Goal: Transaction & Acquisition: Book appointment/travel/reservation

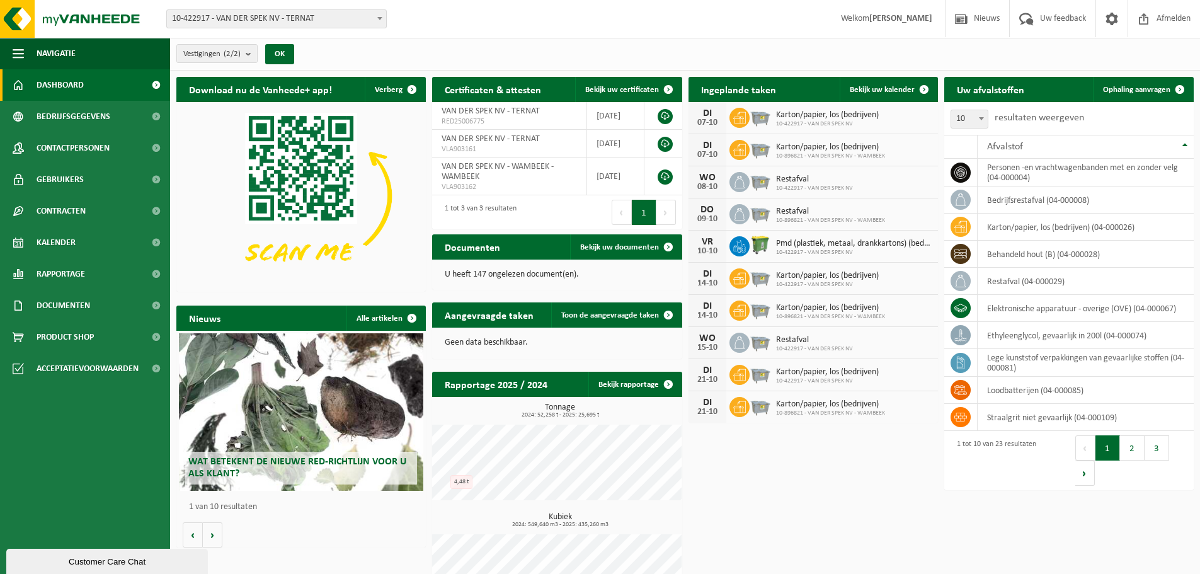
drag, startPoint x: 77, startPoint y: 559, endPoint x: 74, endPoint y: 857, distance: 298.5
click at [77, 559] on div "Customer Care Chat" at bounding box center [107, 561] width 183 height 9
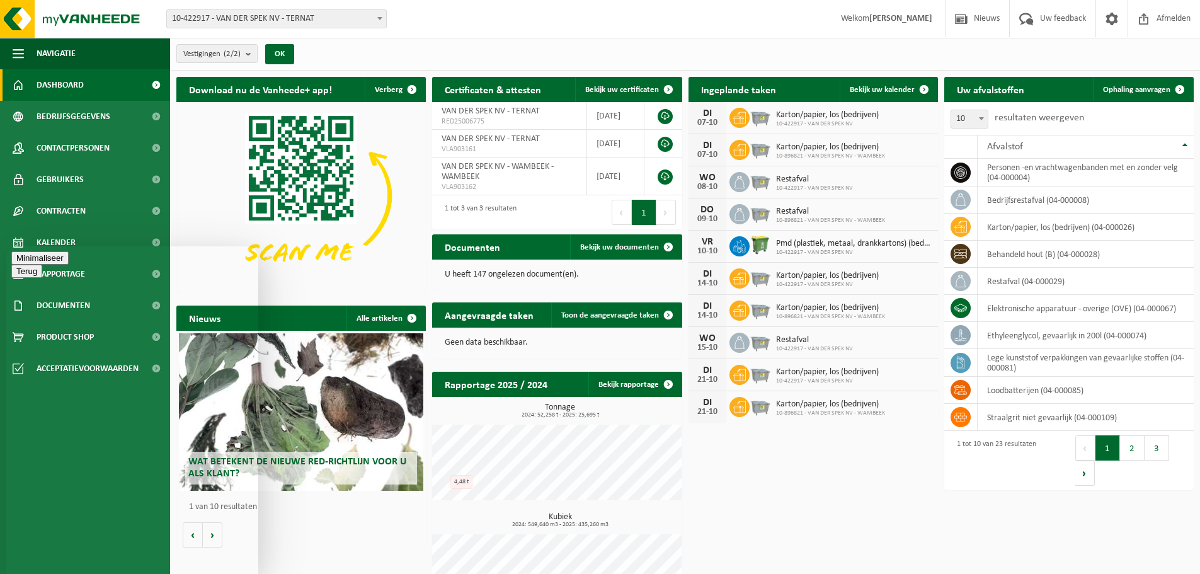
click at [42, 271] on button "Menu" at bounding box center [26, 271] width 31 height 13
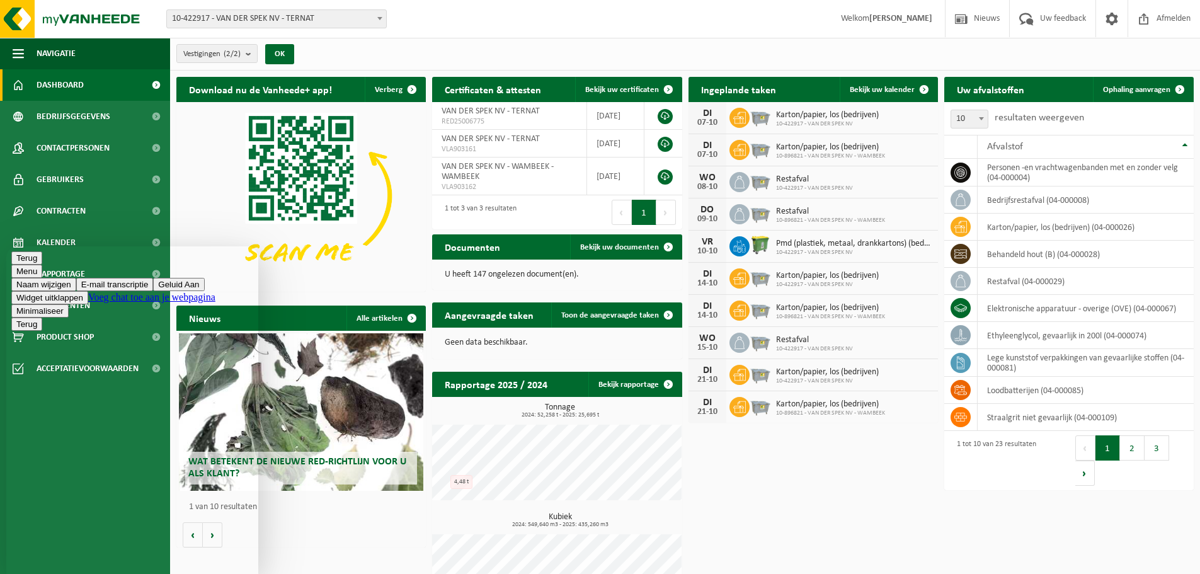
drag, startPoint x: 94, startPoint y: 560, endPoint x: 86, endPoint y: 560, distance: 8.8
type textarea "Hallo"
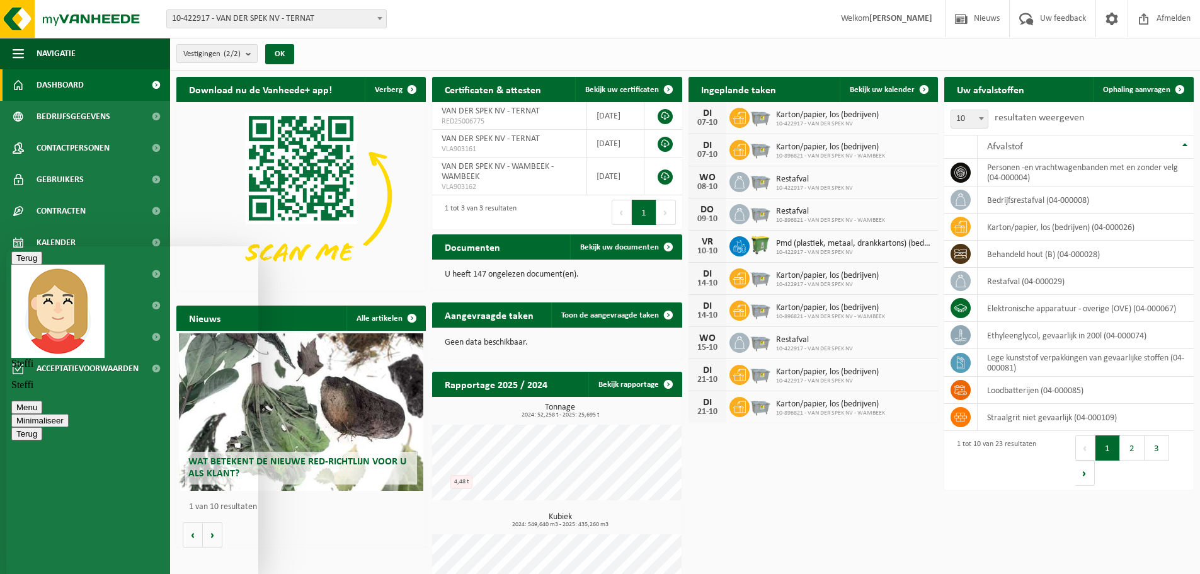
type textarea "Ik had een vraag aangaande kapotte pvc bakken en tonnen."
type textarea "W"
type textarea "Kunnen wij hiervoor een ophaling aanvragen onder welke categorie?"
click at [161, 379] on p "Steffi" at bounding box center [132, 384] width 242 height 11
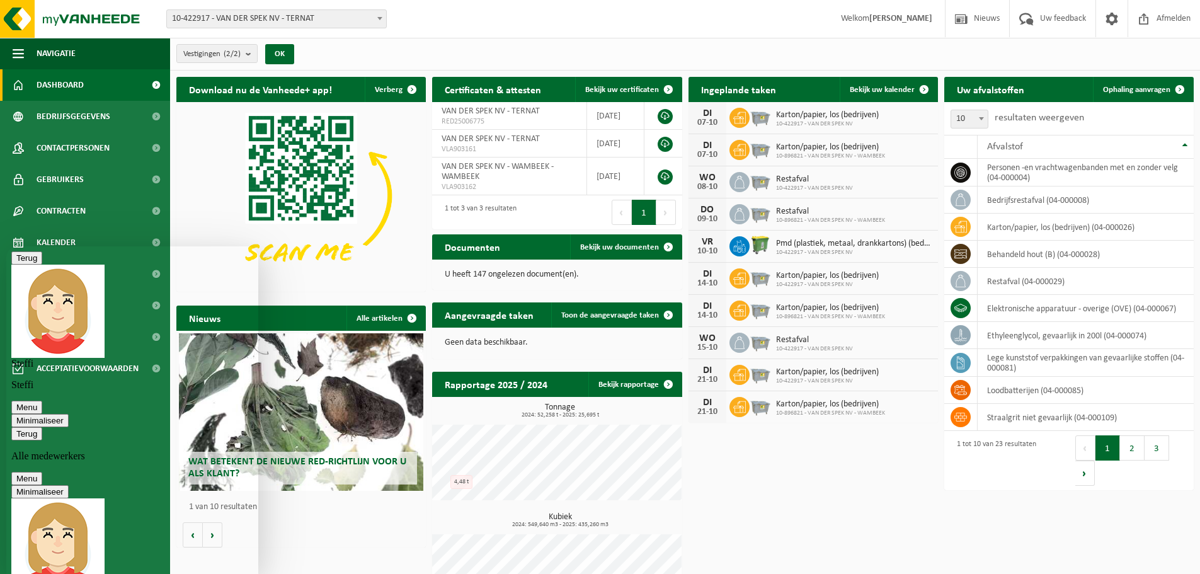
click at [34, 498] on img at bounding box center [57, 544] width 93 height 93
click at [16, 429] on icon "button" at bounding box center [16, 433] width 0 height 9
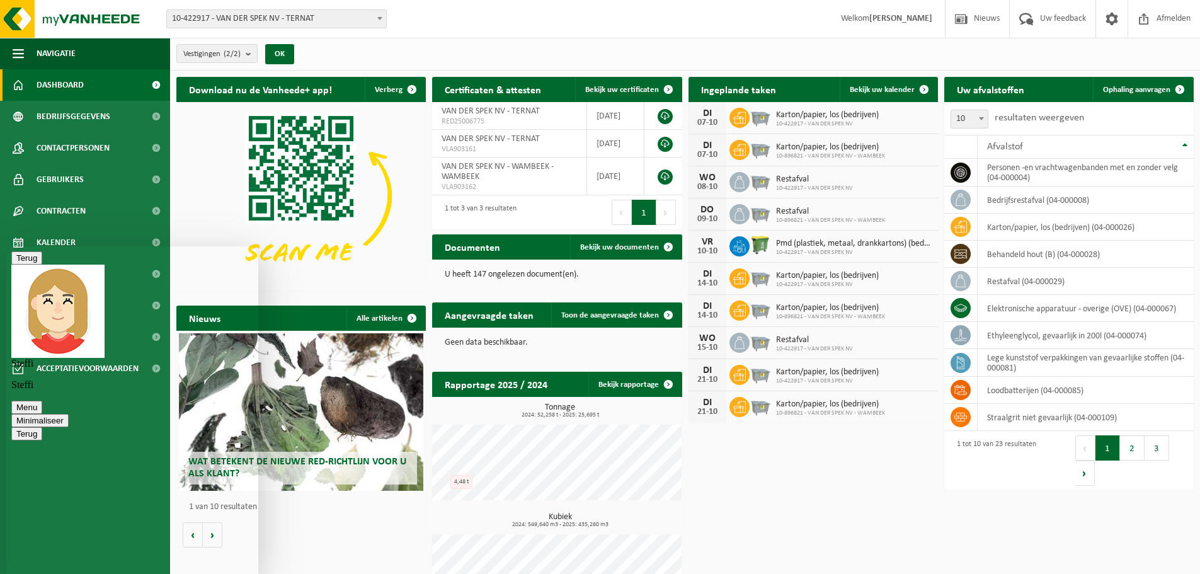
scroll to position [195, 0]
type textarea "is er ook een telefoonnummer waarop ik hen rechtstreeks kan bereiken?"
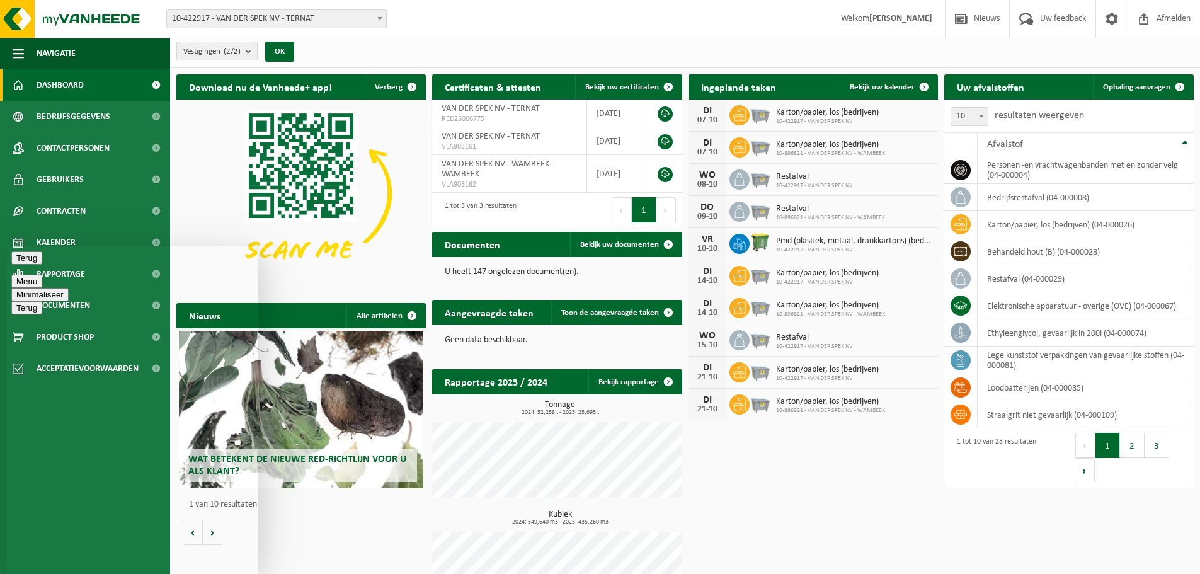
scroll to position [0, 0]
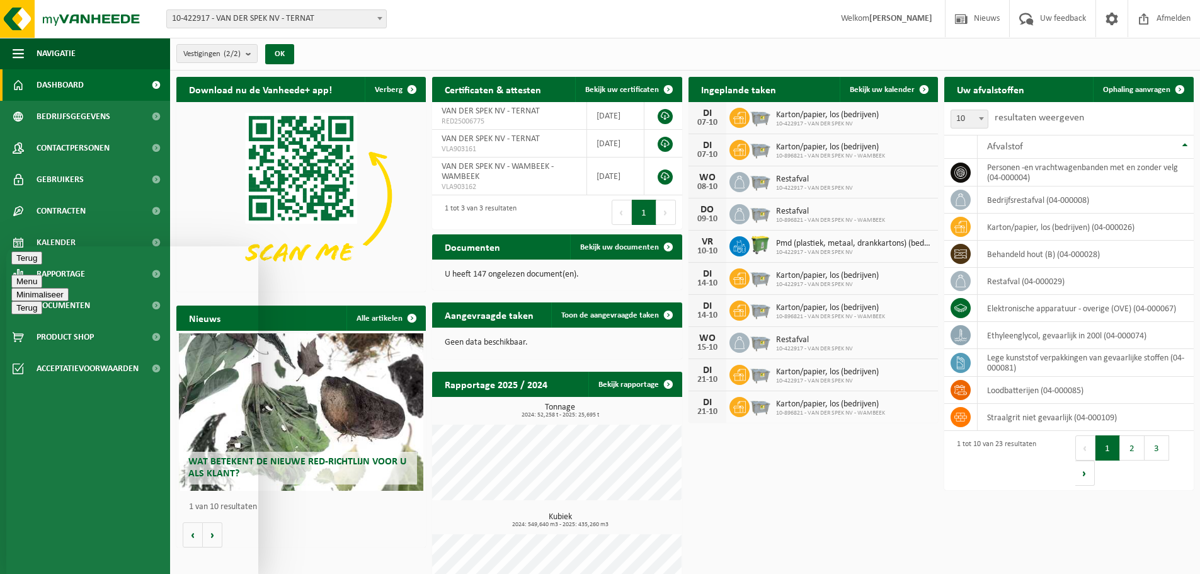
drag, startPoint x: 240, startPoint y: 261, endPoint x: 239, endPoint y: 269, distance: 7.7
click at [69, 288] on button "Minimaliseer" at bounding box center [39, 294] width 57 height 13
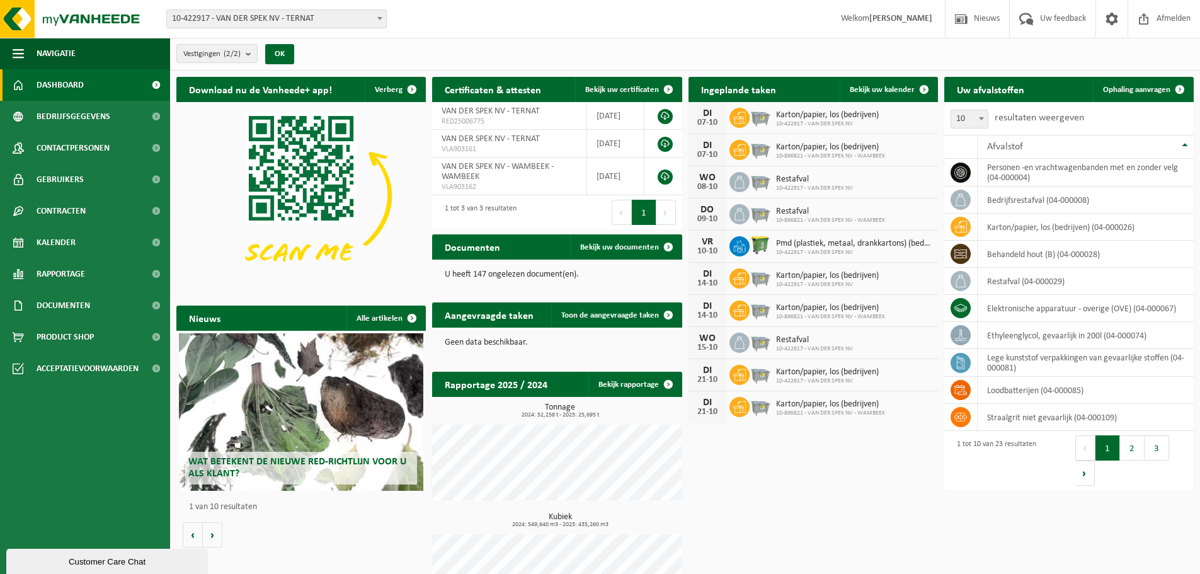
click at [615, 36] on div "Vestiging: 10-422917 - VAN DER SPEK NV - TERNAT 10-896821 - VAN DER SPEK NV - W…" at bounding box center [600, 19] width 1200 height 38
click at [1108, 26] on span at bounding box center [1111, 18] width 19 height 37
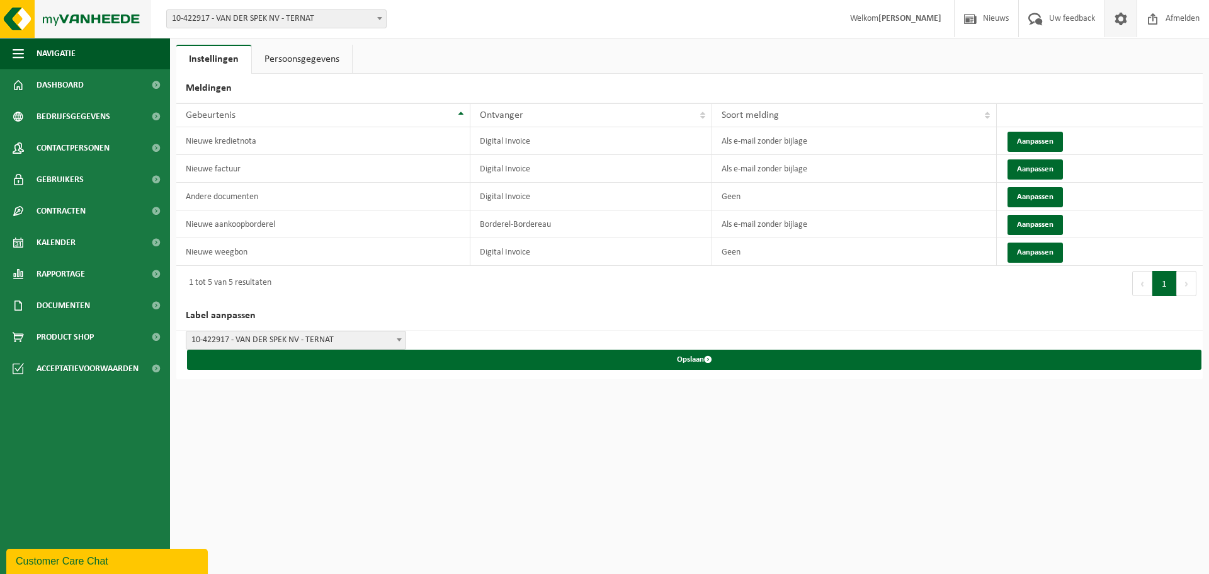
click at [76, 21] on img at bounding box center [75, 19] width 151 height 38
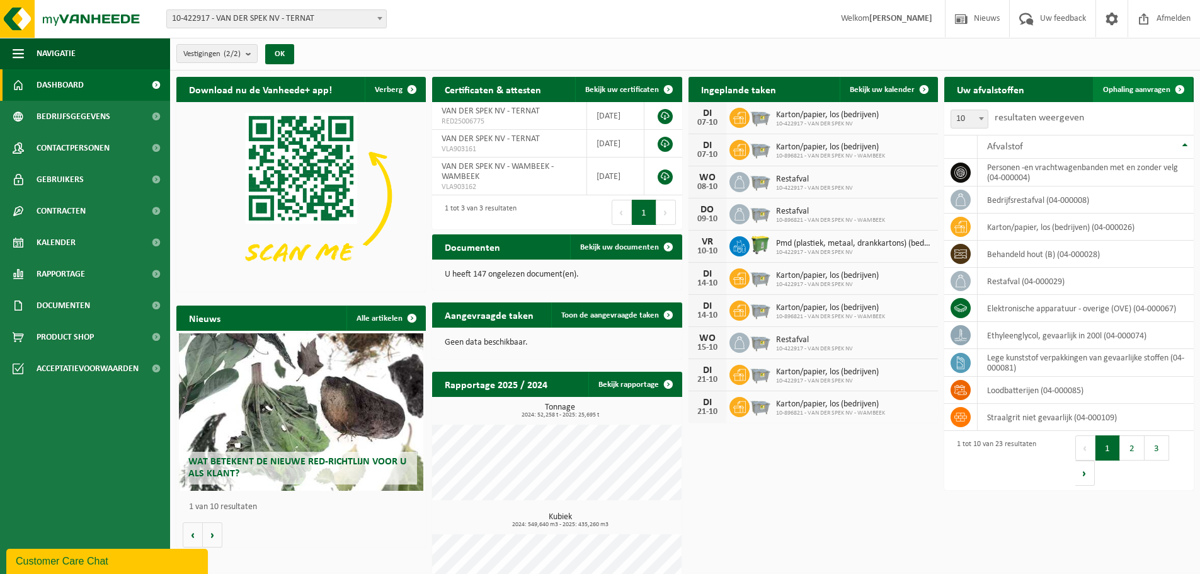
click at [1142, 86] on span "Ophaling aanvragen" at bounding box center [1136, 90] width 67 height 8
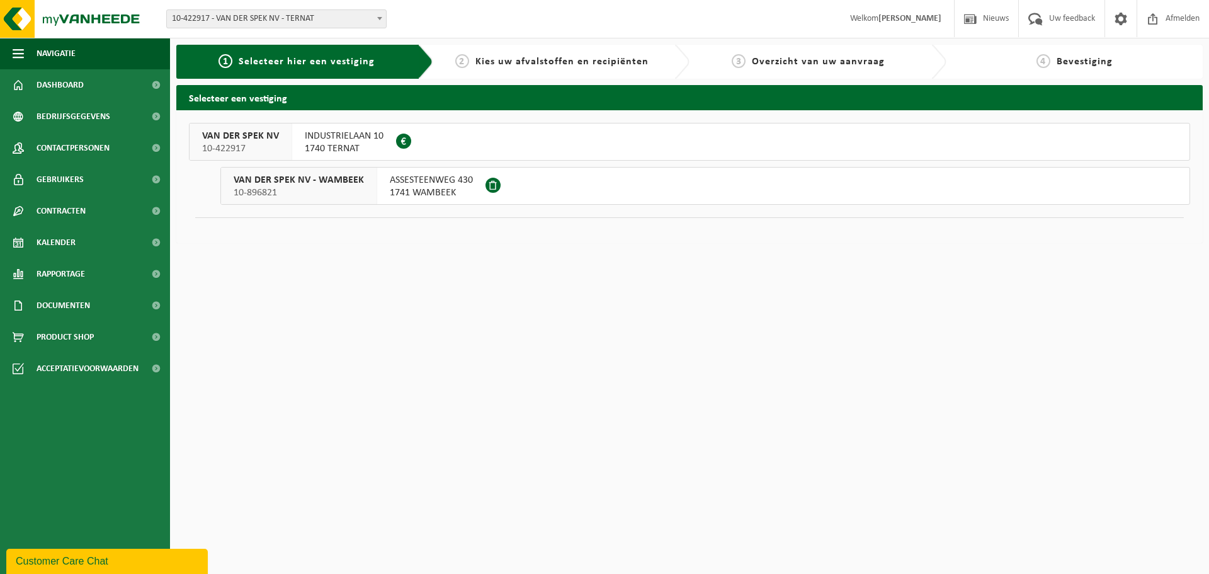
click at [351, 134] on span "INDUSTRIELAAN 10" at bounding box center [344, 136] width 79 height 13
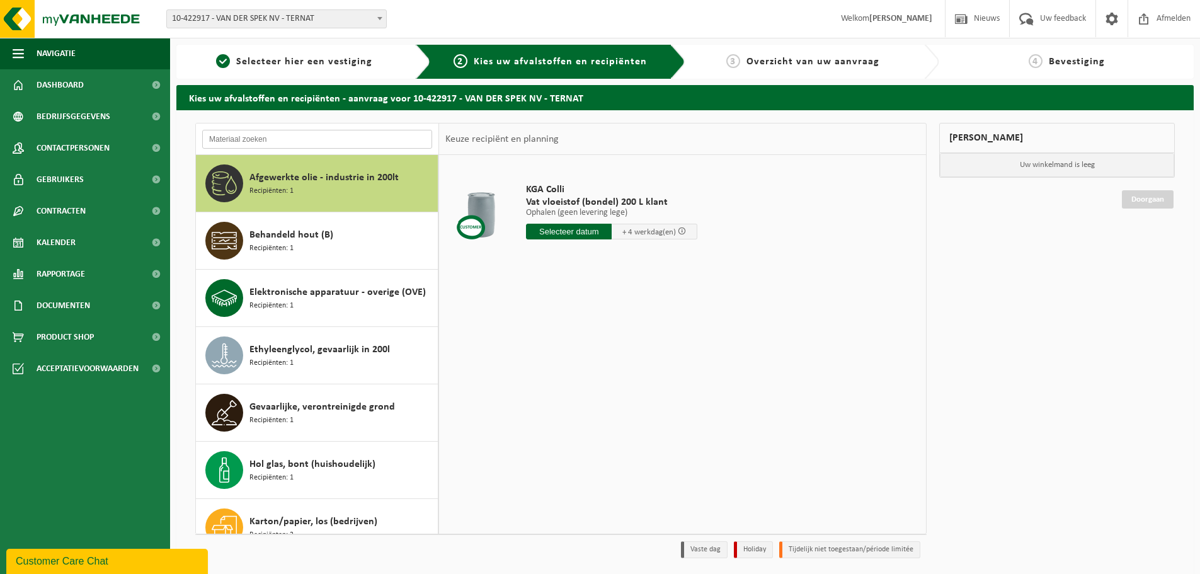
click at [241, 134] on input "text" at bounding box center [317, 139] width 230 height 19
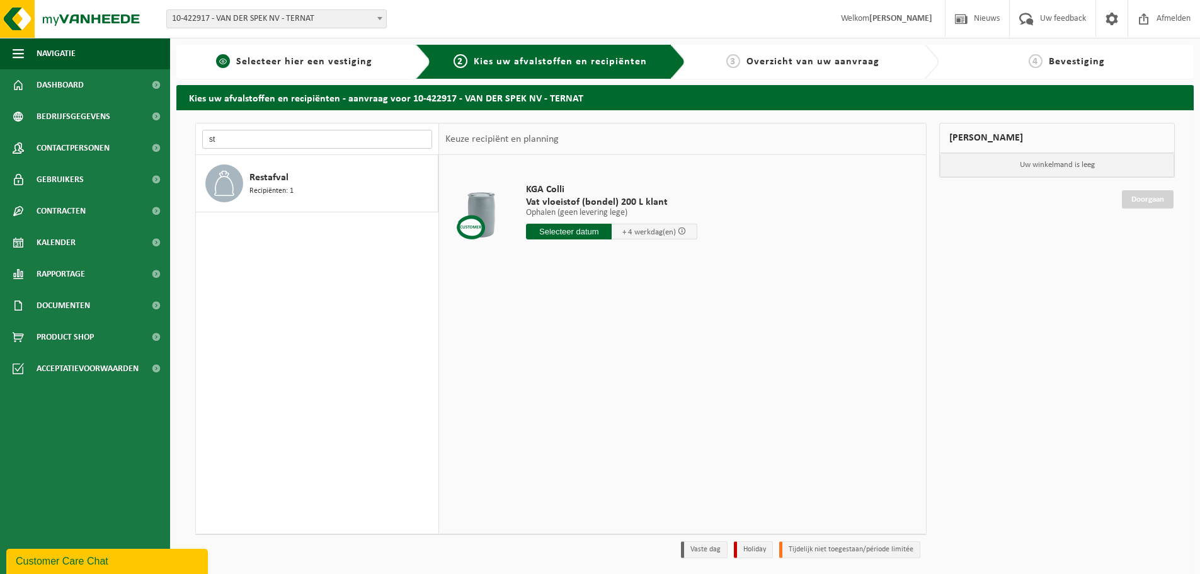
type input "s"
type input "g"
type input "a"
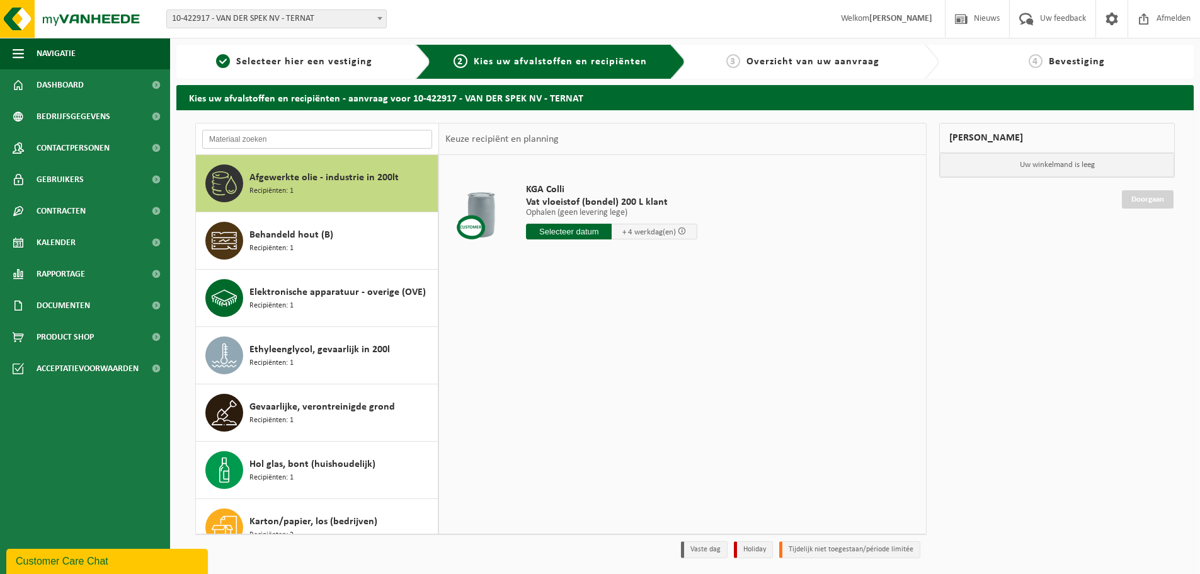
click at [257, 140] on input "text" at bounding box center [317, 139] width 230 height 19
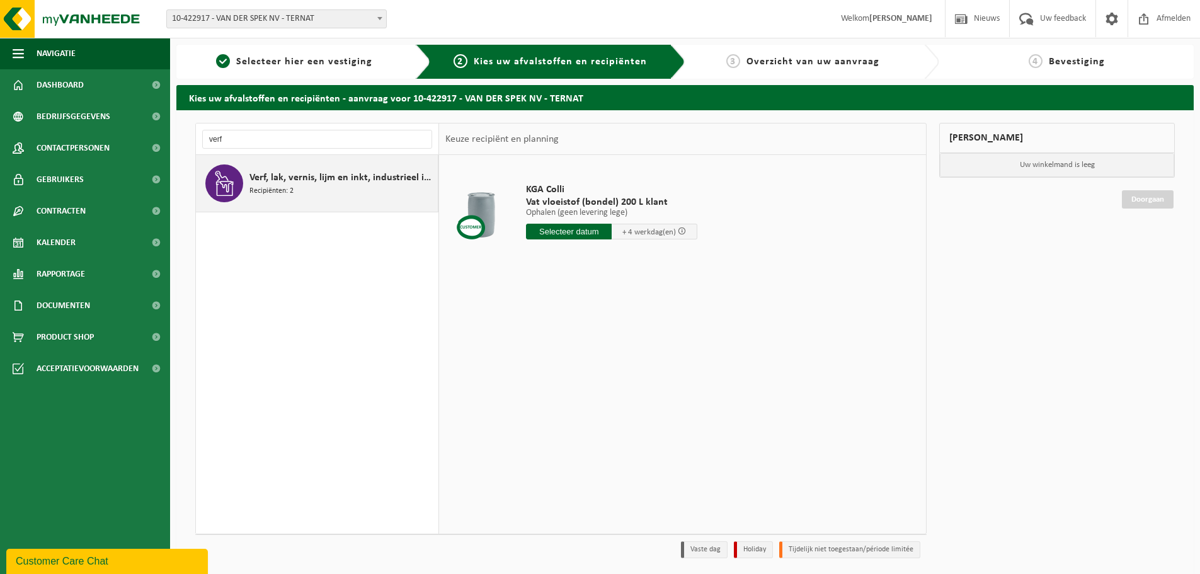
click at [319, 190] on div "Verf, lak, vernis, lijm en inkt, industrieel in kleinverpakking Recipiënten: 2" at bounding box center [341, 183] width 185 height 38
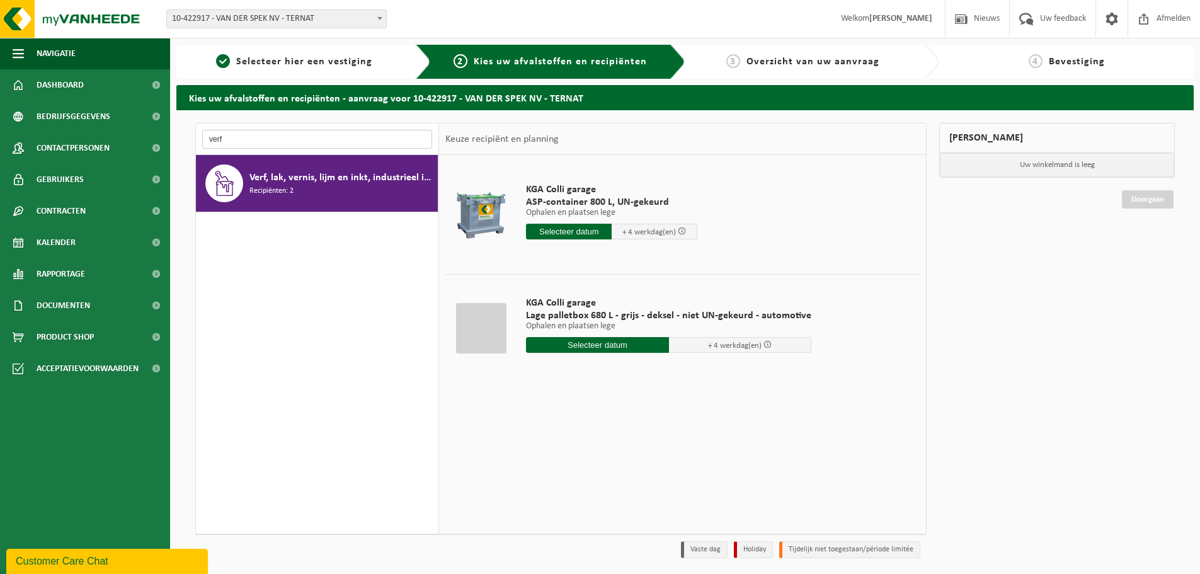
click at [239, 135] on input "verf" at bounding box center [317, 139] width 230 height 19
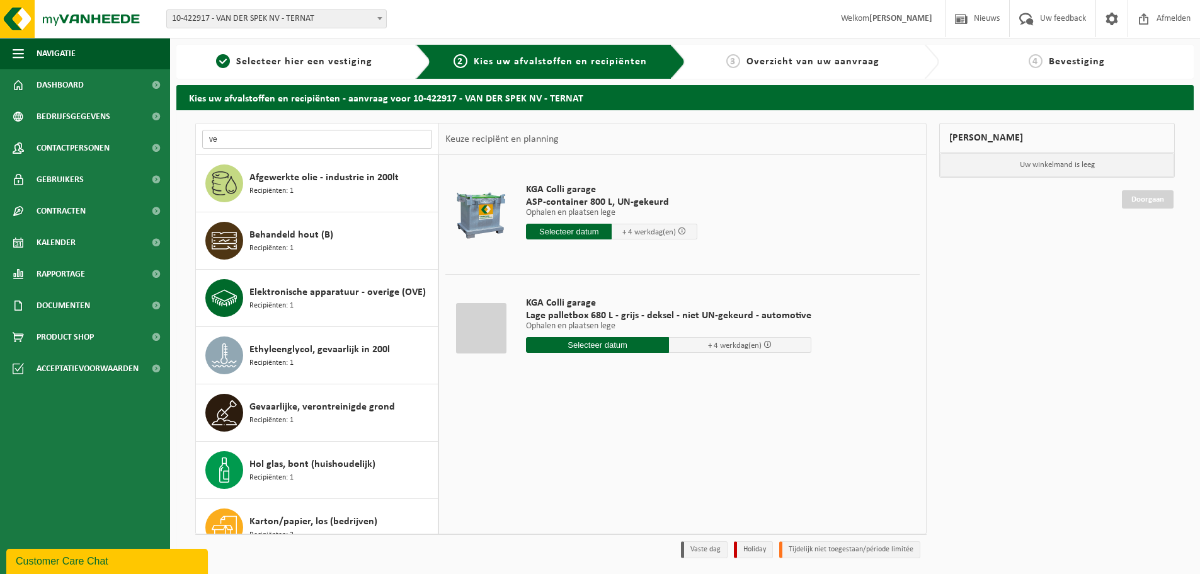
type input "v"
click at [304, 136] on input "text" at bounding box center [317, 139] width 230 height 19
type input "s"
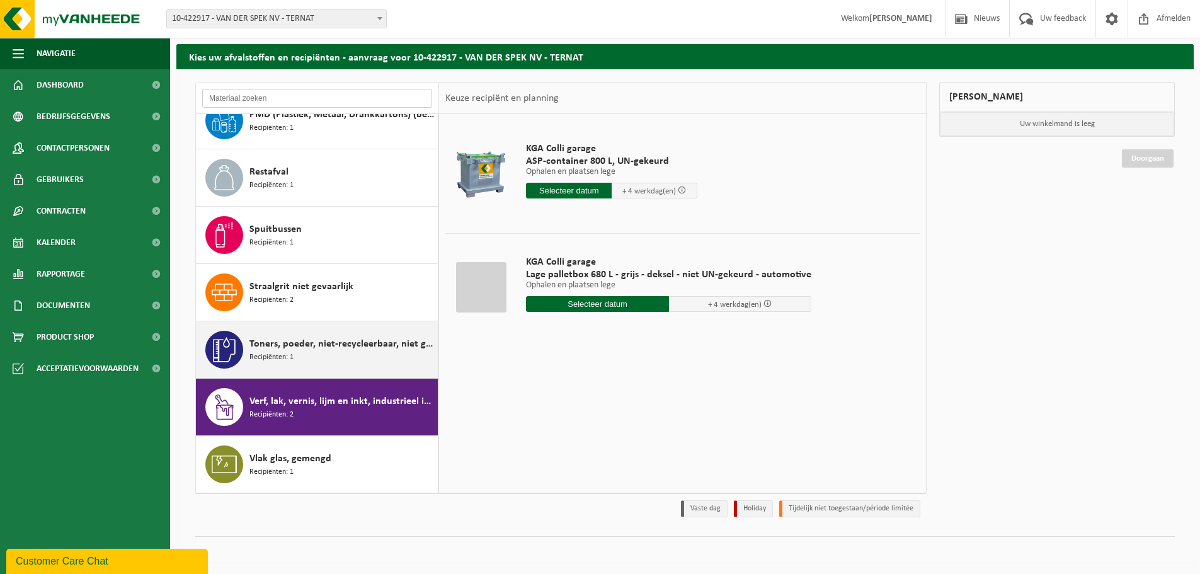
scroll to position [42, 0]
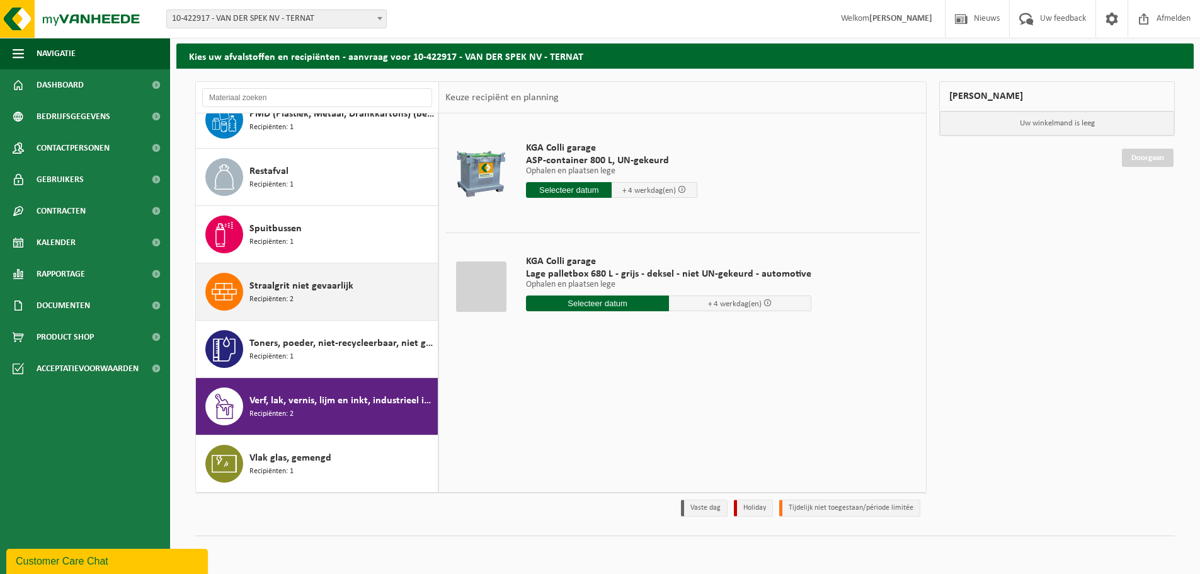
click at [309, 293] on div "Straalgrit niet gevaarlijk Recipiënten: 2" at bounding box center [341, 292] width 185 height 38
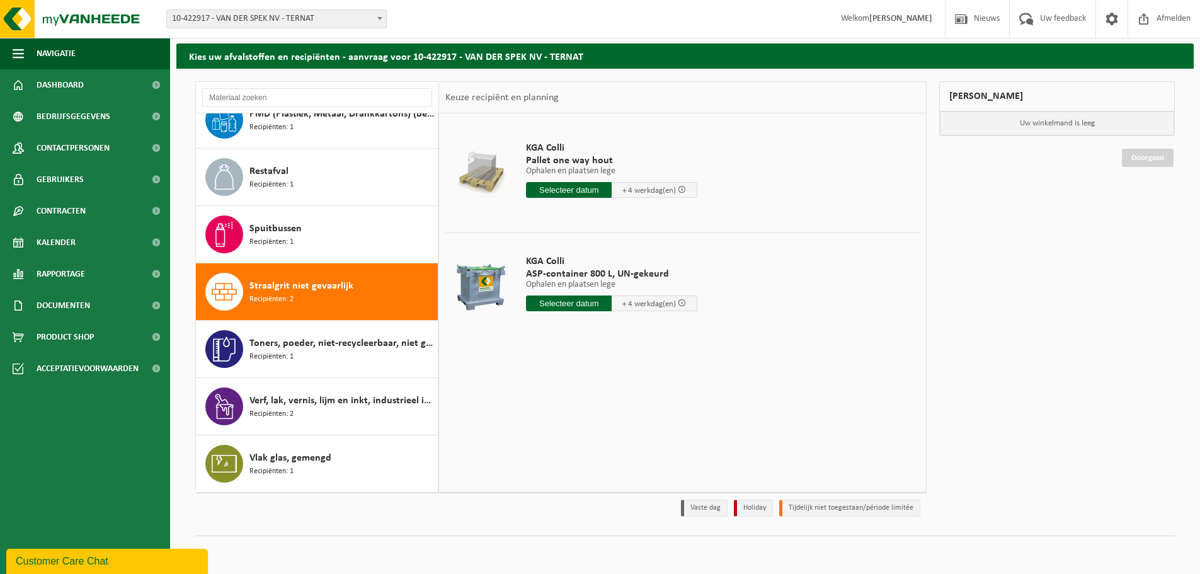
click at [567, 303] on input "text" at bounding box center [569, 303] width 86 height 16
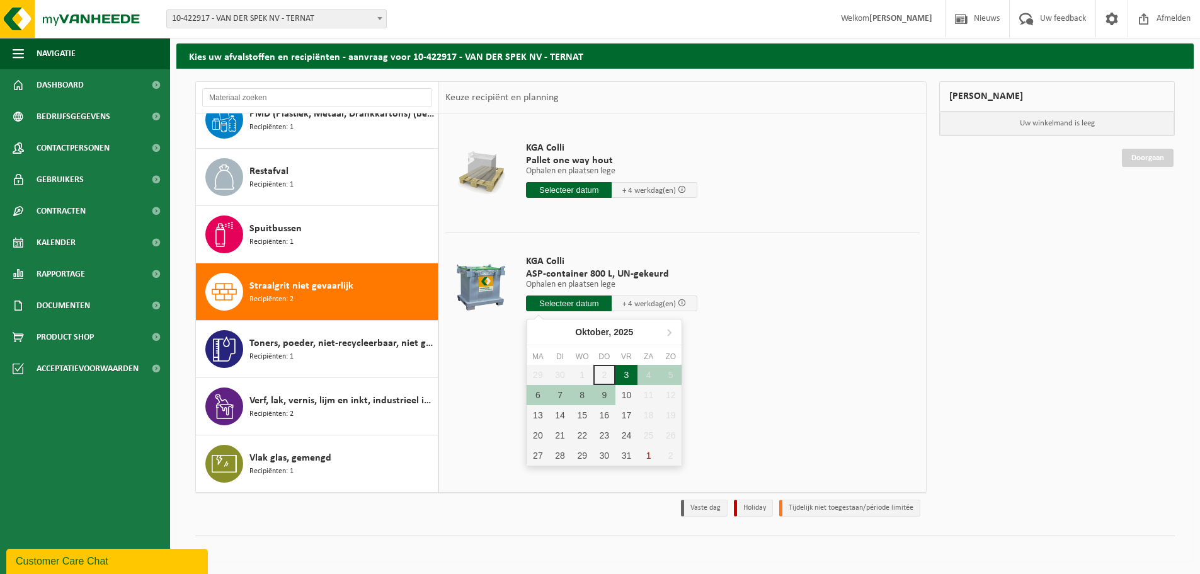
click at [627, 375] on div "3" at bounding box center [626, 375] width 22 height 20
type input "Van [DATE]"
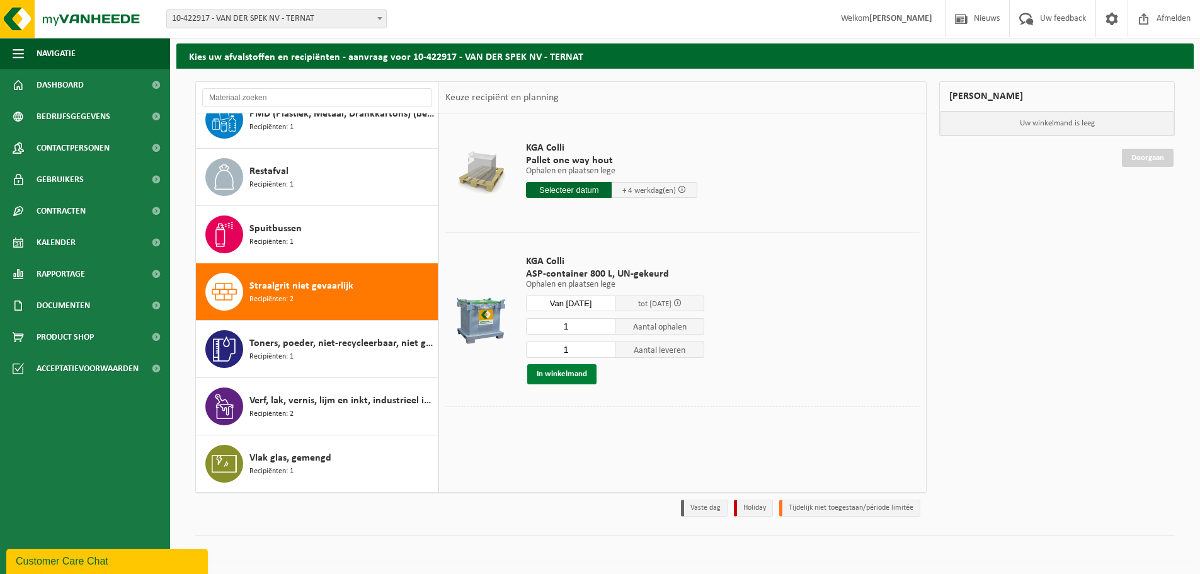
click at [576, 375] on button "In winkelmand" at bounding box center [561, 374] width 69 height 20
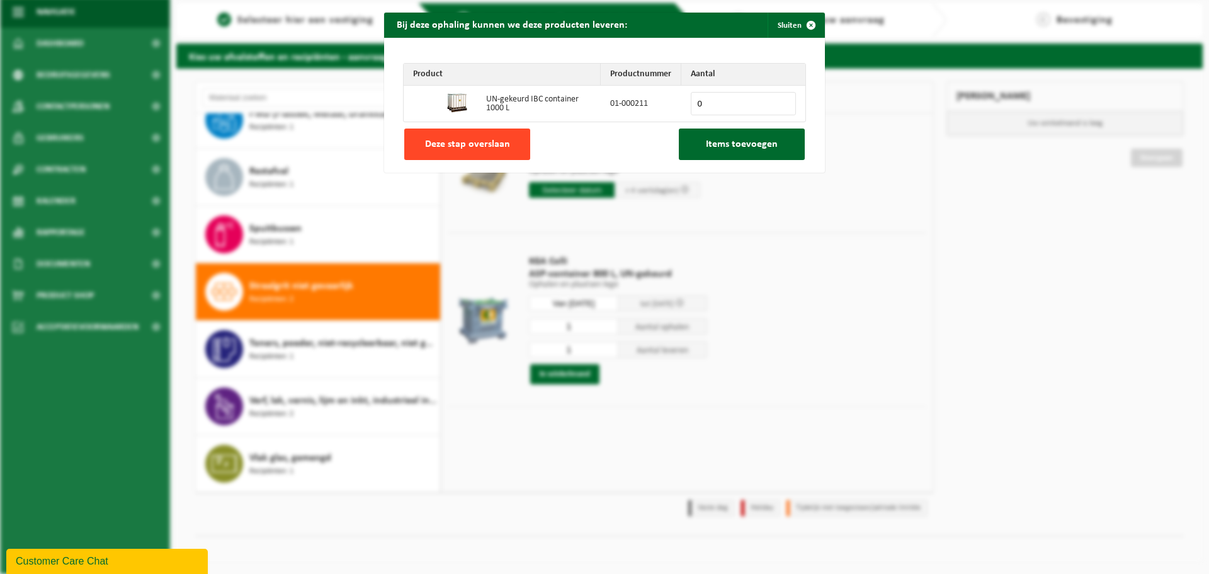
click at [477, 142] on span "Deze stap overslaan" at bounding box center [467, 144] width 85 height 10
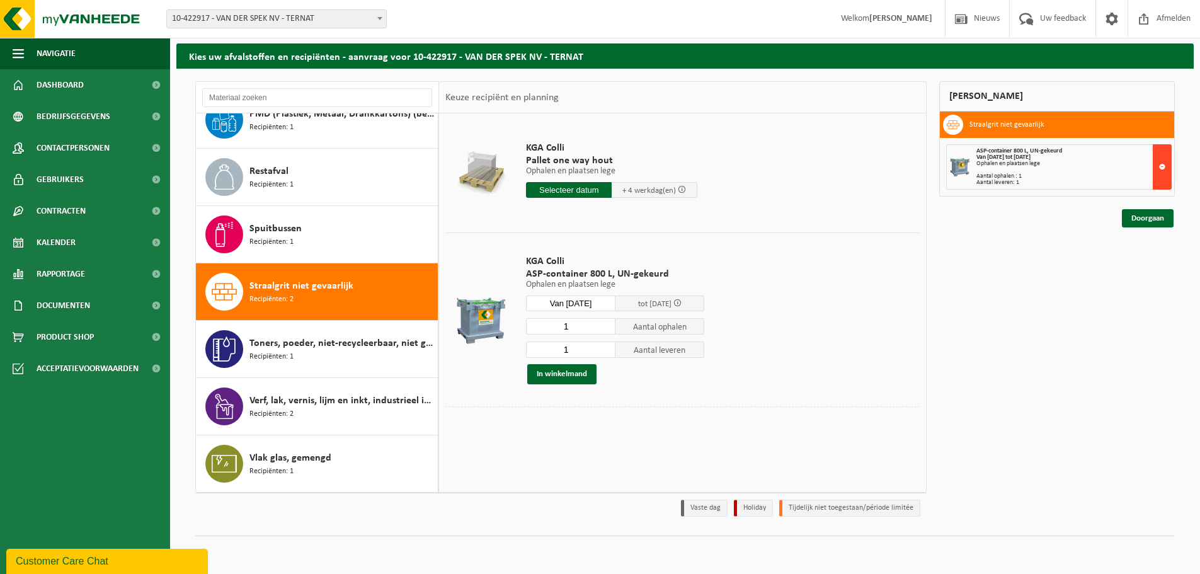
click at [1166, 165] on button at bounding box center [1161, 166] width 19 height 45
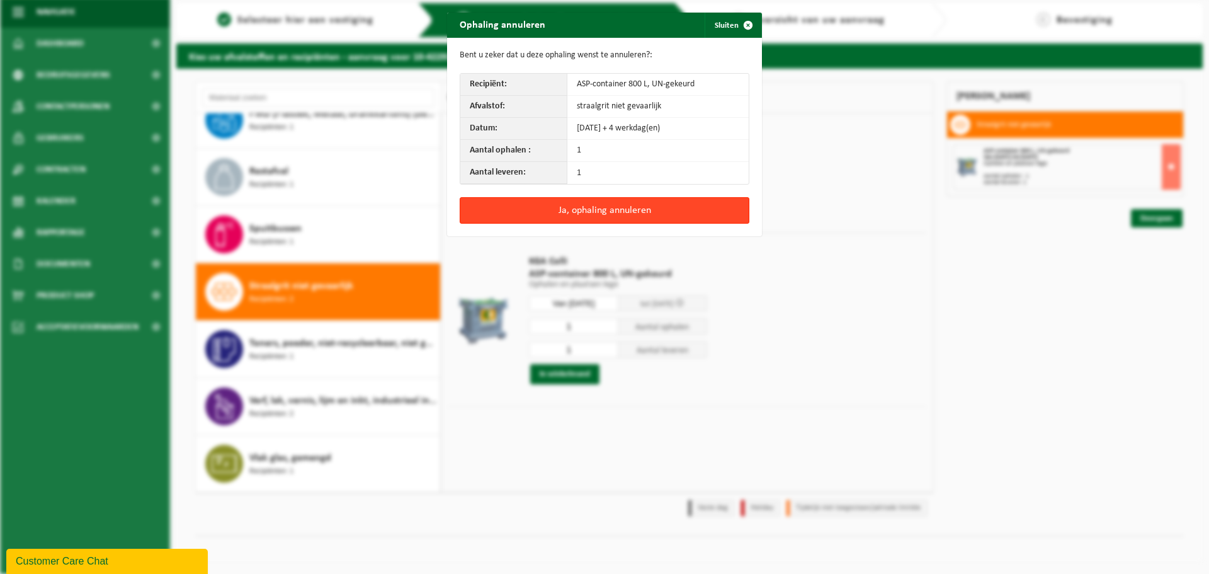
drag, startPoint x: 603, startPoint y: 210, endPoint x: 600, endPoint y: 215, distance: 6.8
click at [603, 210] on button "Ja, ophaling annuleren" at bounding box center [605, 210] width 290 height 26
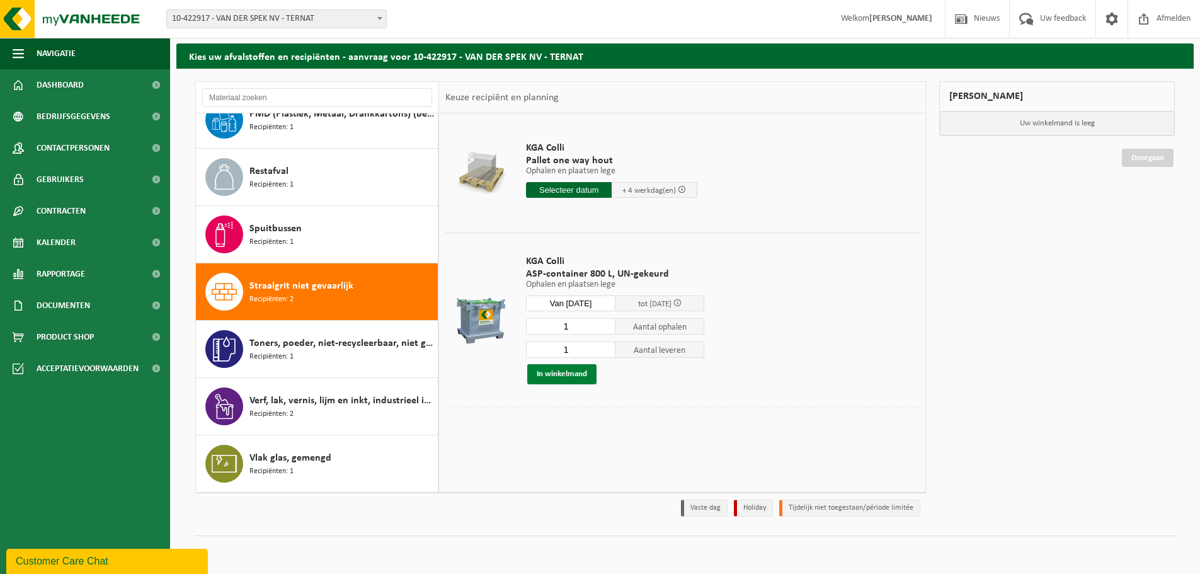
click at [559, 374] on button "In winkelmand" at bounding box center [561, 374] width 69 height 20
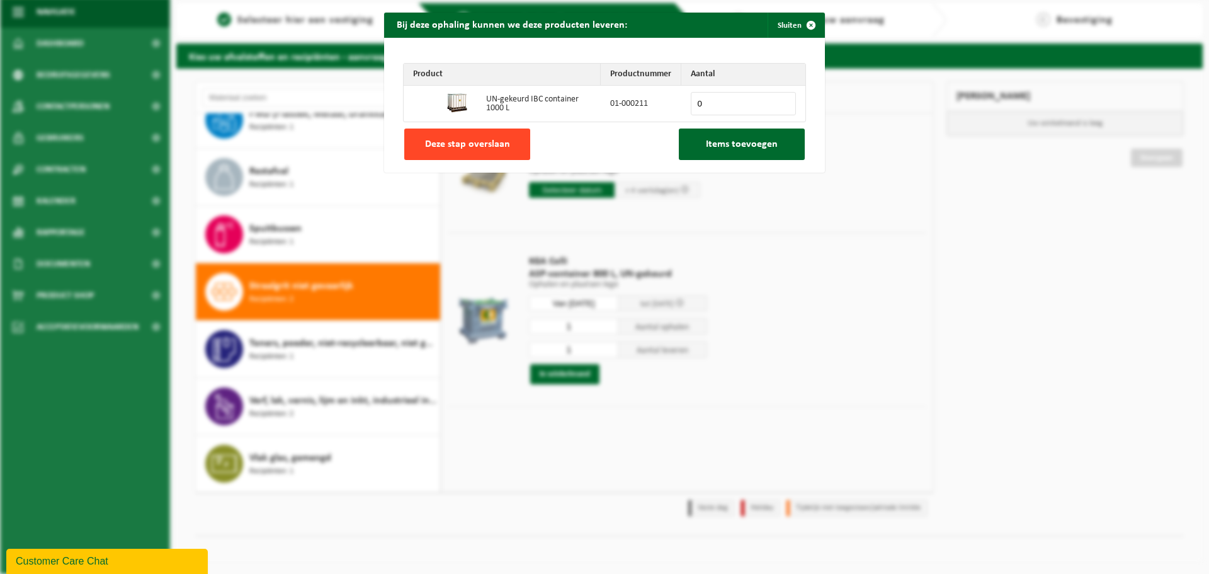
drag, startPoint x: 438, startPoint y: 144, endPoint x: 430, endPoint y: 146, distance: 7.8
click at [439, 145] on span "Deze stap overslaan" at bounding box center [467, 144] width 85 height 10
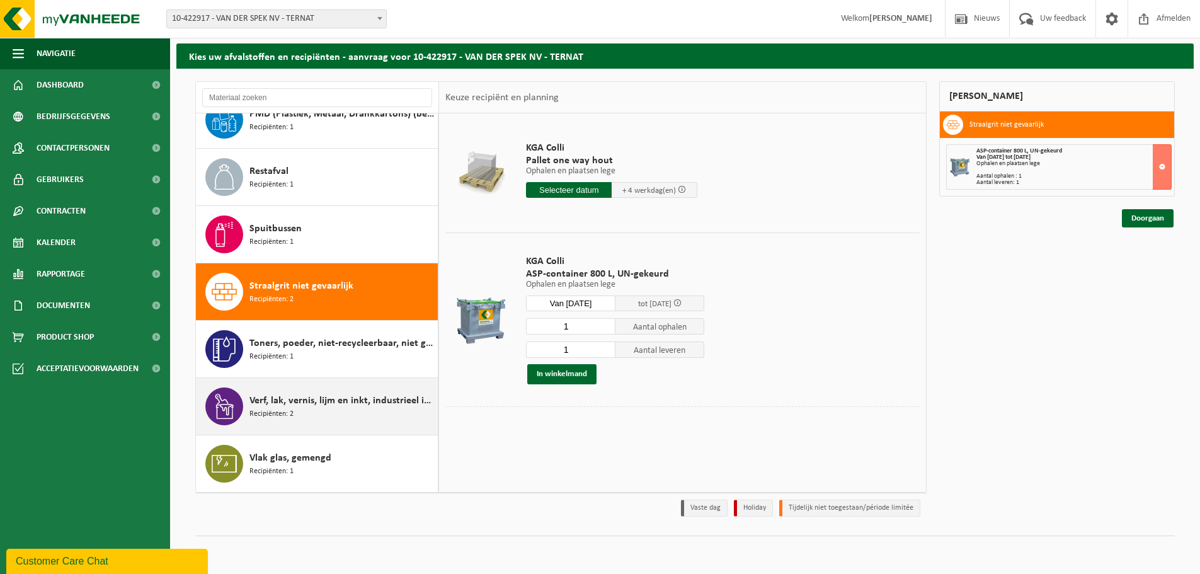
click at [345, 408] on div "Verf, lak, vernis, lijm en inkt, industrieel in kleinverpakking Recipiënten: 2" at bounding box center [341, 406] width 185 height 38
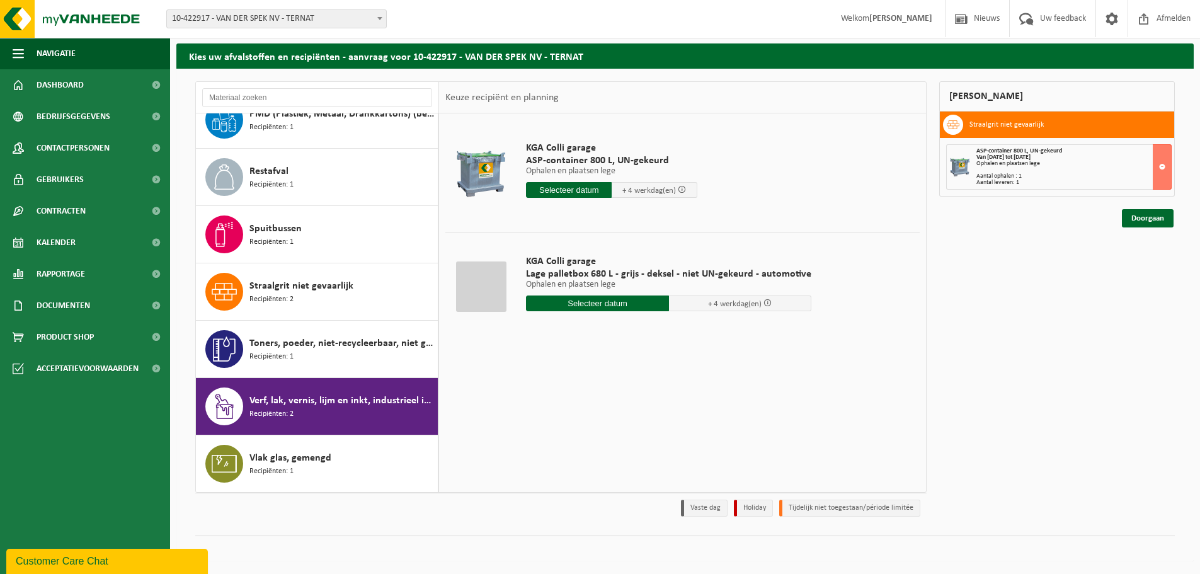
click at [555, 187] on input "text" at bounding box center [569, 190] width 86 height 16
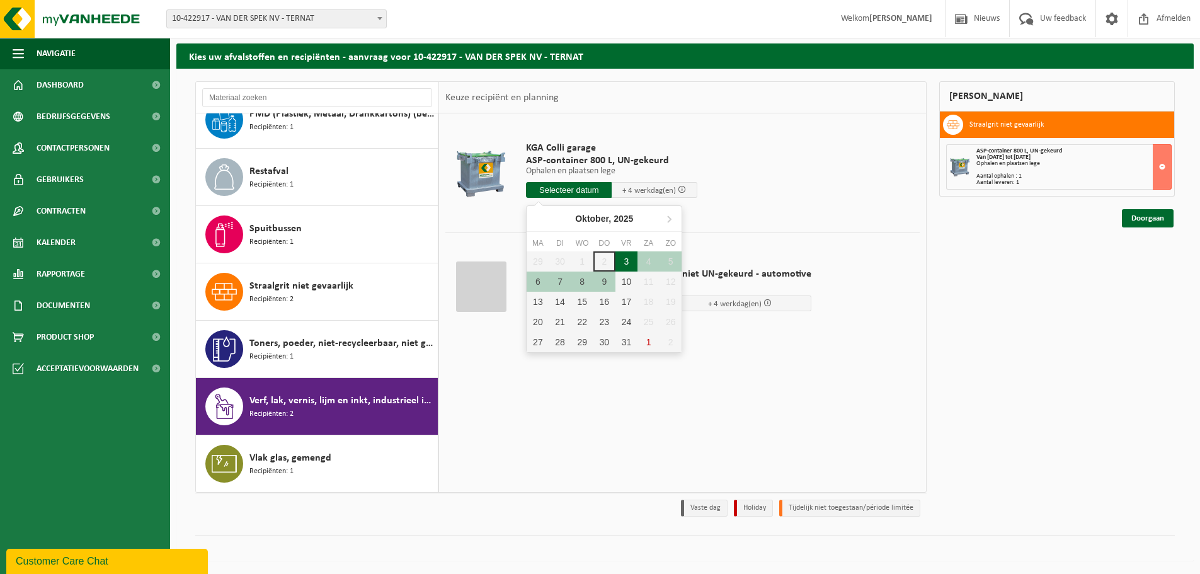
click at [625, 256] on div "3" at bounding box center [626, 261] width 22 height 20
type input "Van 2025-10-03"
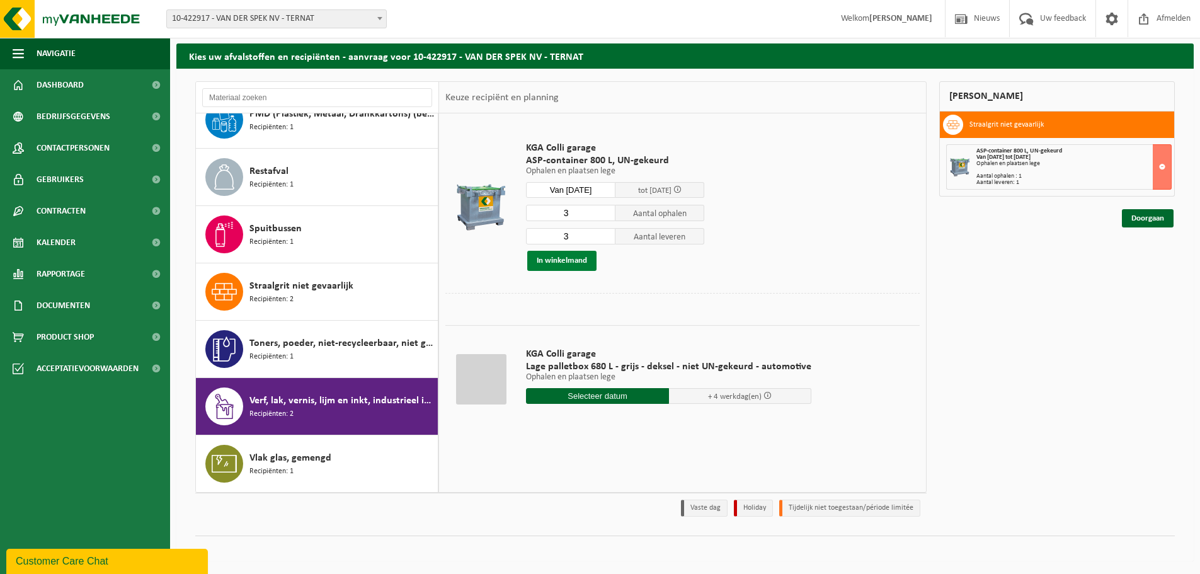
click at [576, 258] on button "In winkelmand" at bounding box center [561, 261] width 69 height 20
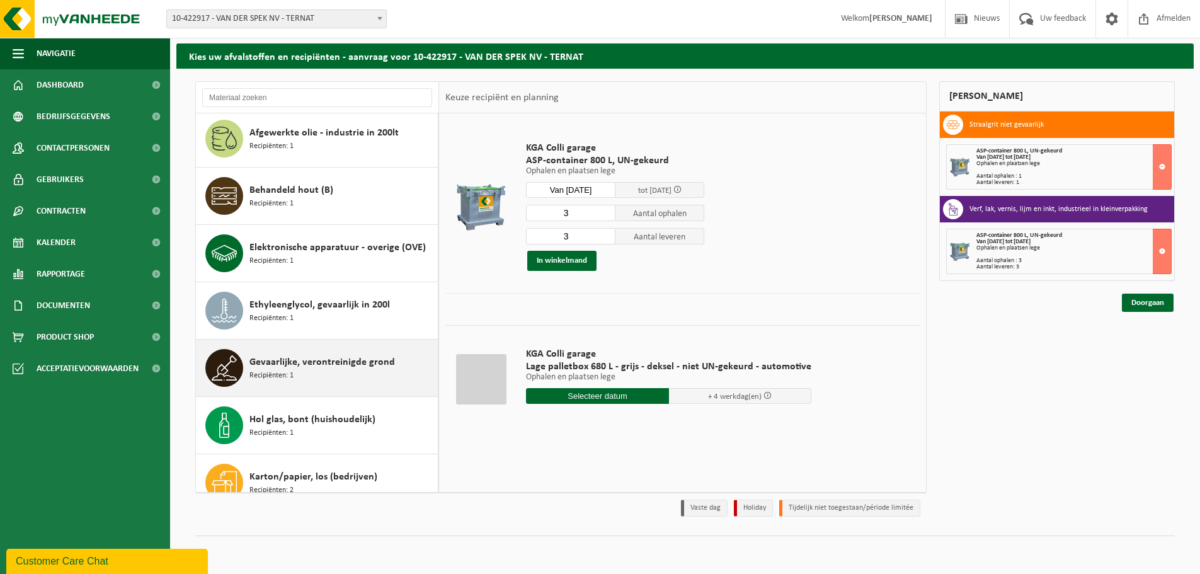
scroll to position [0, 0]
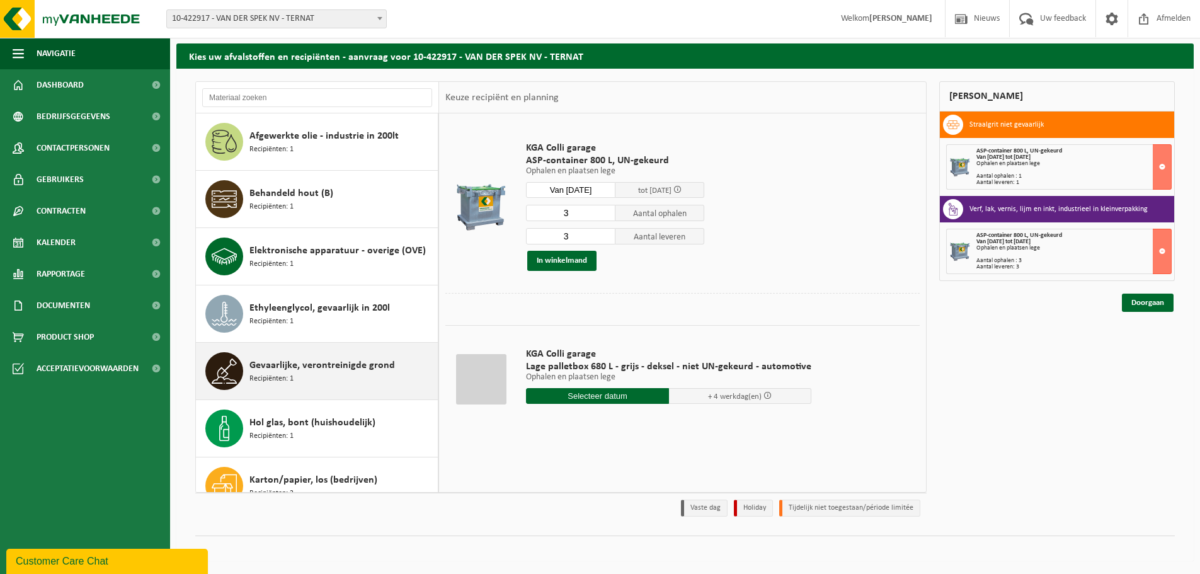
click at [371, 372] on span "Gevaarlijke, verontreinigde grond" at bounding box center [321, 365] width 145 height 15
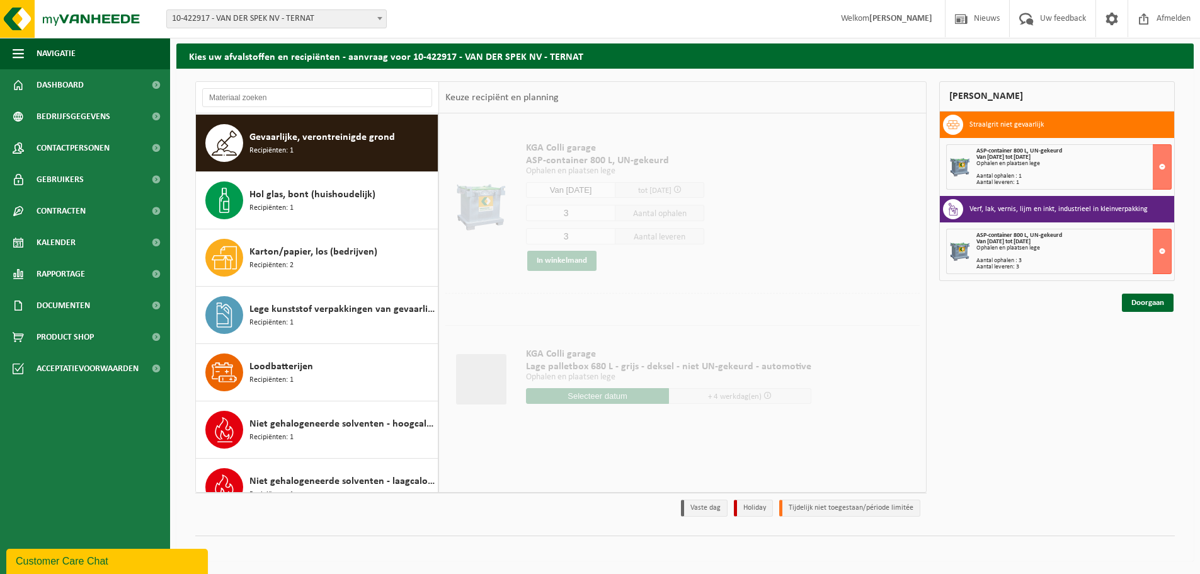
scroll to position [229, 0]
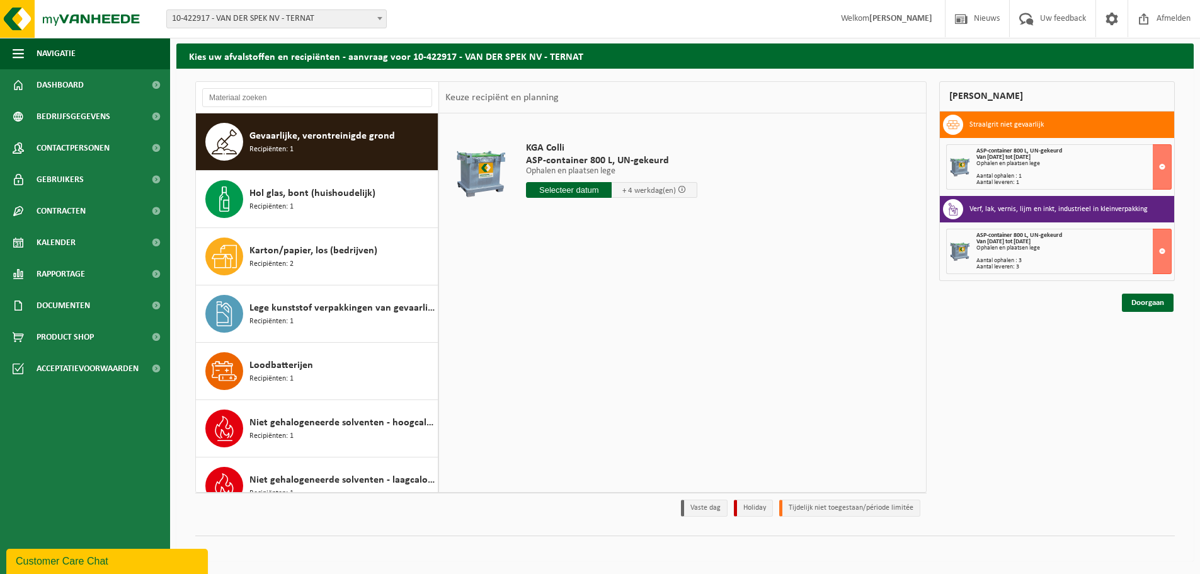
click at [564, 190] on input "text" at bounding box center [569, 190] width 86 height 16
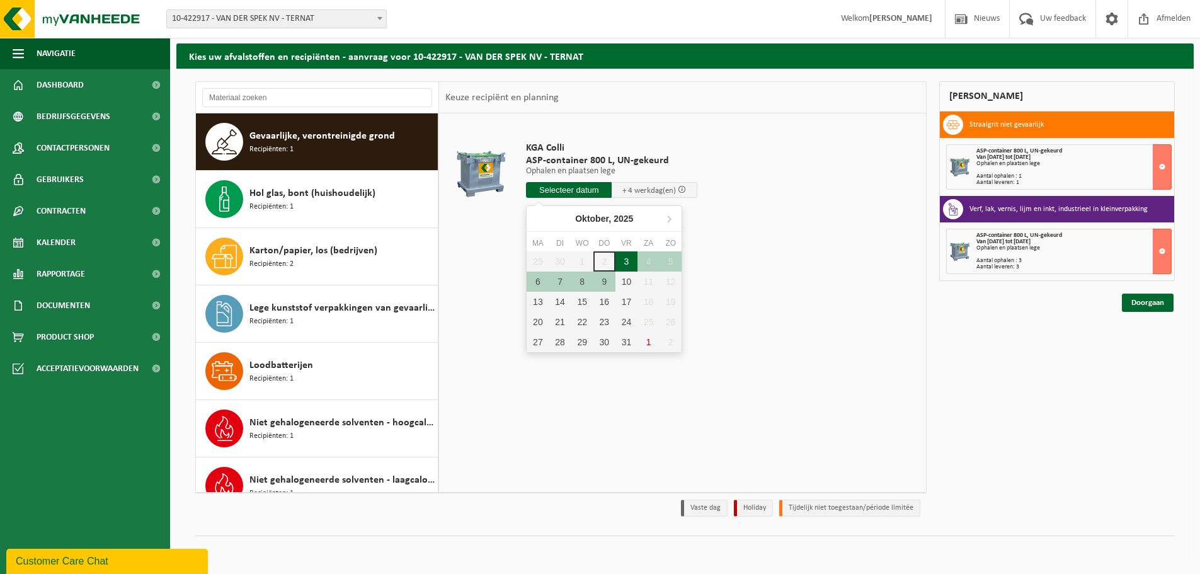
click at [631, 258] on div "3" at bounding box center [626, 261] width 22 height 20
type input "Van 2025-10-03"
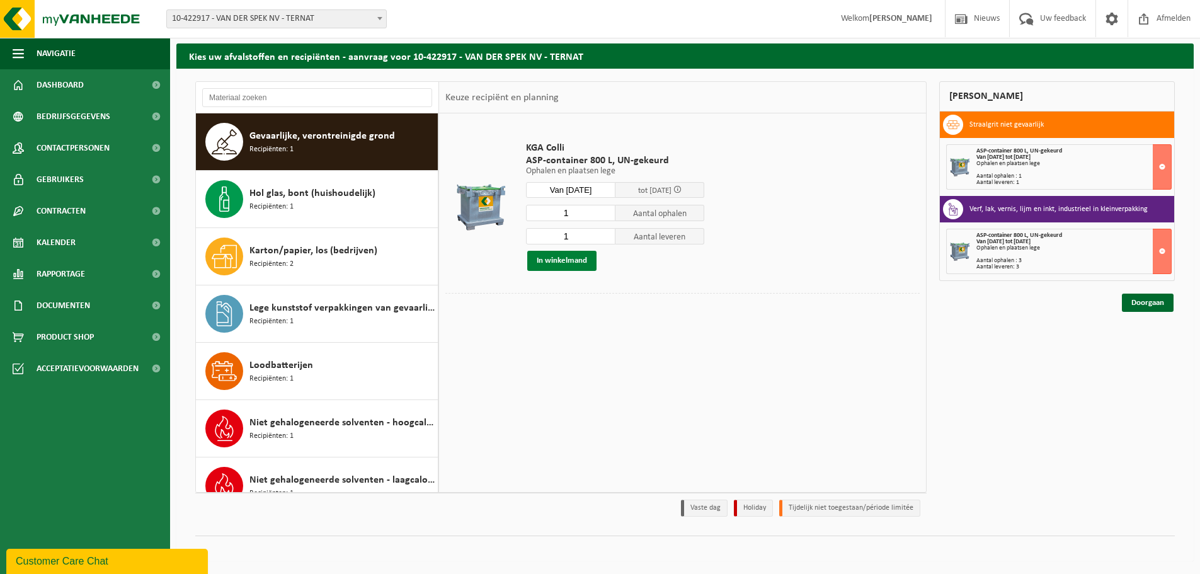
click at [565, 260] on button "In winkelmand" at bounding box center [561, 261] width 69 height 20
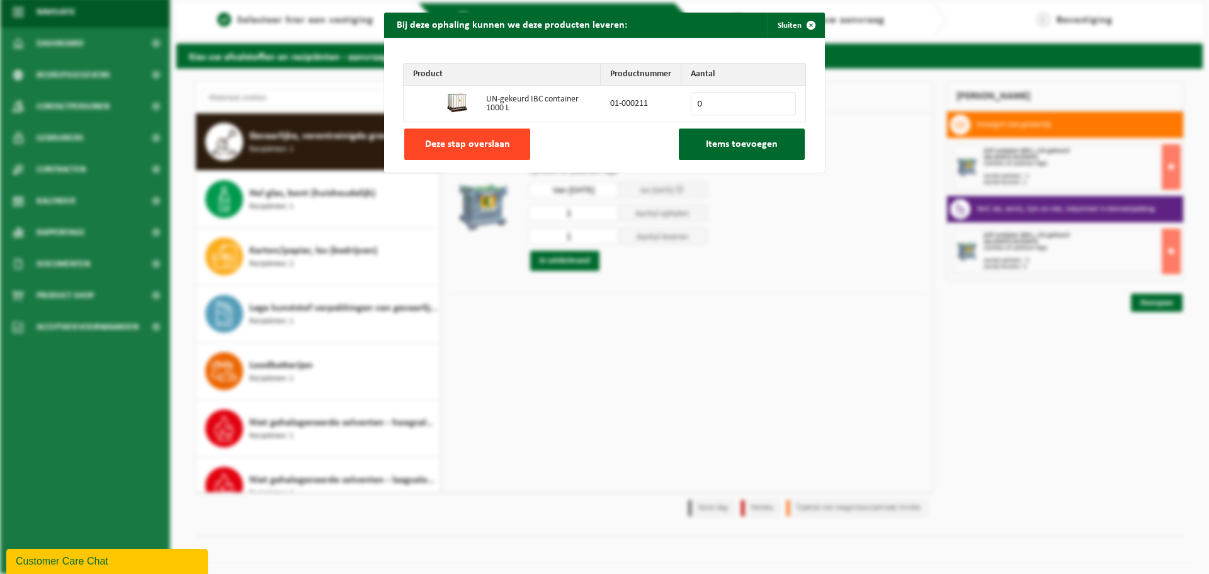
click at [438, 144] on span "Deze stap overslaan" at bounding box center [467, 144] width 85 height 10
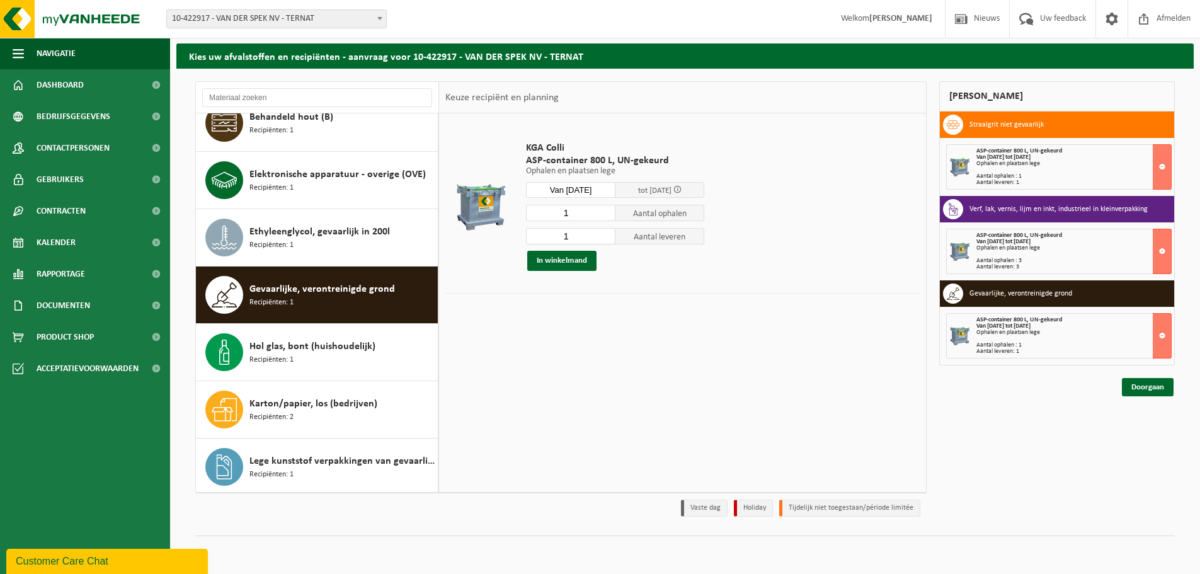
scroll to position [0, 0]
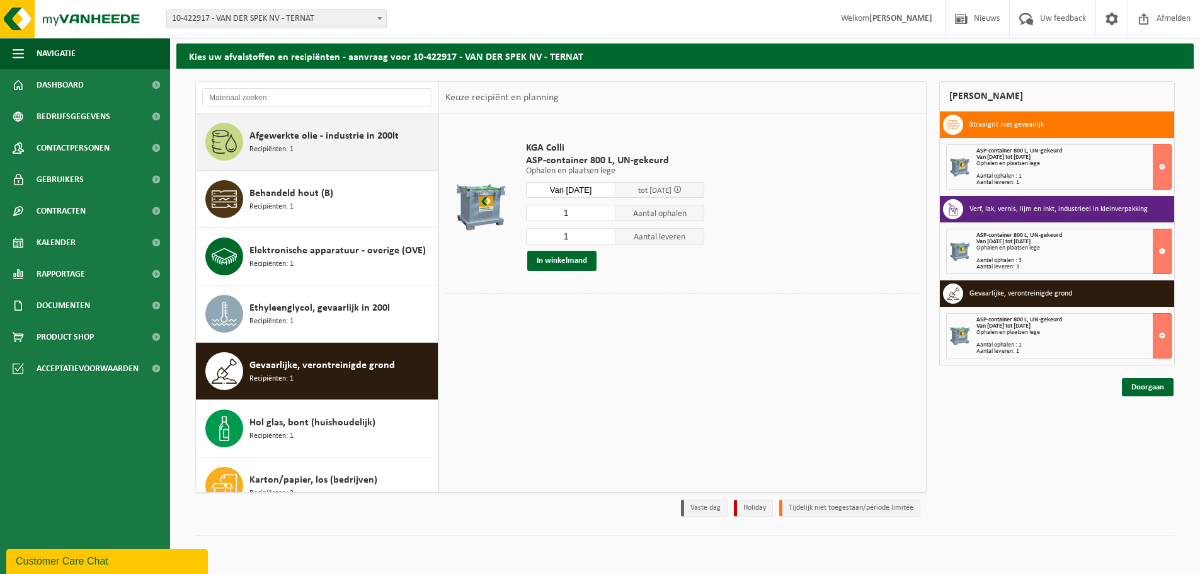
click at [346, 144] on div "Afgewerkte olie - industrie in 200lt Recipiënten: 1" at bounding box center [341, 142] width 185 height 38
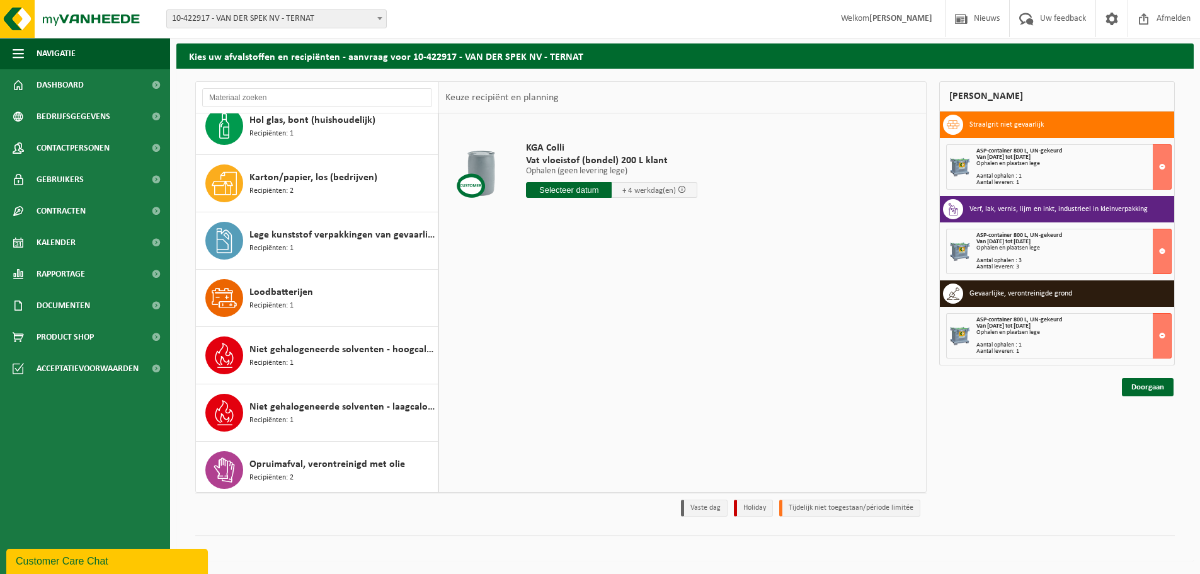
scroll to position [327, 0]
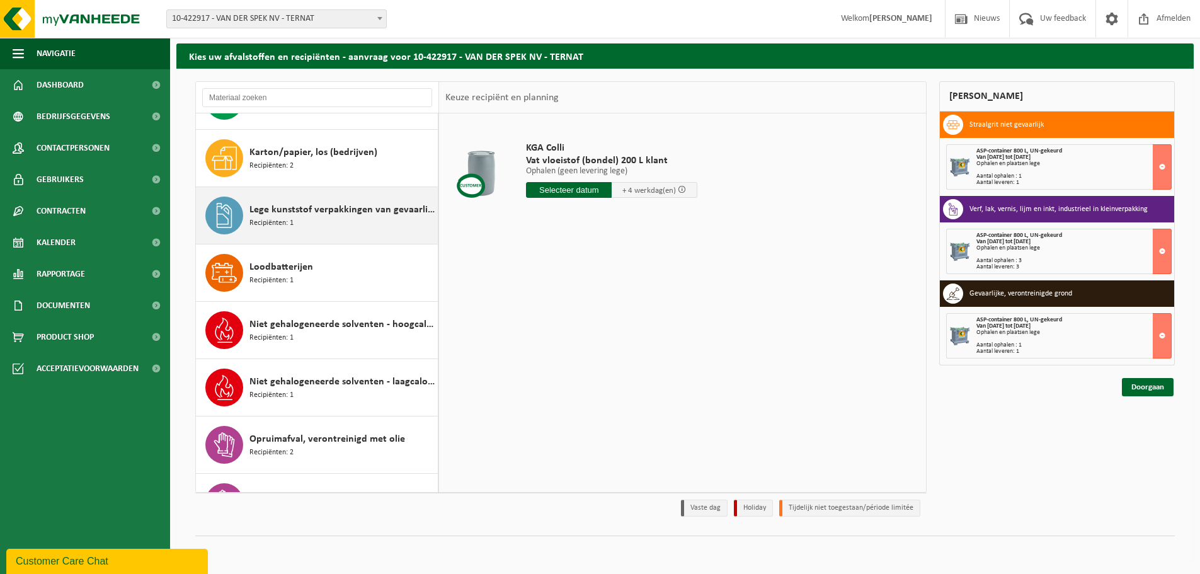
click at [297, 203] on span "Lege kunststof verpakkingen van gevaarlijke stoffen" at bounding box center [341, 209] width 185 height 15
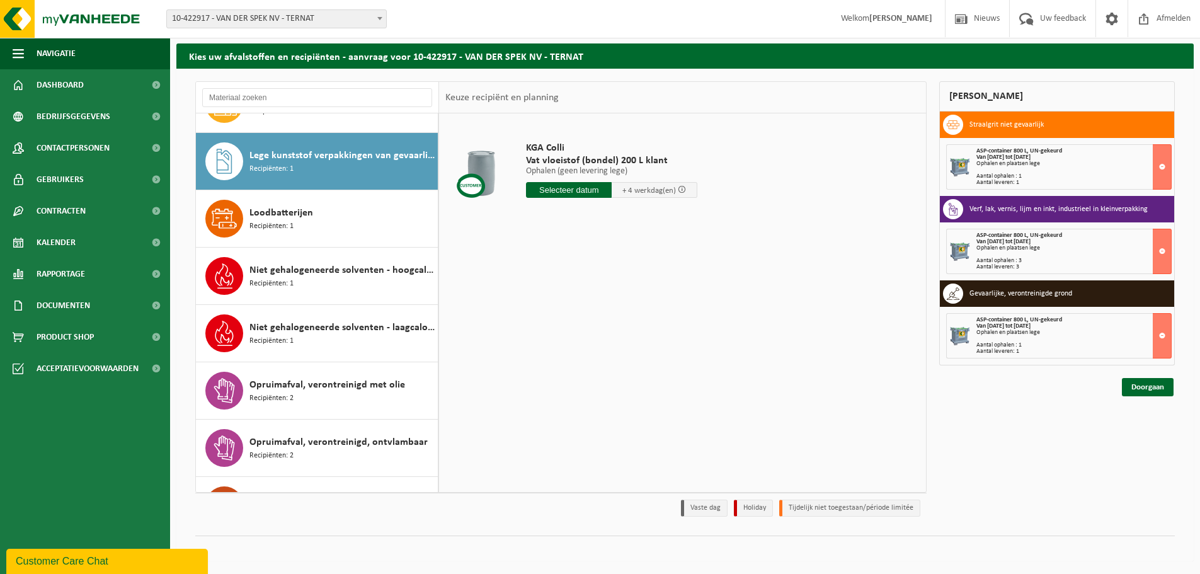
scroll to position [401, 0]
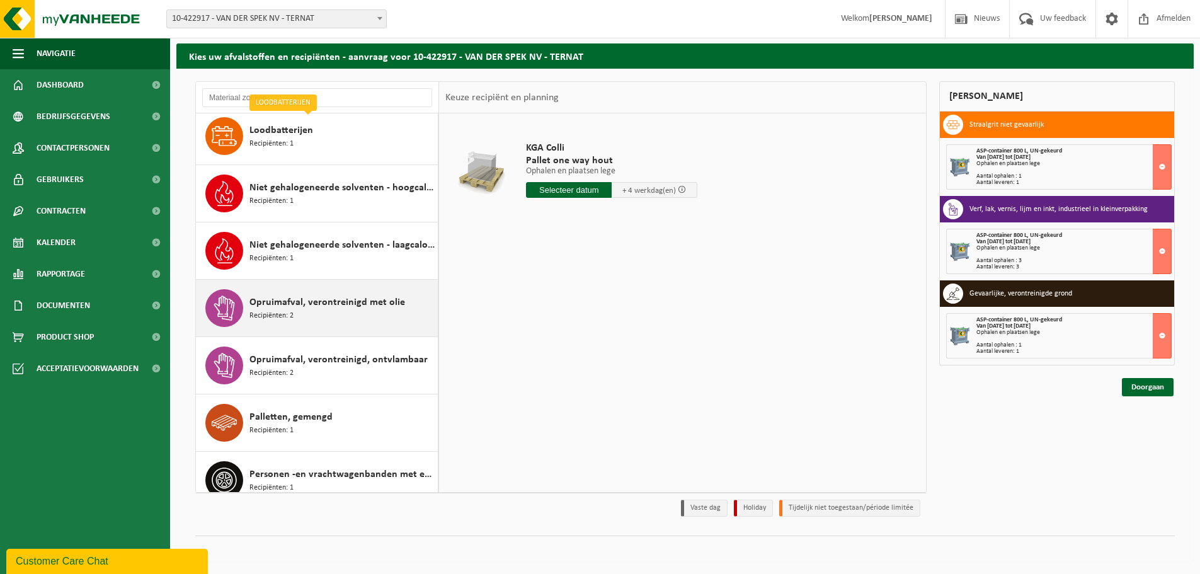
click at [331, 298] on span "Opruimafval, verontreinigd met olie" at bounding box center [327, 302] width 156 height 15
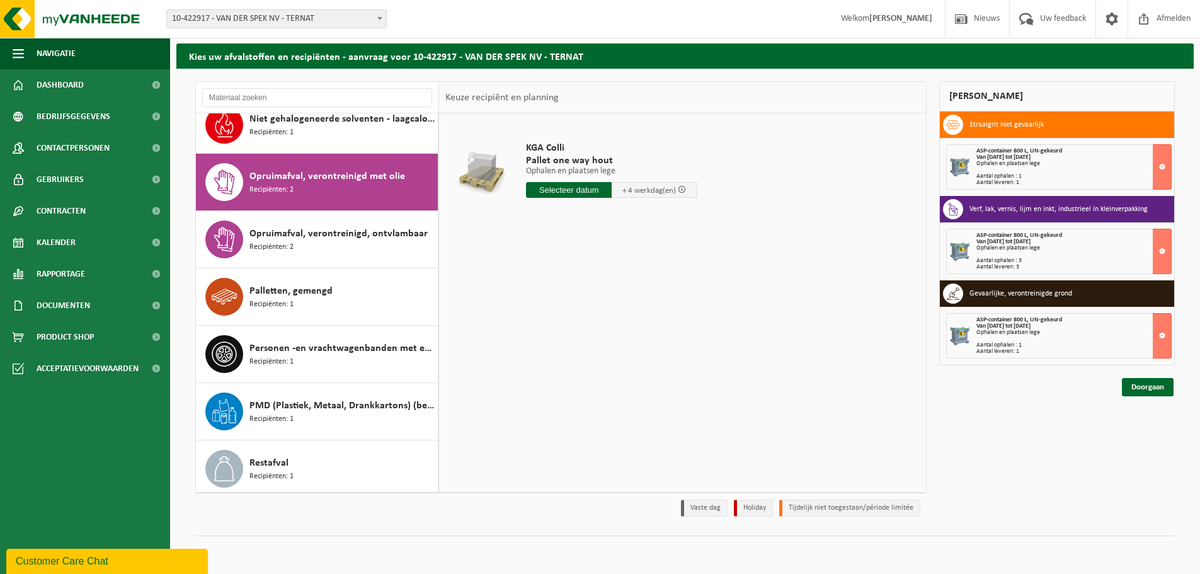
scroll to position [630, 0]
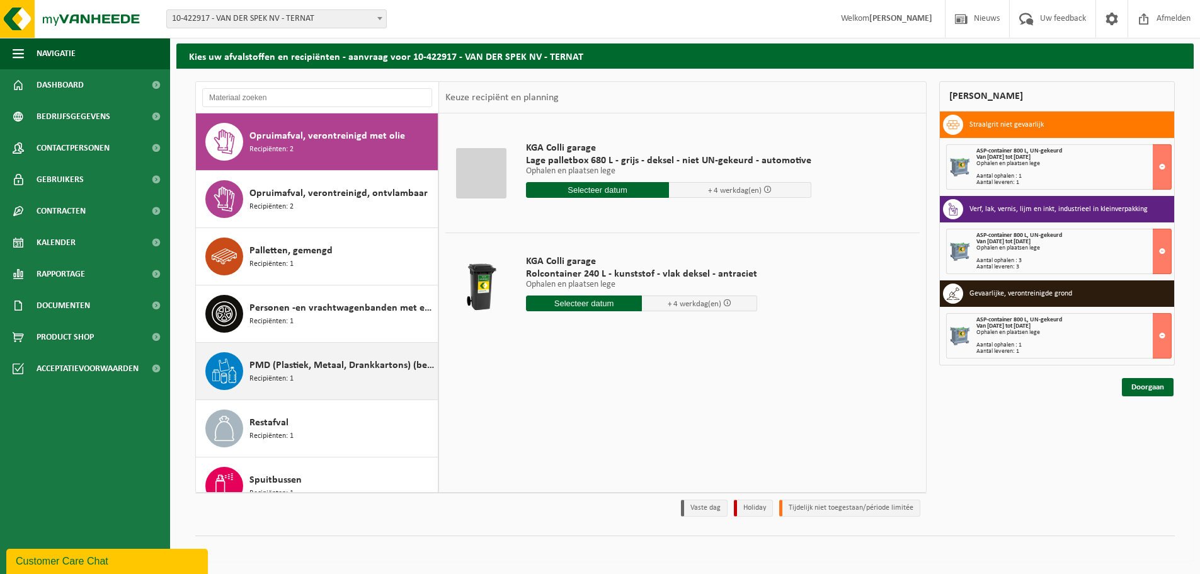
click at [343, 365] on span "PMD (Plastiek, Metaal, Drankkartons) (bedrijven)" at bounding box center [341, 365] width 185 height 15
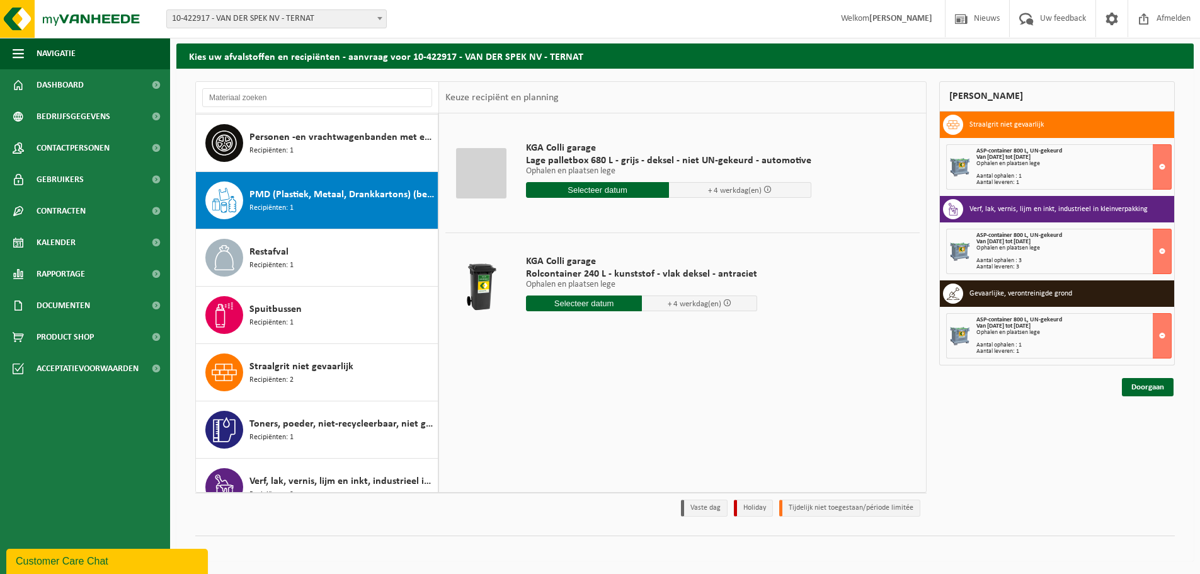
scroll to position [860, 0]
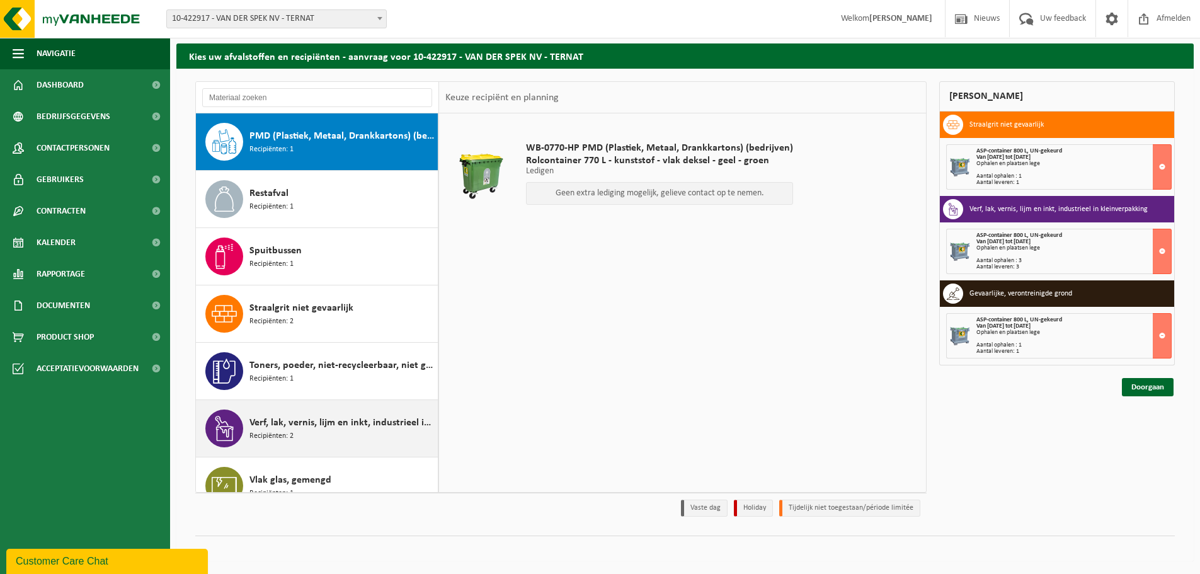
click at [352, 419] on span "Verf, lak, vernis, lijm en inkt, industrieel in kleinverpakking" at bounding box center [341, 422] width 185 height 15
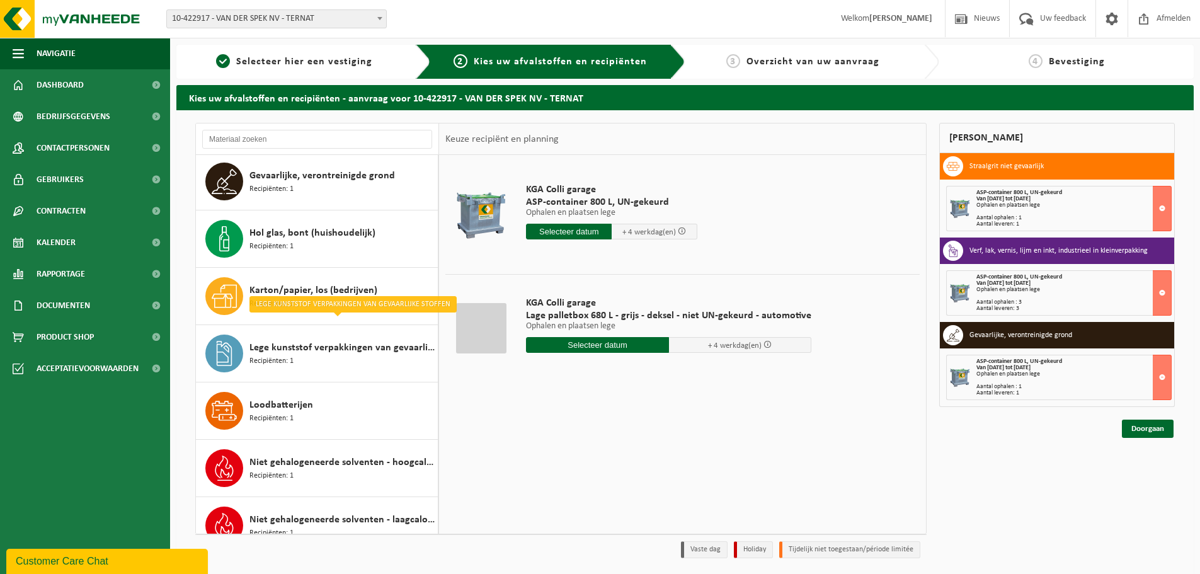
scroll to position [252, 0]
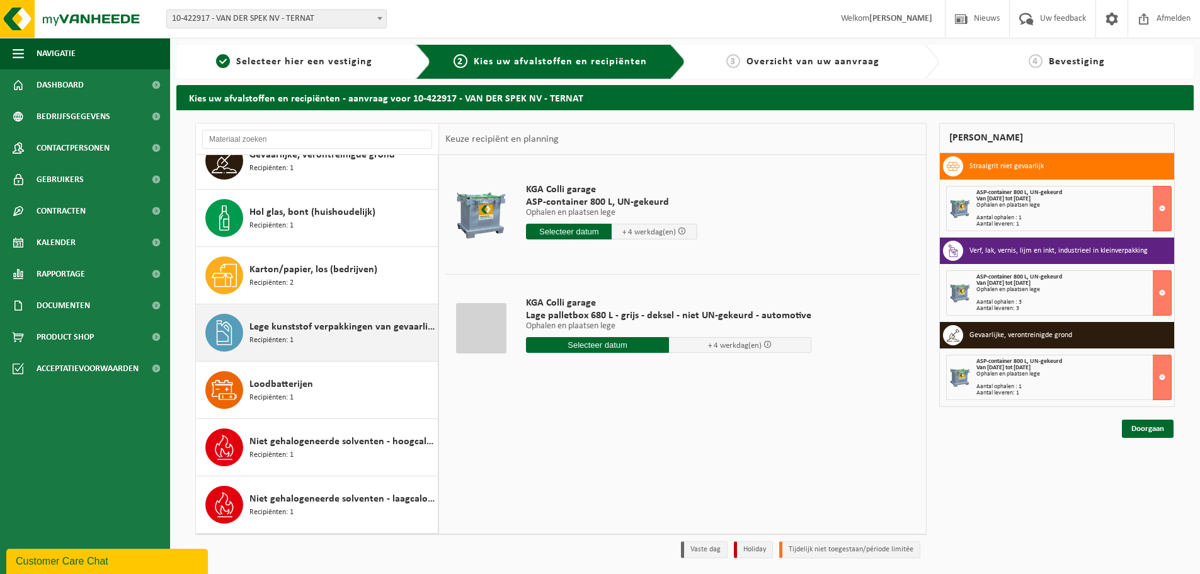
click at [295, 344] on div "Lege kunststof verpakkingen van gevaarlijke stoffen Recipiënten: 1" at bounding box center [341, 333] width 185 height 38
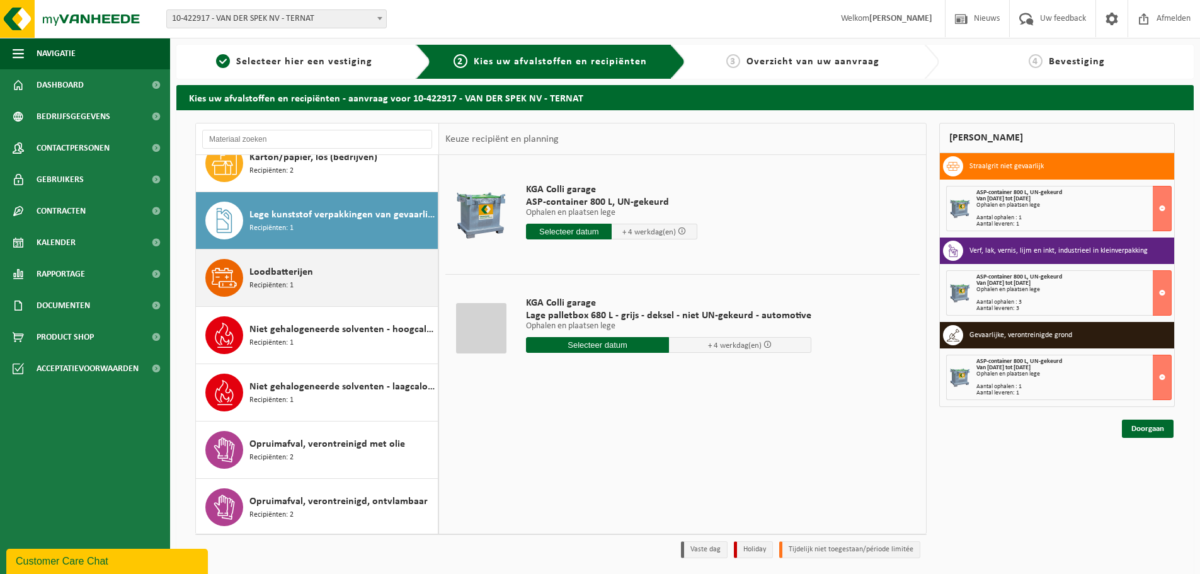
scroll to position [401, 0]
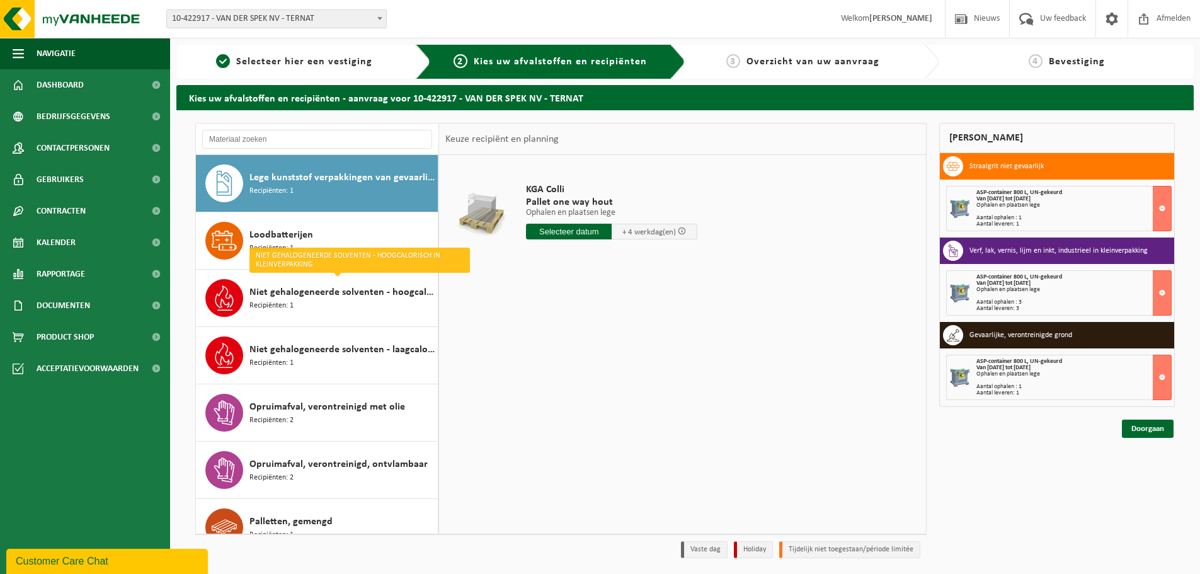
click at [565, 229] on input "text" at bounding box center [569, 232] width 86 height 16
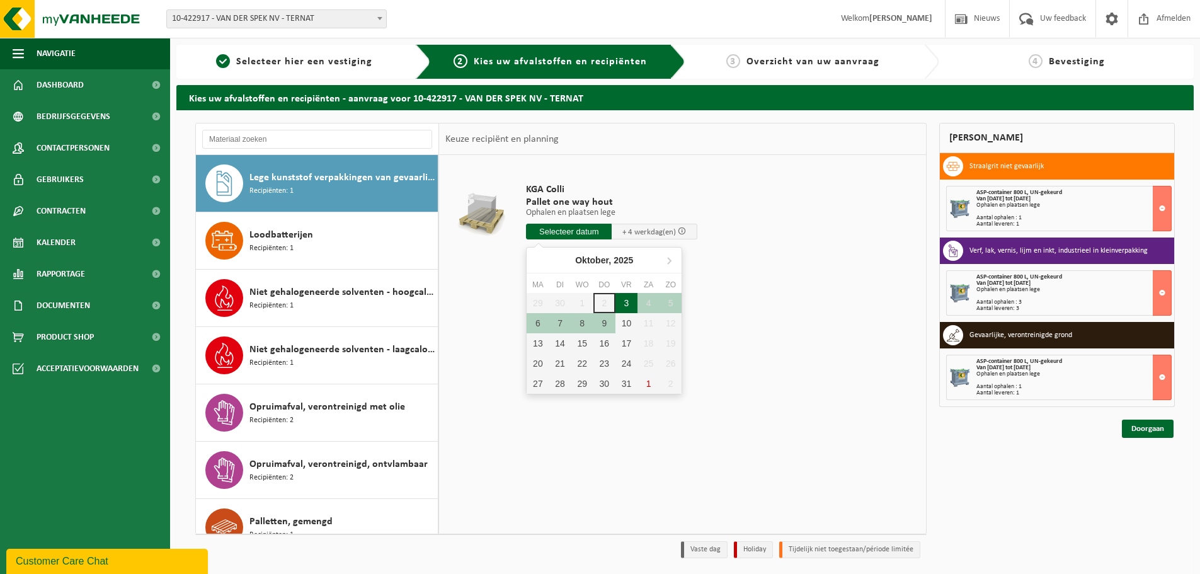
click at [628, 303] on div "3" at bounding box center [626, 303] width 22 height 20
type input "Van 2025-10-03"
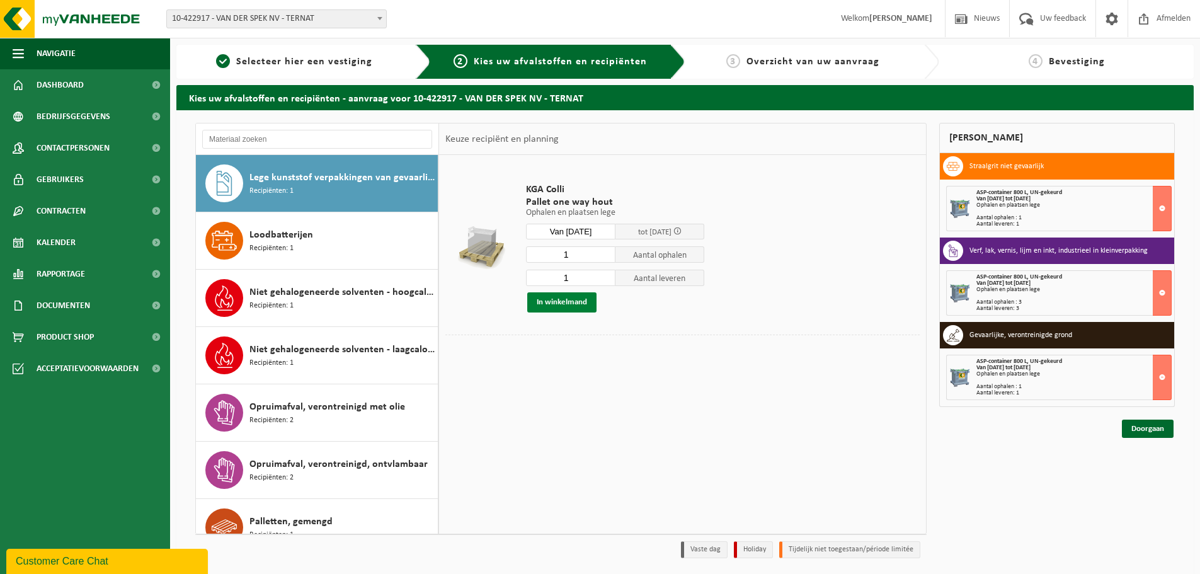
click at [561, 300] on button "In winkelmand" at bounding box center [561, 302] width 69 height 20
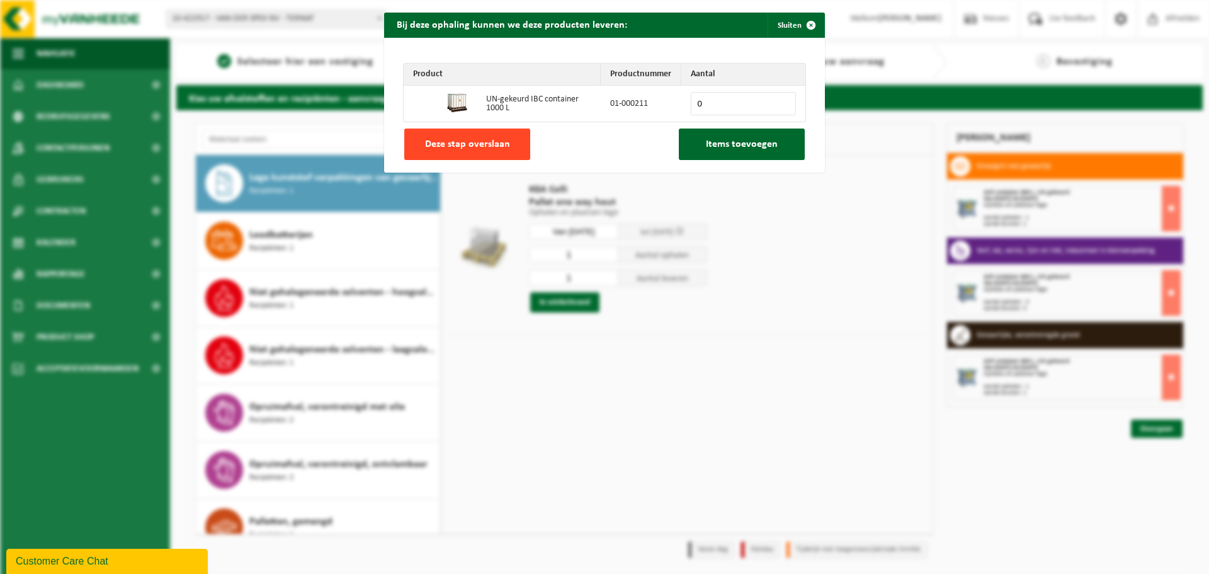
click at [453, 148] on span "Deze stap overslaan" at bounding box center [467, 144] width 85 height 10
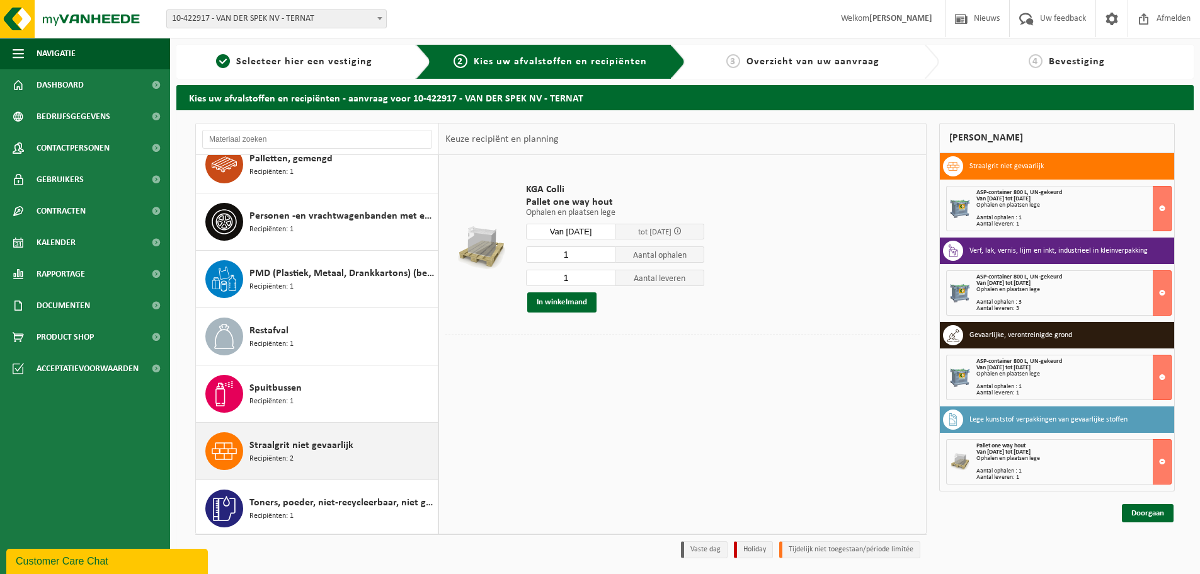
scroll to position [756, 0]
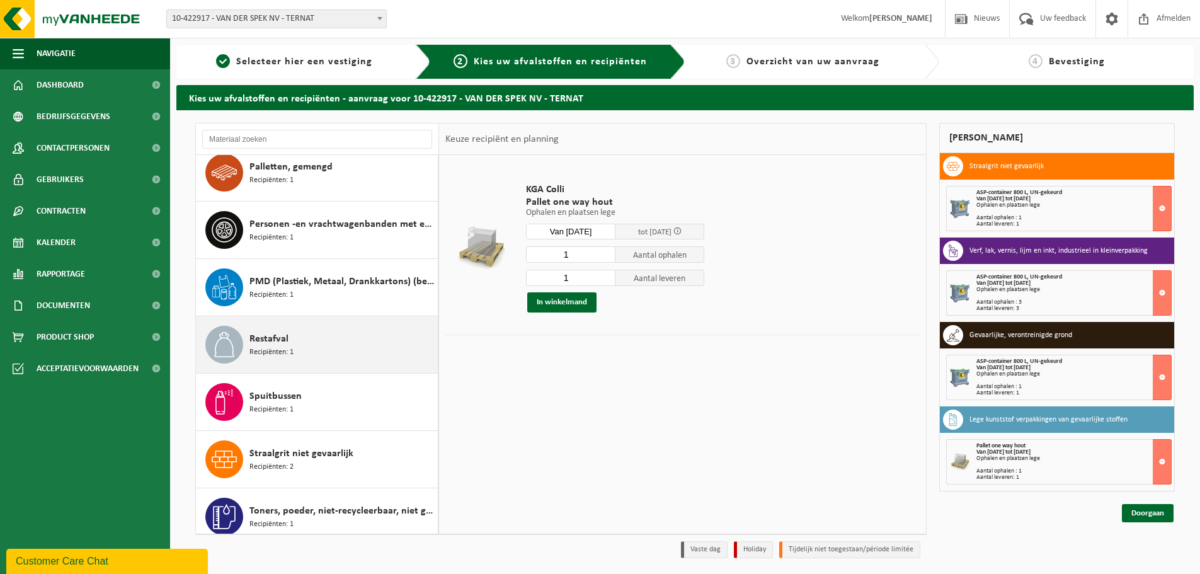
click at [346, 334] on div "Restafval Recipiënten: 1" at bounding box center [341, 345] width 185 height 38
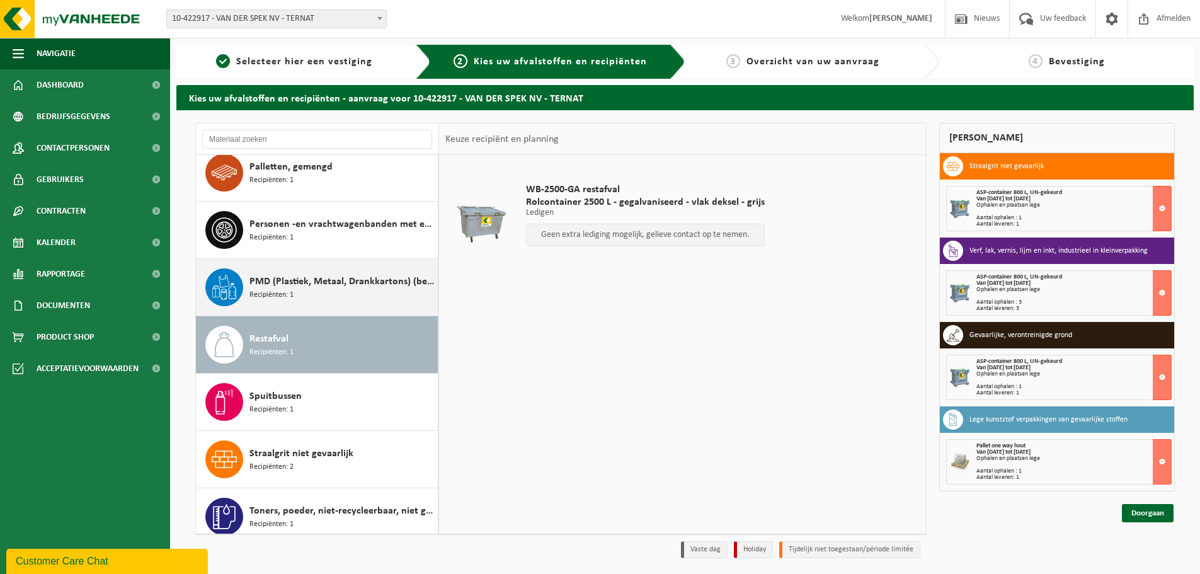
click at [335, 293] on div "PMD (Plastiek, Metaal, Drankkartons) (bedrijven) Recipiënten: 1" at bounding box center [341, 287] width 185 height 38
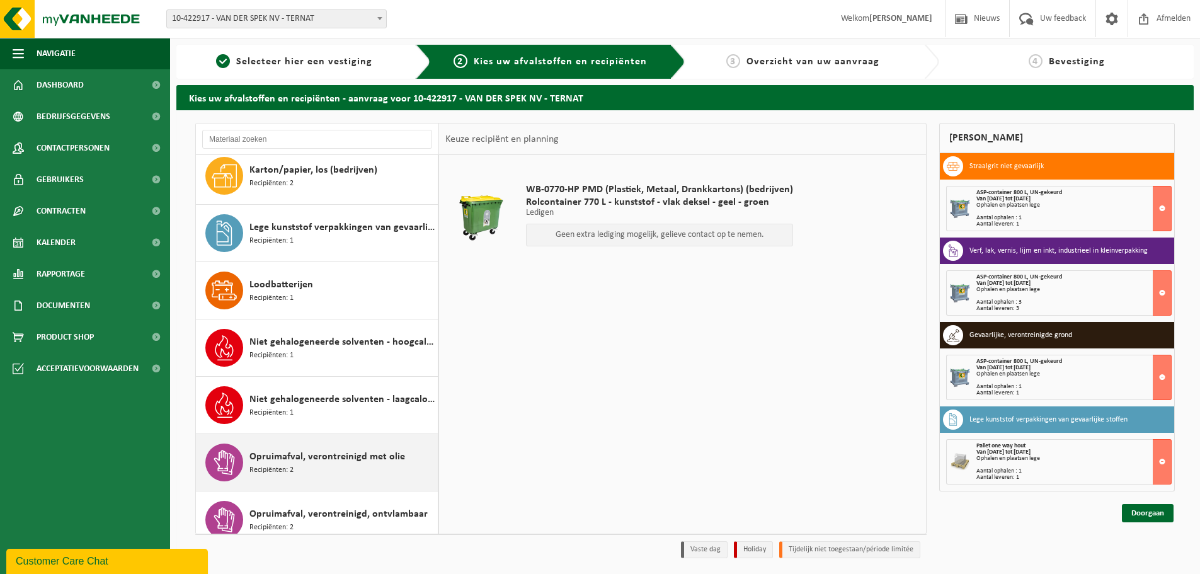
scroll to position [293, 0]
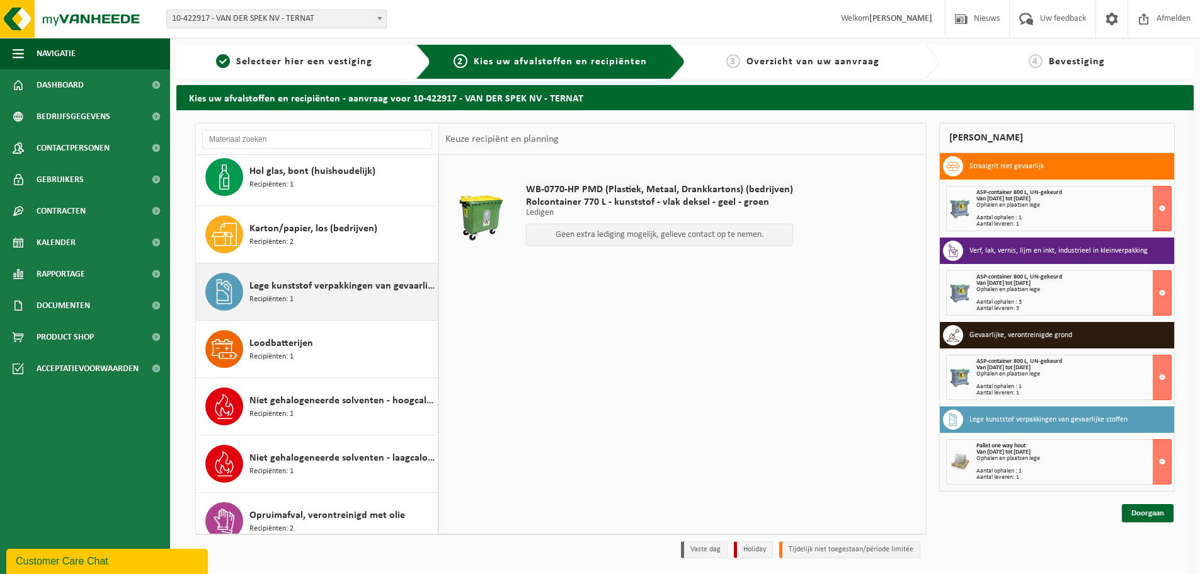
click at [342, 296] on div "Lege kunststof verpakkingen van gevaarlijke stoffen Recipiënten: 1" at bounding box center [341, 292] width 185 height 38
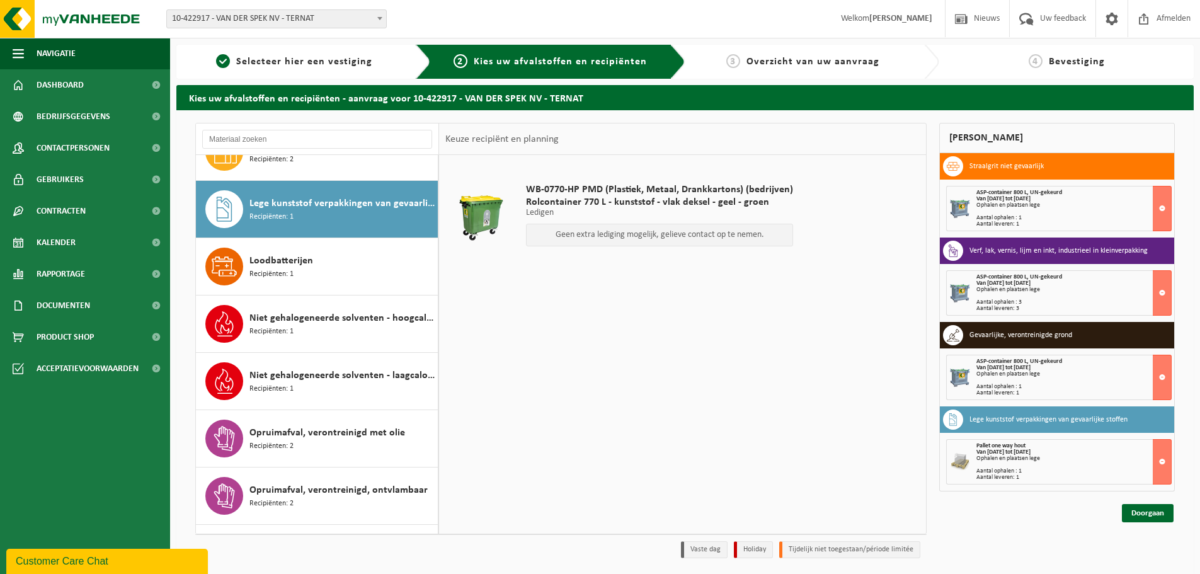
scroll to position [401, 0]
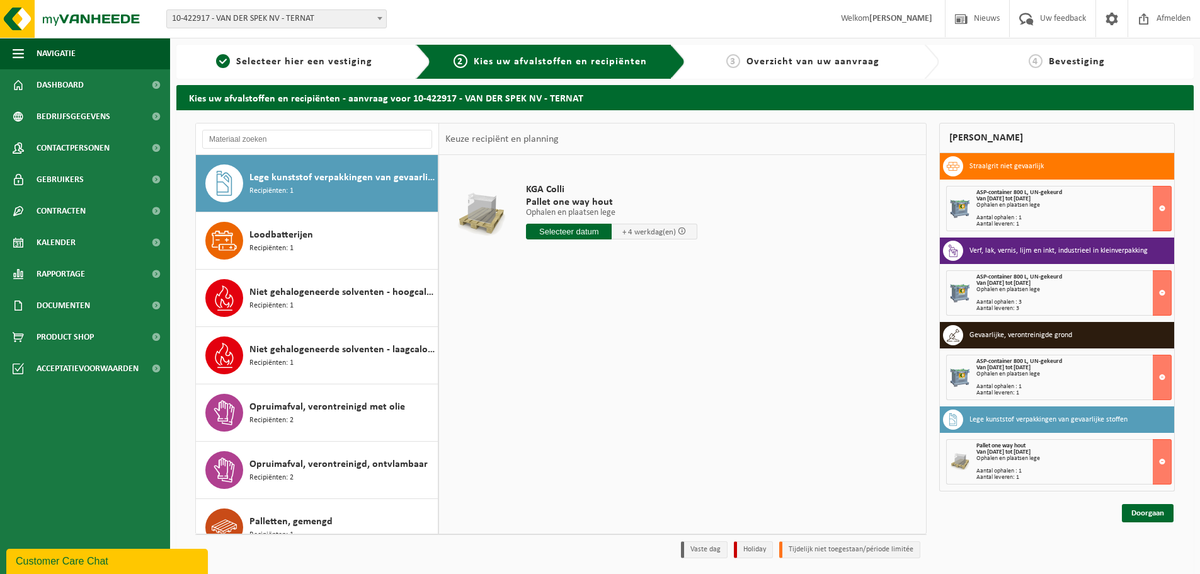
click at [546, 235] on input "text" at bounding box center [569, 232] width 86 height 16
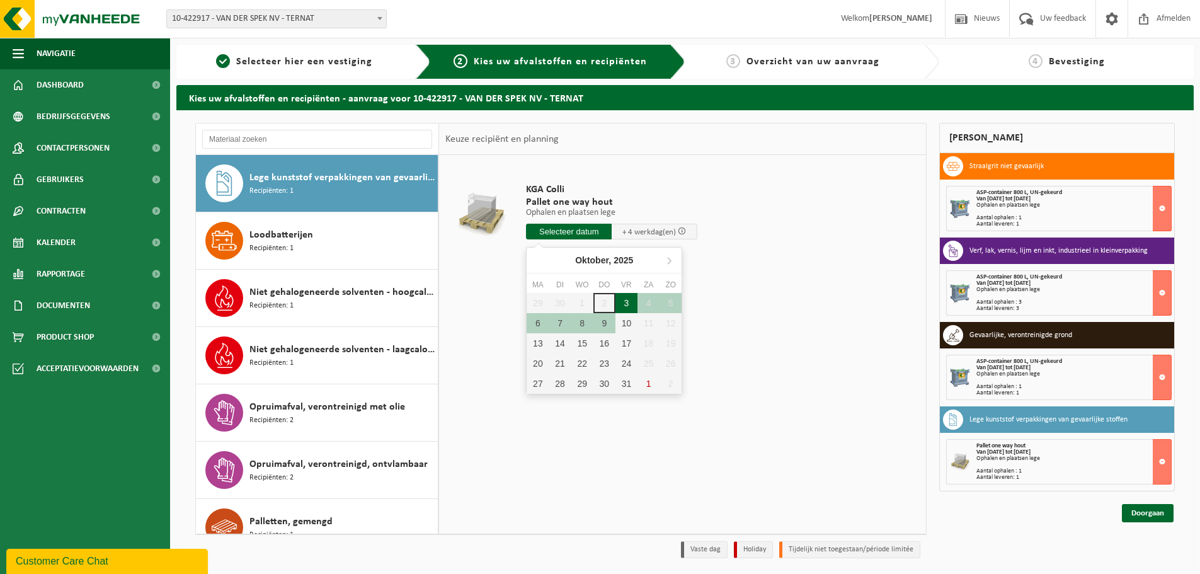
click at [629, 301] on div "3" at bounding box center [626, 303] width 22 height 20
type input "Van 2025-10-03"
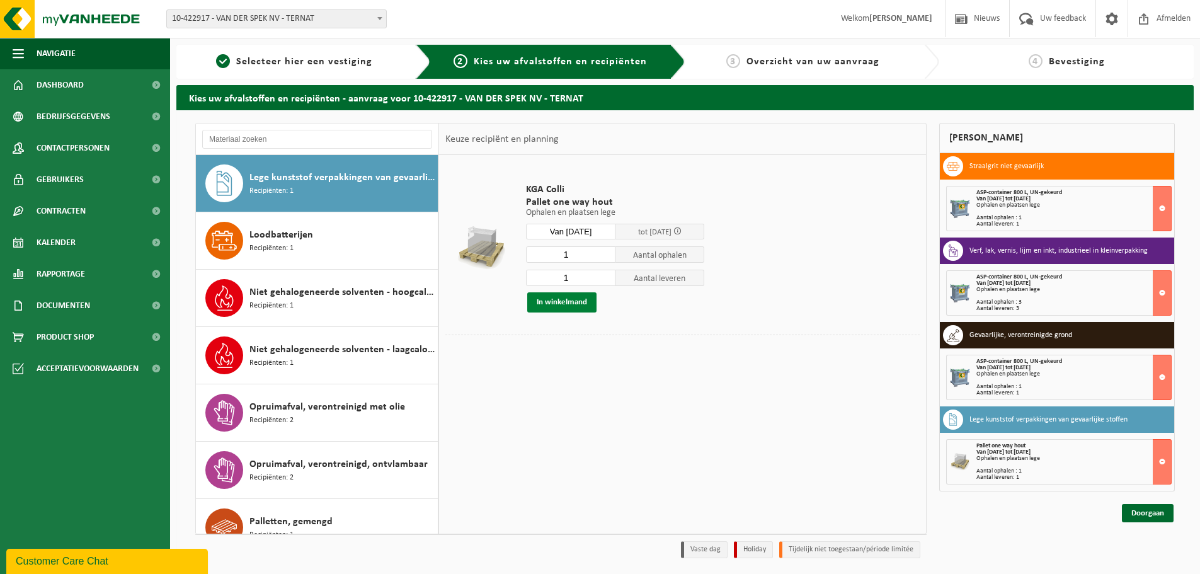
click at [551, 303] on button "In winkelmand" at bounding box center [561, 302] width 69 height 20
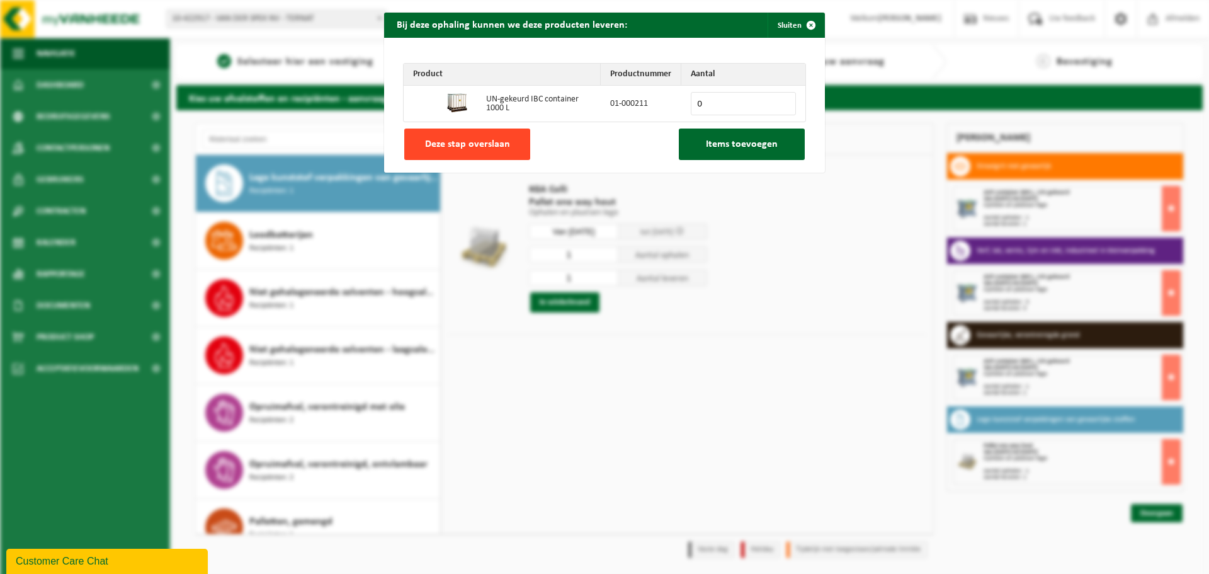
click at [477, 147] on span "Deze stap overslaan" at bounding box center [467, 144] width 85 height 10
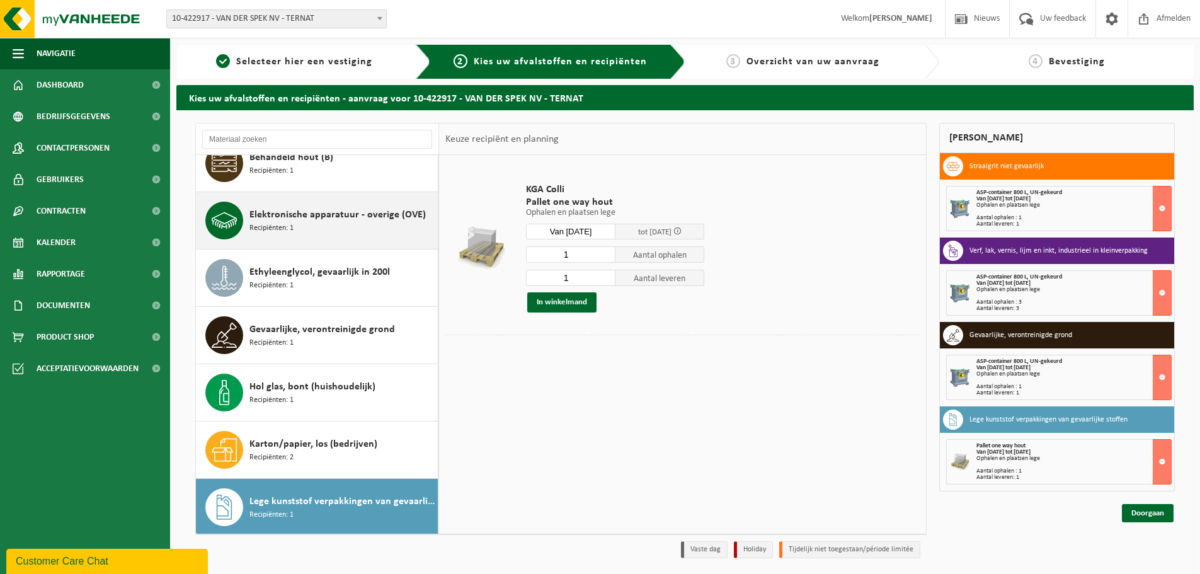
scroll to position [0, 0]
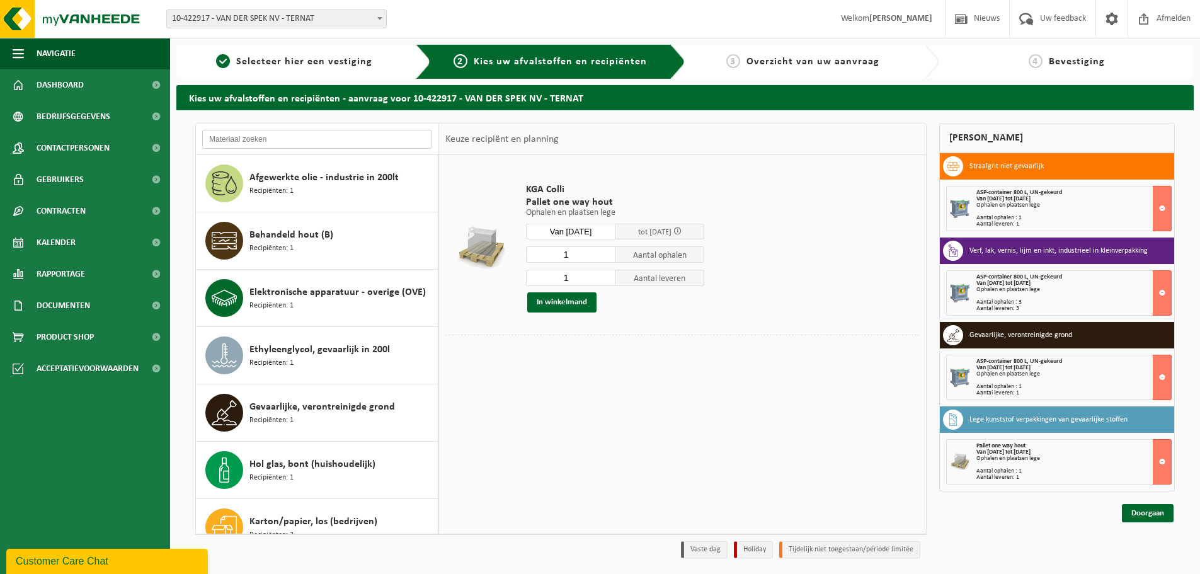
click at [293, 139] on input "text" at bounding box center [317, 139] width 230 height 19
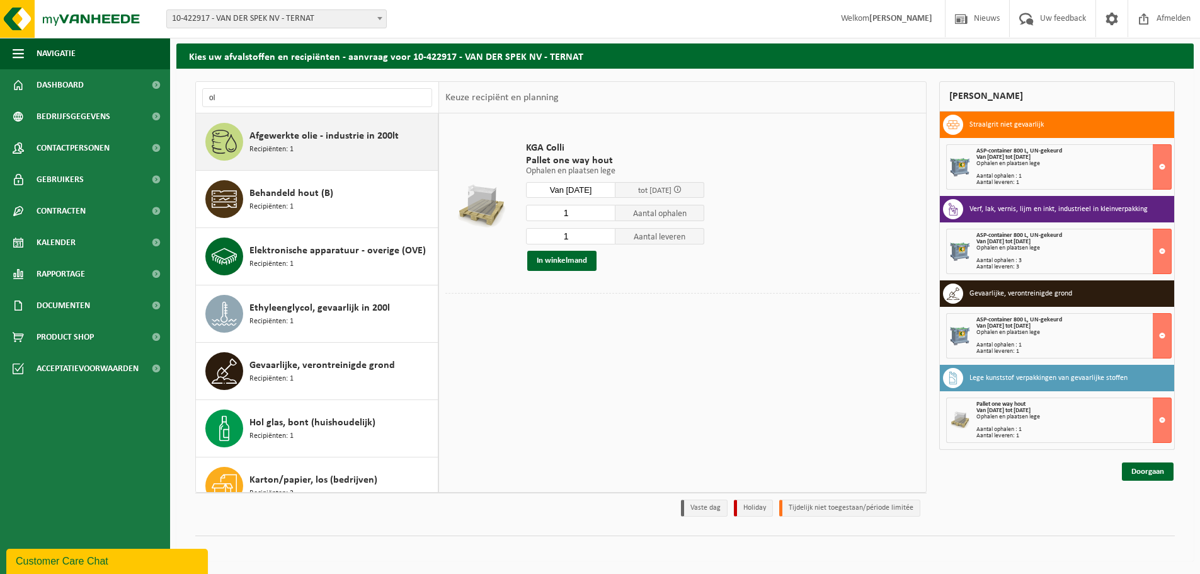
click at [372, 142] on span "Afgewerkte olie - industrie in 200lt" at bounding box center [323, 135] width 149 height 15
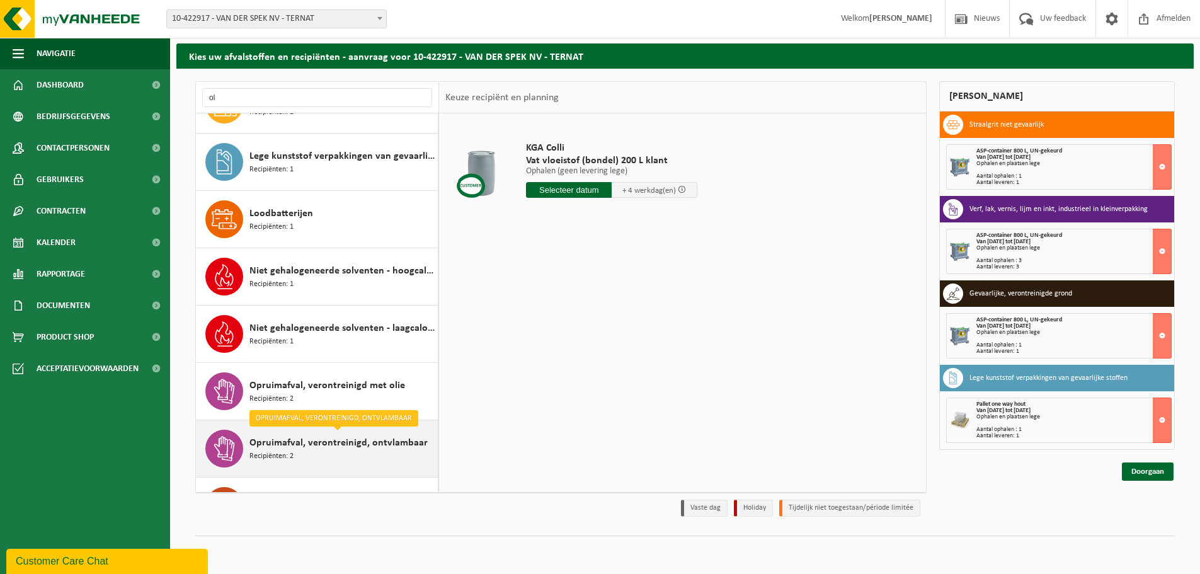
scroll to position [378, 0]
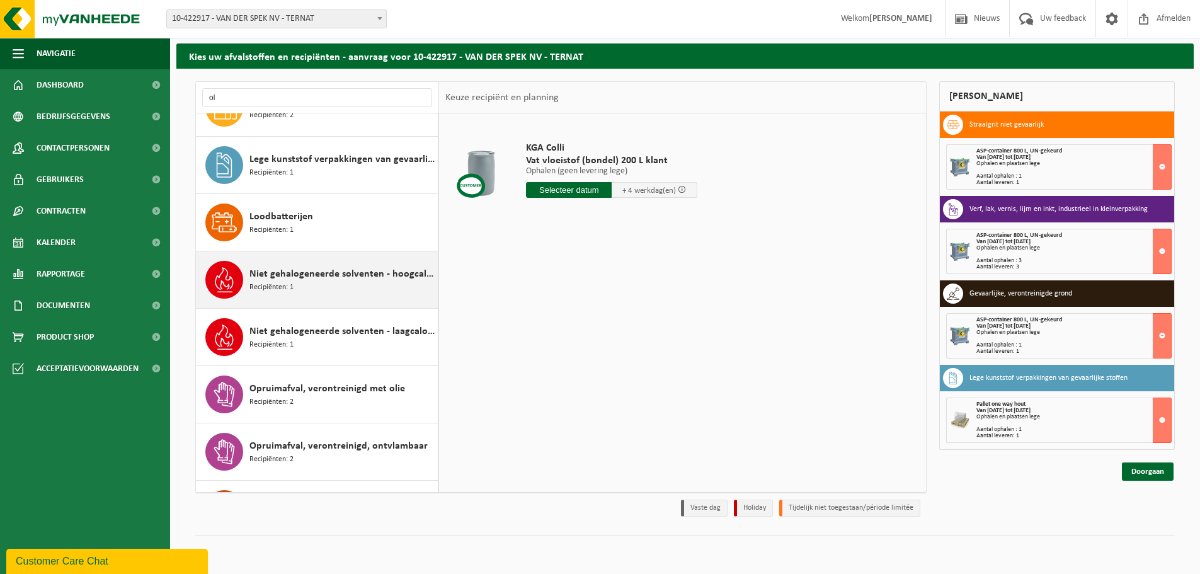
click at [246, 284] on div "Niet gehalogeneerde solventen - hoogcalorisch in kleinverpakking Recipiënten: 1" at bounding box center [317, 279] width 242 height 57
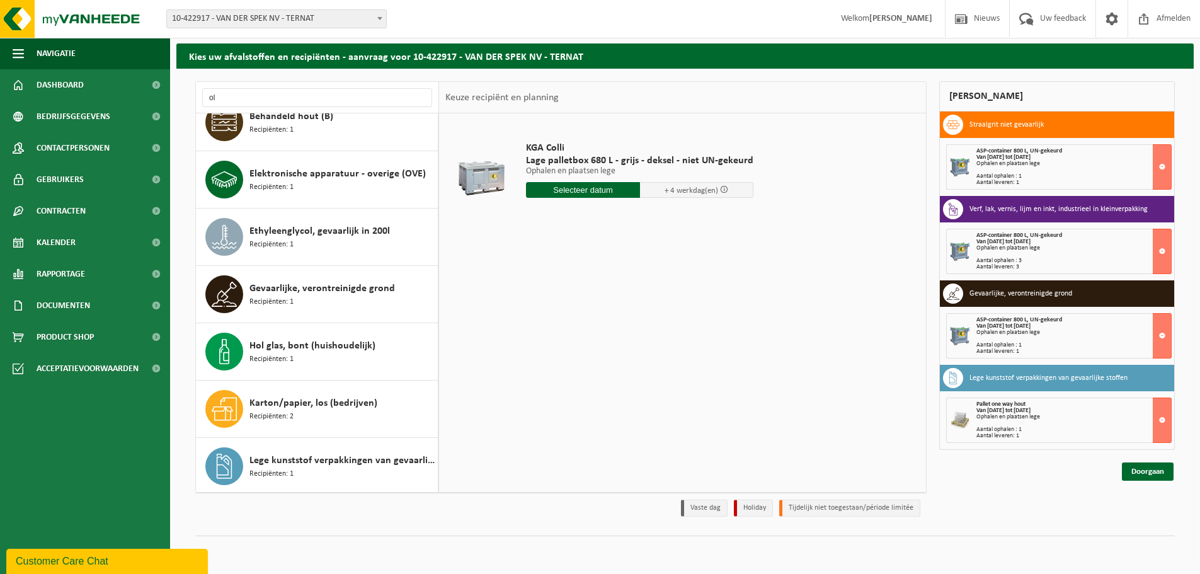
scroll to position [75, 0]
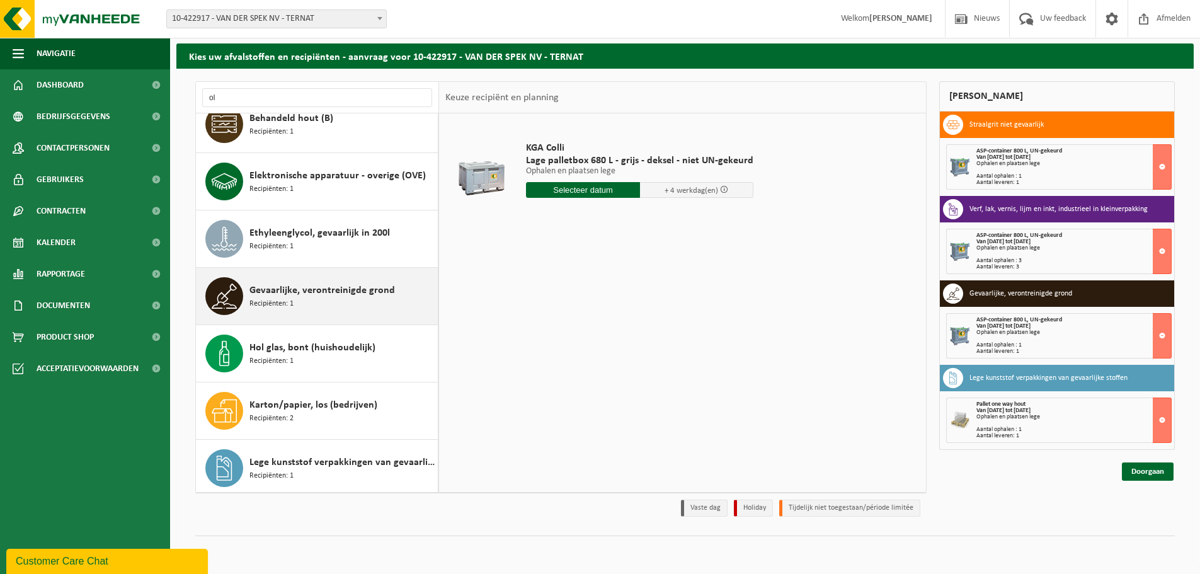
click at [270, 310] on div "Gevaarlijke, verontreinigde grond Recipiënten: 1" at bounding box center [341, 296] width 185 height 38
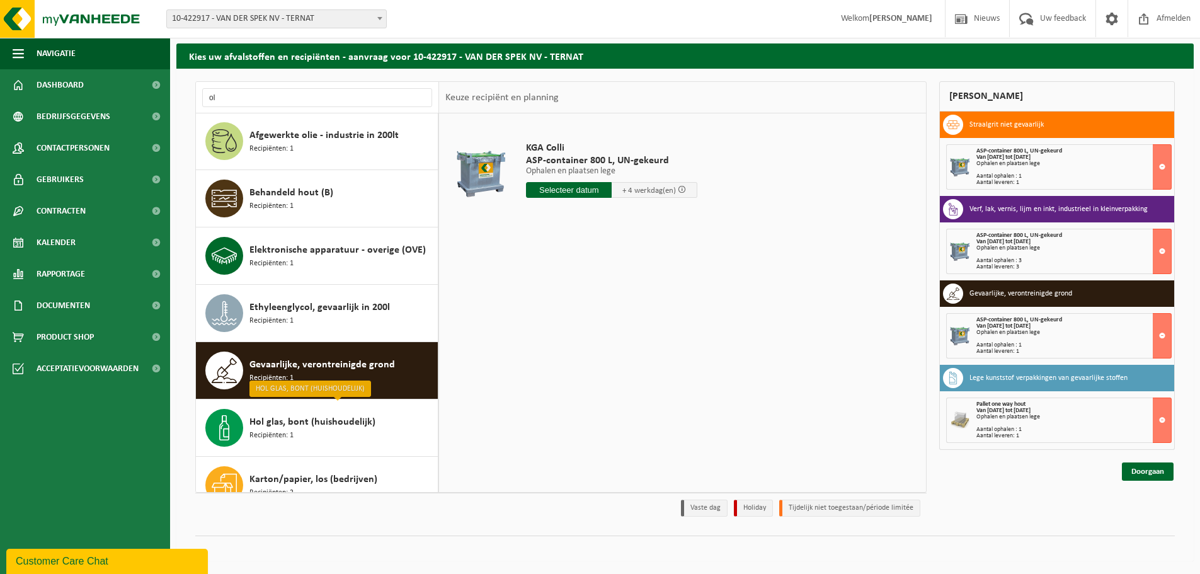
scroll to position [0, 0]
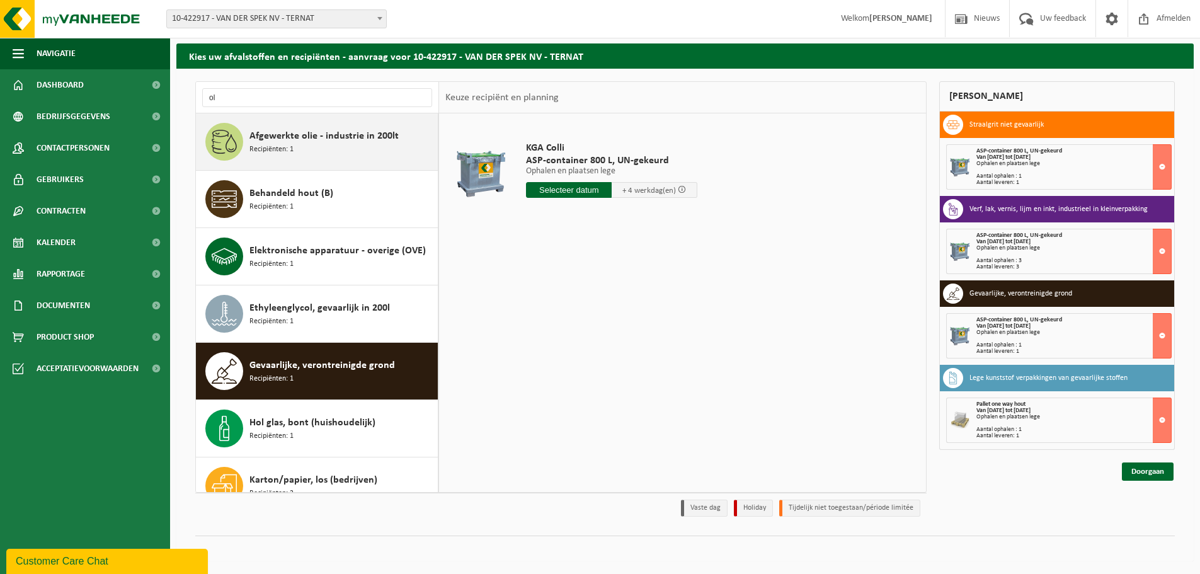
click at [297, 130] on span "Afgewerkte olie - industrie in 200lt" at bounding box center [323, 135] width 149 height 15
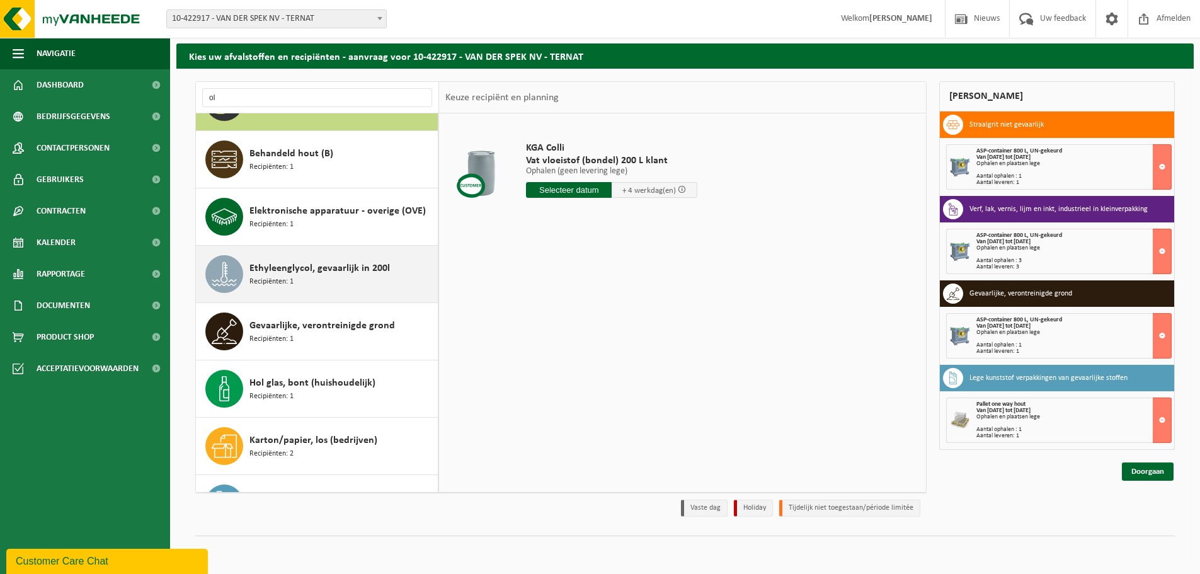
scroll to position [126, 0]
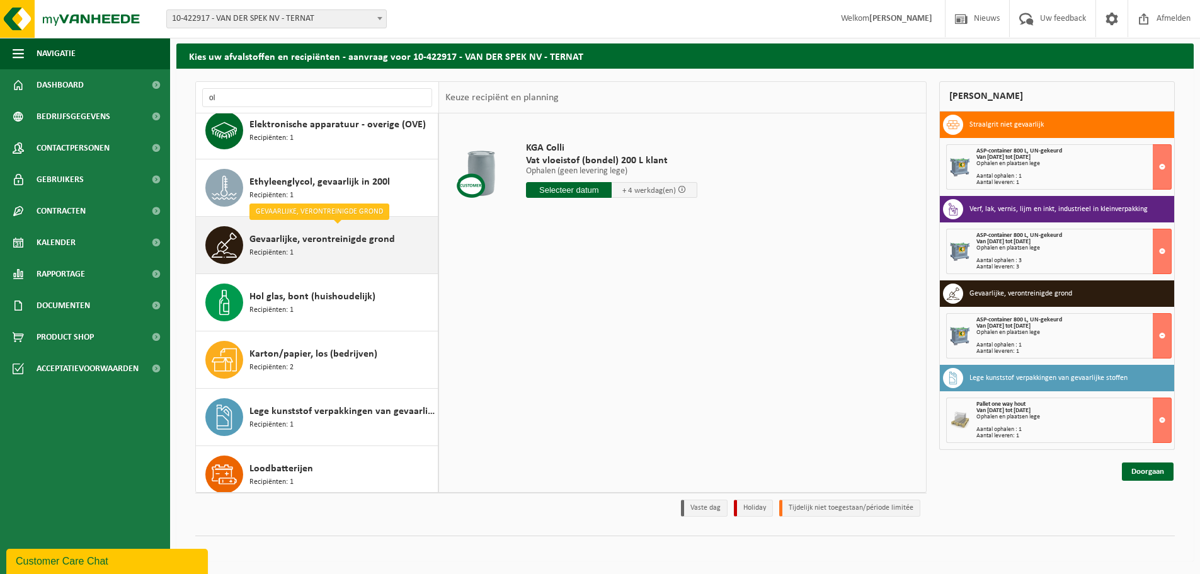
click at [317, 253] on div "Gevaarlijke, verontreinigde grond Recipiënten: 1" at bounding box center [341, 245] width 185 height 38
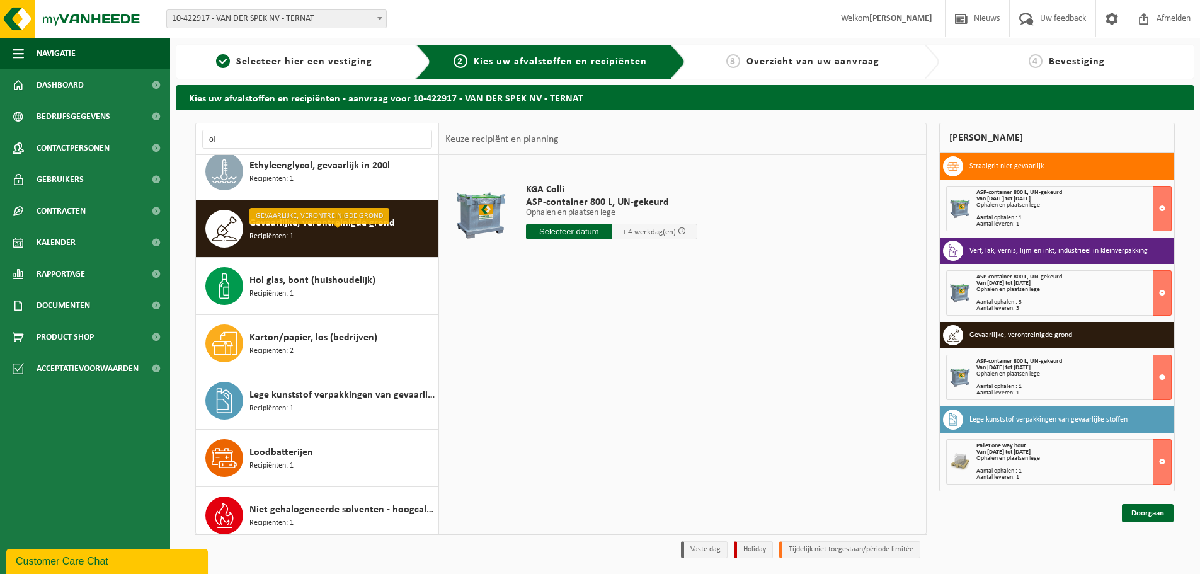
scroll to position [252, 0]
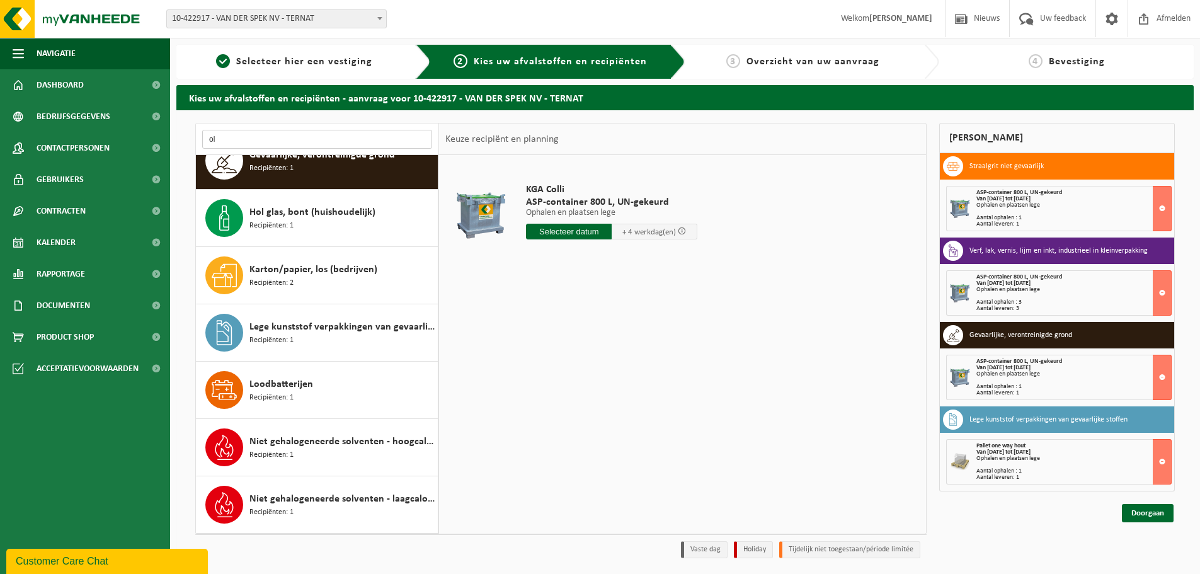
click at [221, 139] on input "ol" at bounding box center [317, 139] width 230 height 19
type input "o"
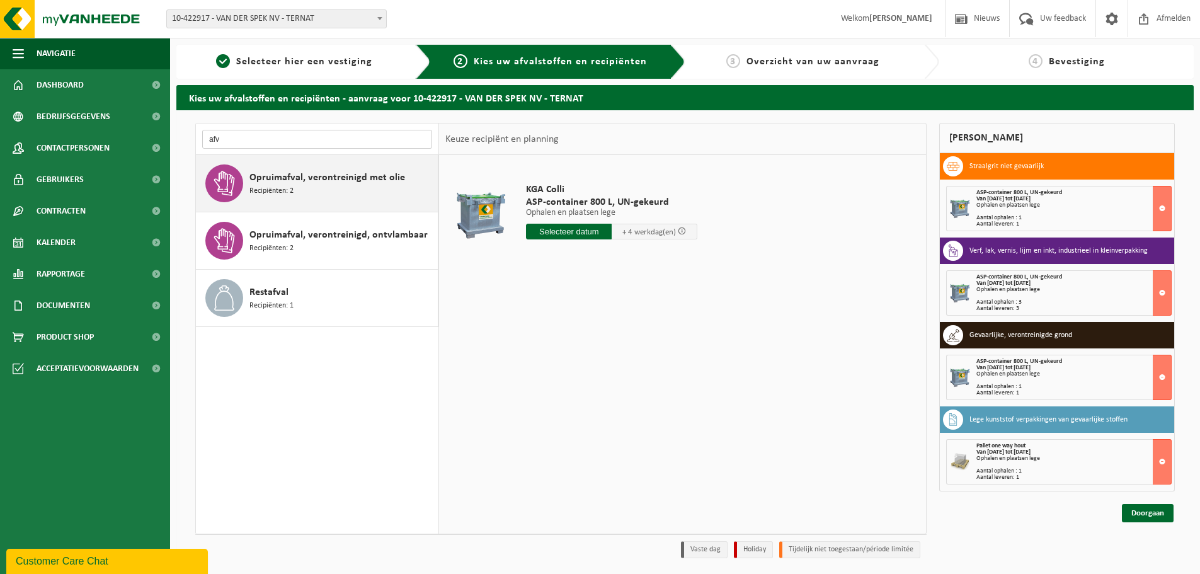
type input "afv"
click at [344, 183] on span "Opruimafval, verontreinigd met olie" at bounding box center [327, 177] width 156 height 15
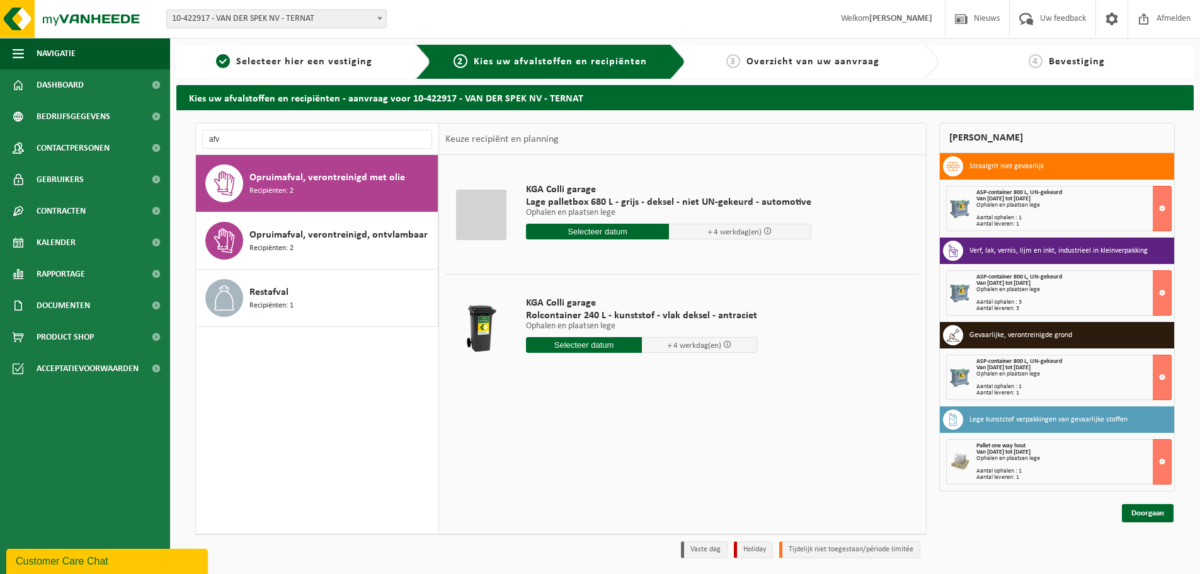
click at [588, 344] on input "text" at bounding box center [584, 345] width 116 height 16
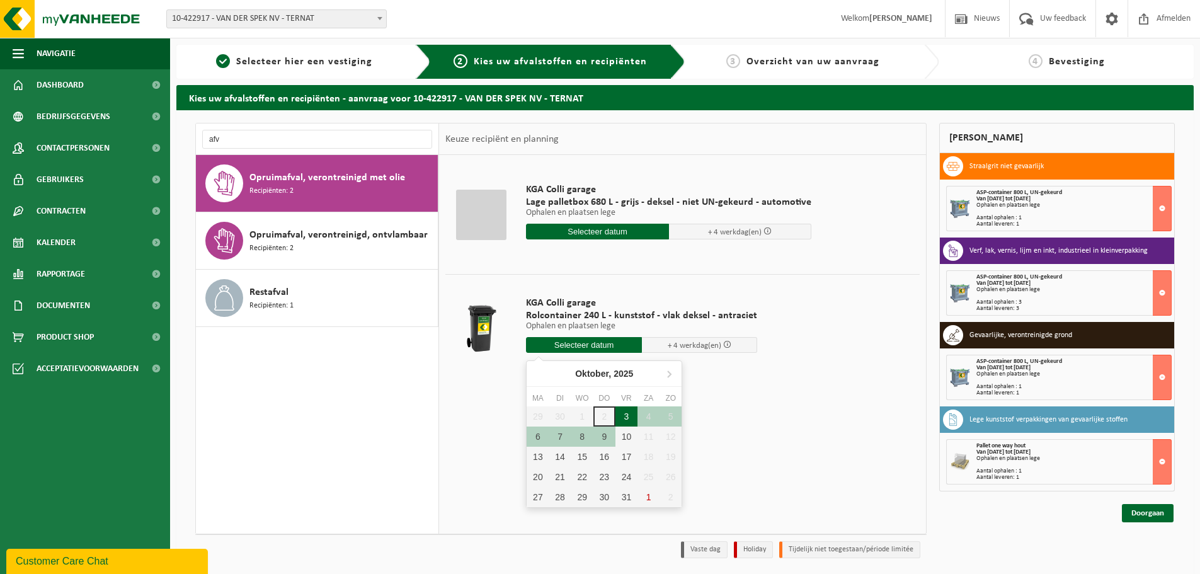
click at [631, 416] on div "3" at bounding box center [626, 416] width 22 height 20
type input "Van 2025-10-03"
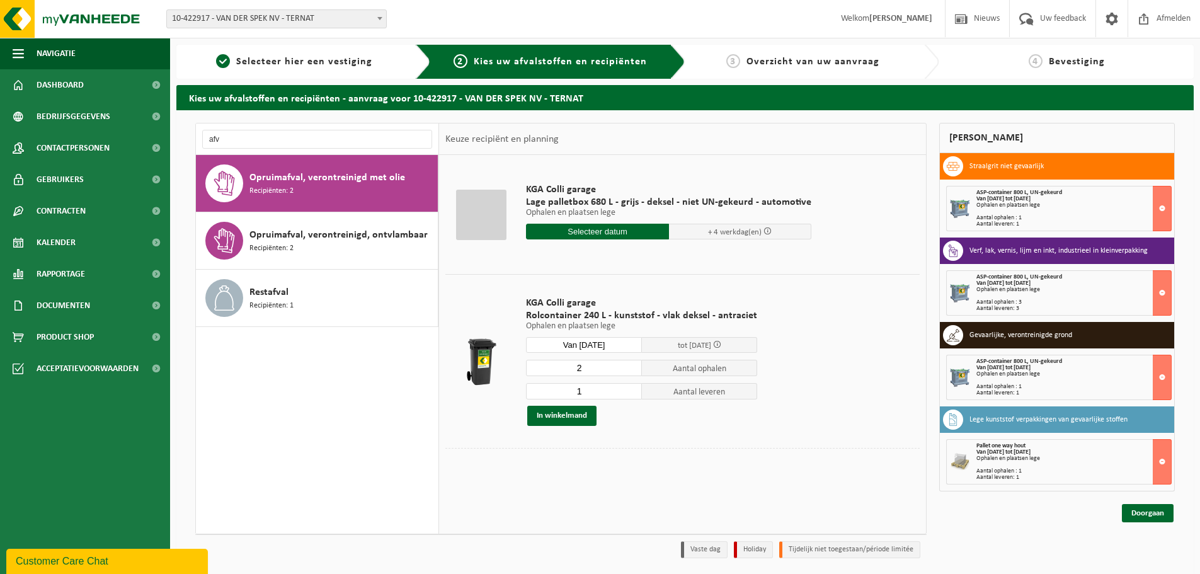
click at [630, 367] on input "2" at bounding box center [584, 368] width 116 height 16
type input "3"
click at [630, 367] on input "3" at bounding box center [584, 368] width 116 height 16
click at [629, 390] on input "2" at bounding box center [584, 391] width 116 height 16
type input "3"
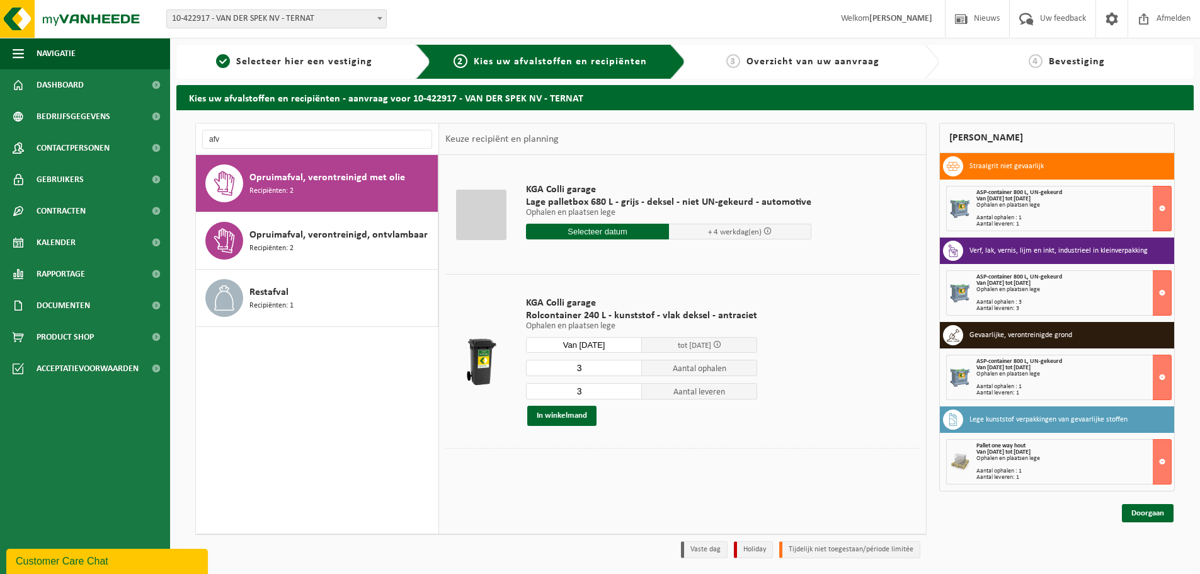
click at [628, 389] on input "3" at bounding box center [584, 391] width 116 height 16
click at [560, 418] on button "In winkelmand" at bounding box center [561, 416] width 69 height 20
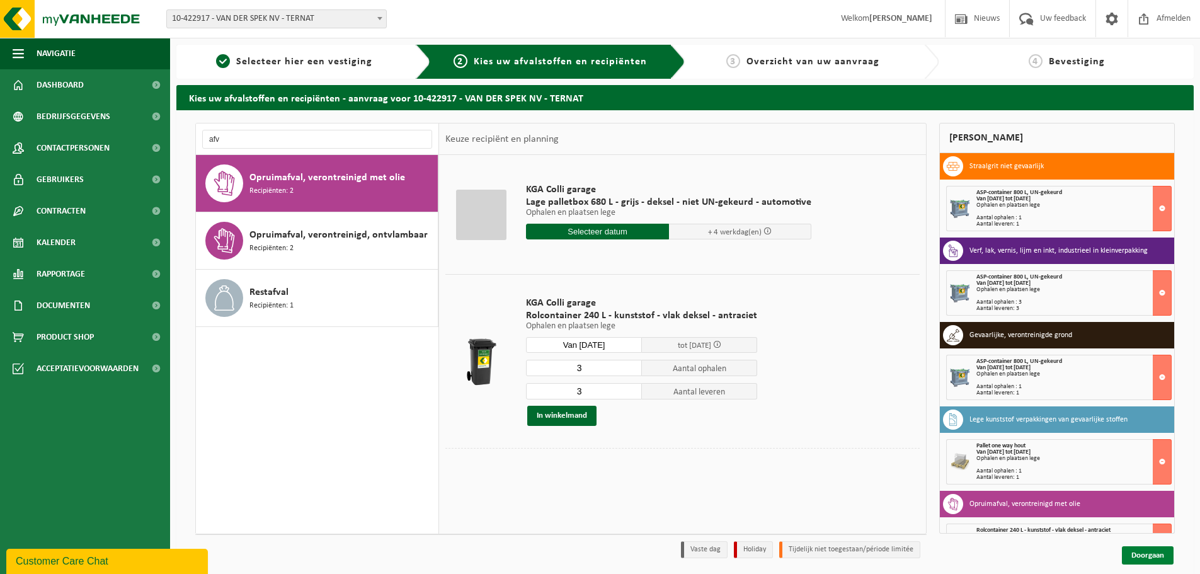
click at [1172, 554] on link "Doorgaan" at bounding box center [1148, 555] width 52 height 18
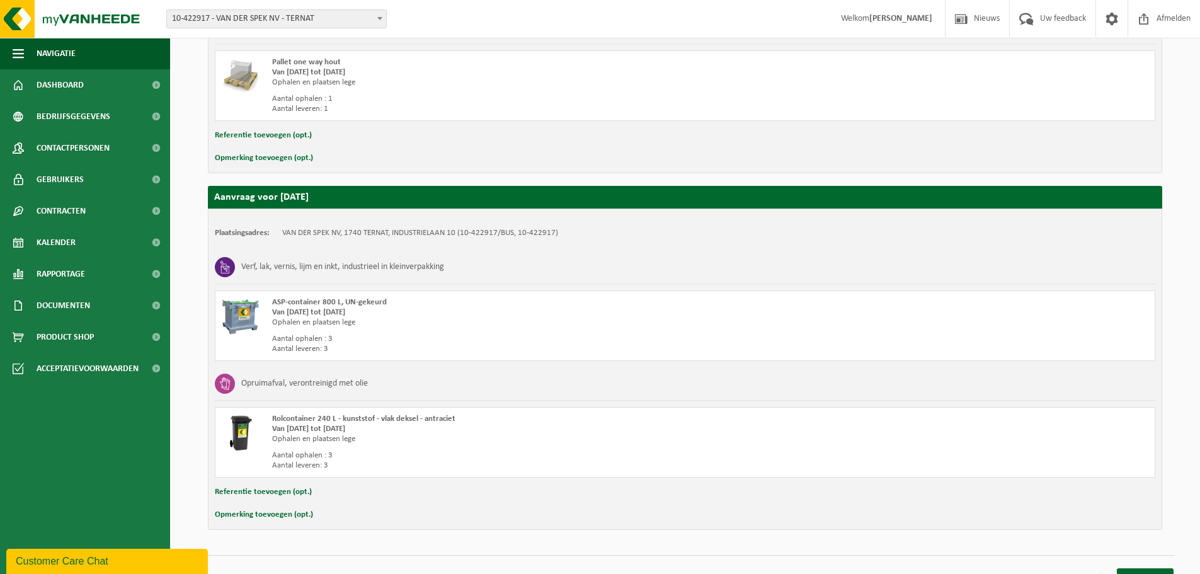
scroll to position [566, 0]
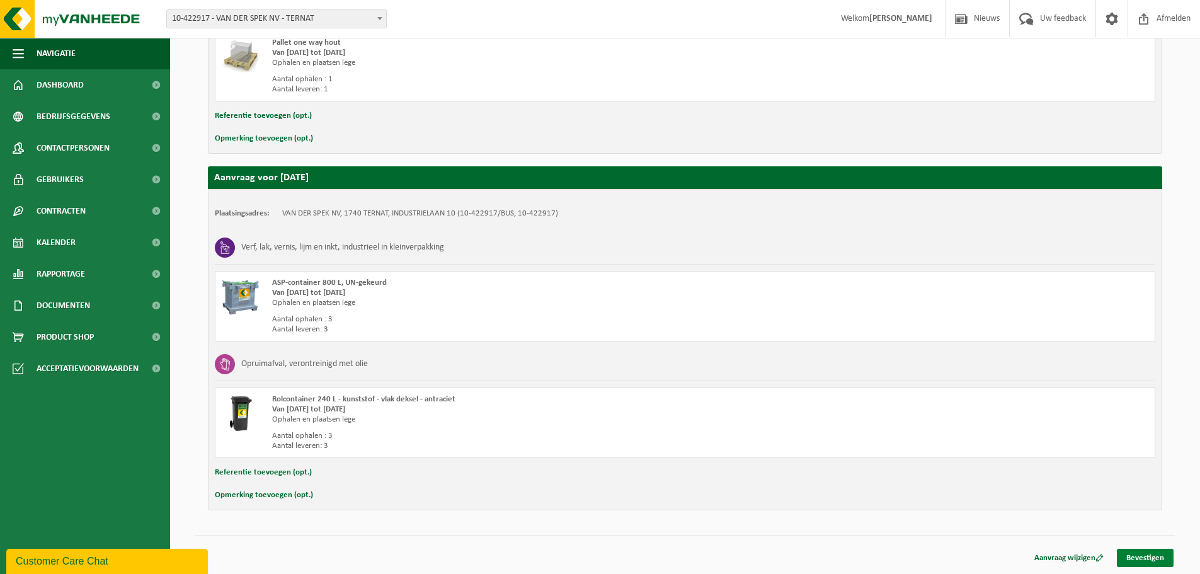
drag, startPoint x: 1165, startPoint y: 560, endPoint x: 1119, endPoint y: 532, distance: 54.0
click at [1163, 560] on link "Bevestigen" at bounding box center [1145, 558] width 57 height 18
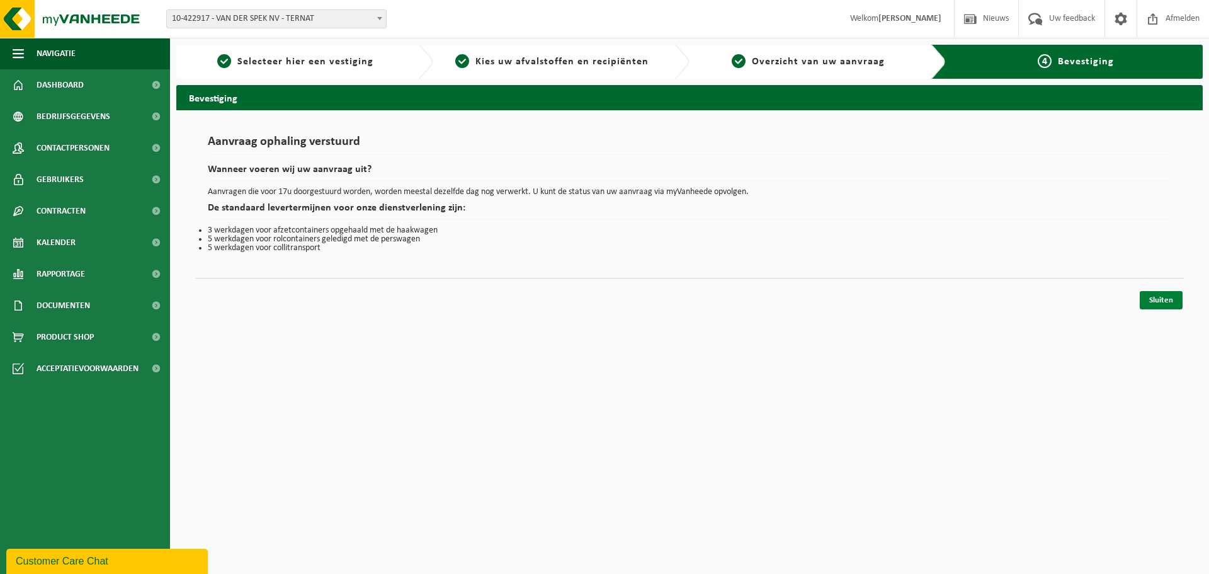
click at [1159, 299] on link "Sluiten" at bounding box center [1161, 300] width 43 height 18
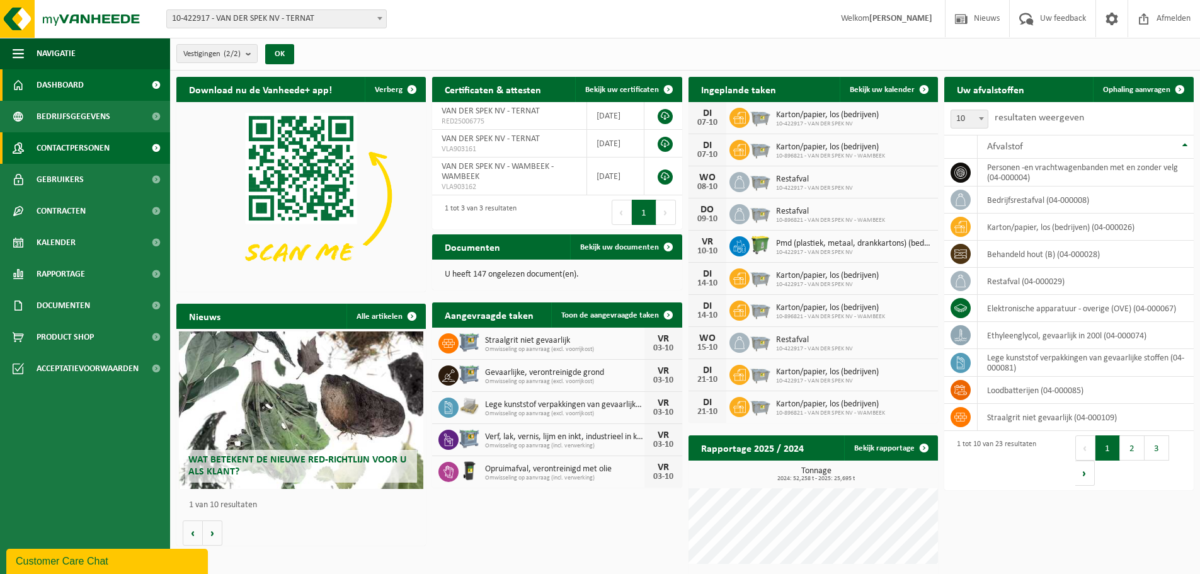
click at [84, 140] on span "Contactpersonen" at bounding box center [73, 147] width 73 height 31
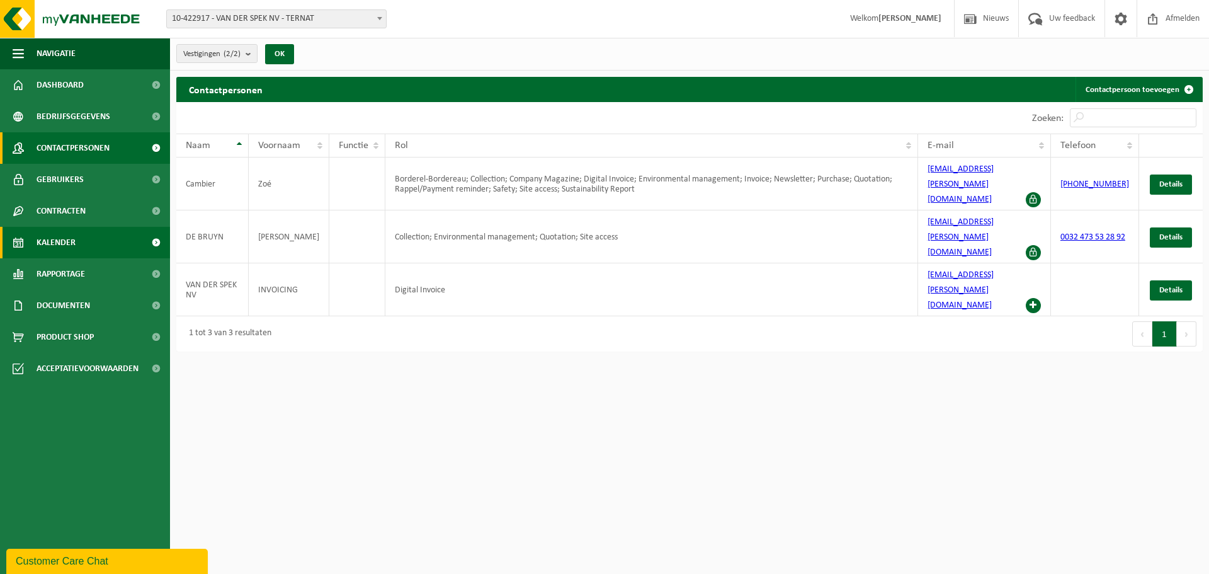
click at [77, 243] on link "Kalender" at bounding box center [85, 242] width 170 height 31
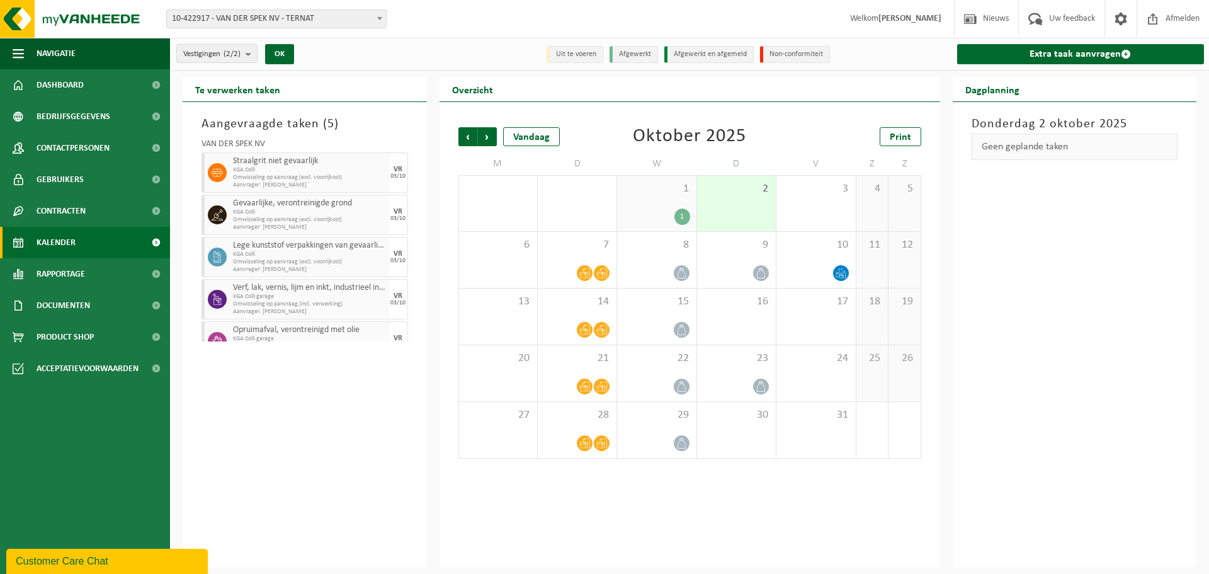
scroll to position [22, 0]
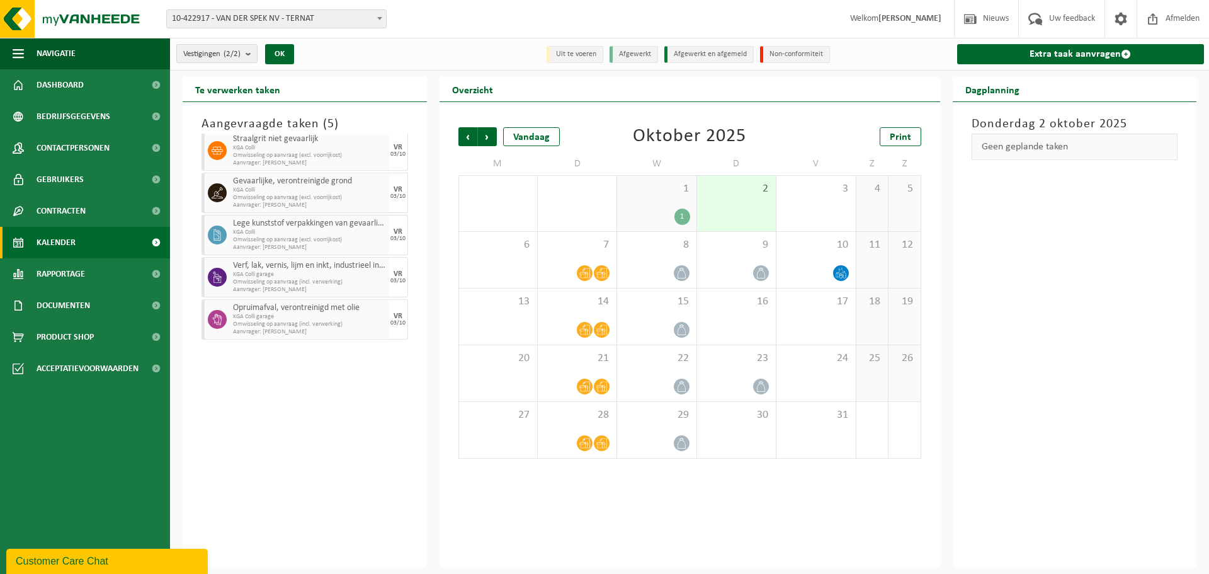
click at [292, 309] on span "Opruimafval, verontreinigd met olie" at bounding box center [309, 308] width 153 height 10
click at [390, 320] on div "03/10" at bounding box center [397, 323] width 15 height 6
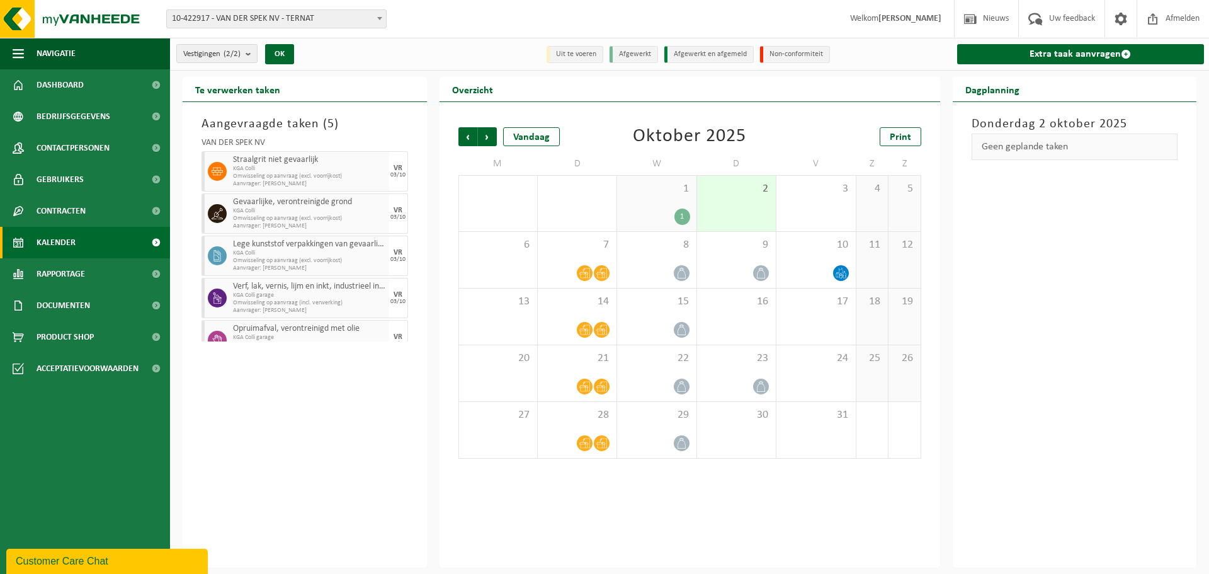
scroll to position [0, 0]
click at [58, 86] on span "Dashboard" at bounding box center [60, 84] width 47 height 31
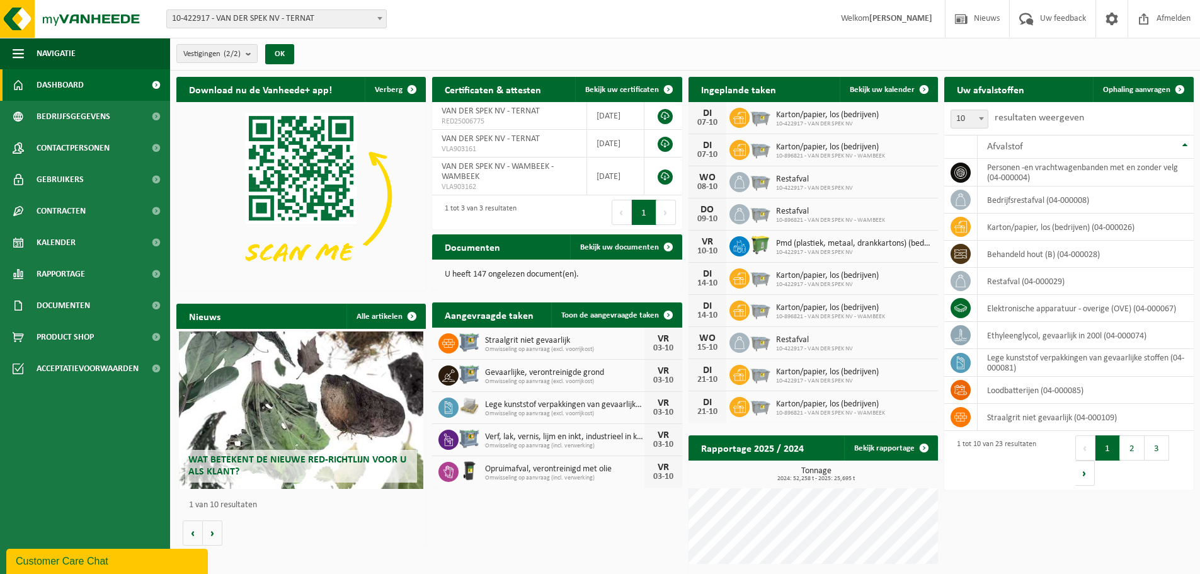
click at [719, 79] on h2 "Ingeplande taken" at bounding box center [738, 89] width 100 height 25
click at [632, 312] on span "Toon de aangevraagde taken" at bounding box center [610, 315] width 98 height 8
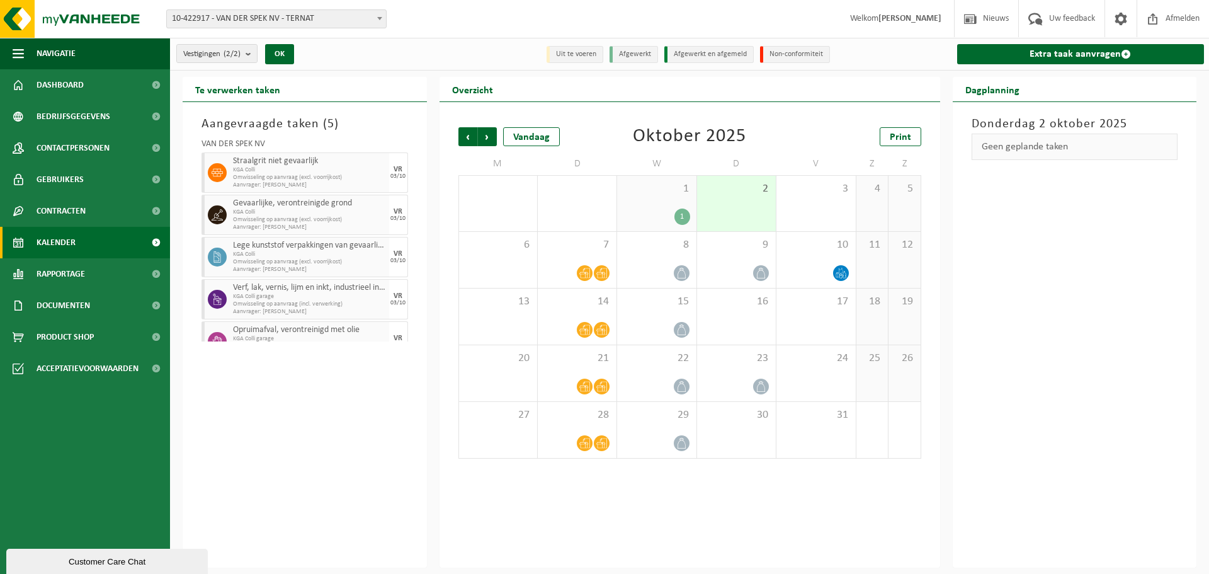
click at [1060, 149] on div "Geen geplande taken" at bounding box center [1075, 147] width 207 height 26
click at [814, 214] on div "3" at bounding box center [816, 203] width 79 height 55
click at [310, 169] on span "KGA Colli" at bounding box center [309, 170] width 153 height 8
click at [807, 263] on div "10" at bounding box center [816, 260] width 79 height 56
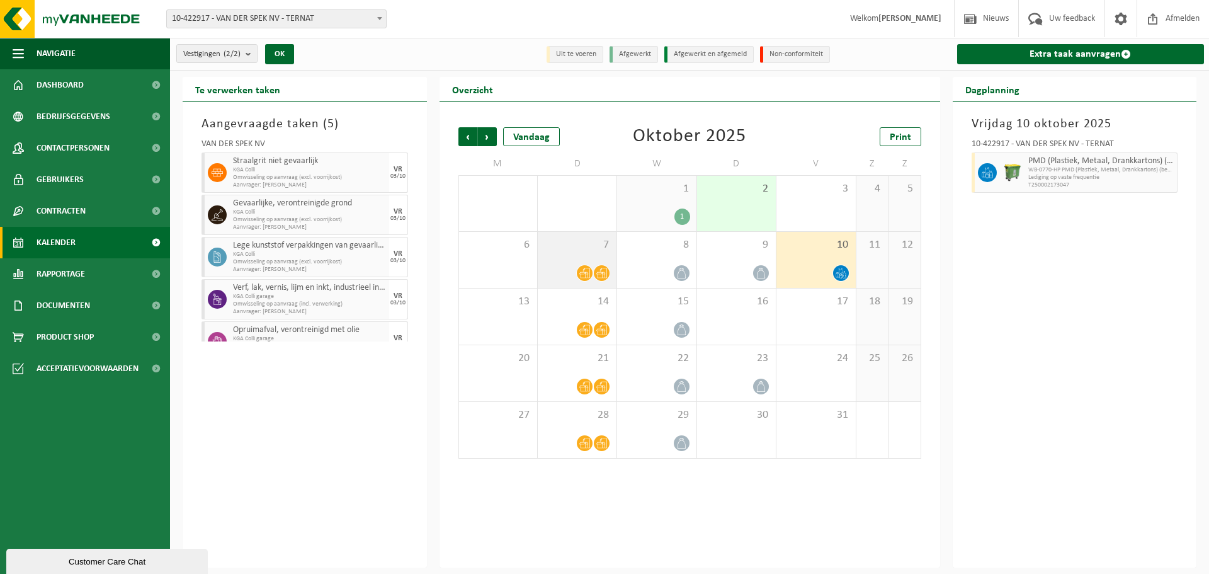
click at [562, 261] on div "7" at bounding box center [577, 260] width 79 height 56
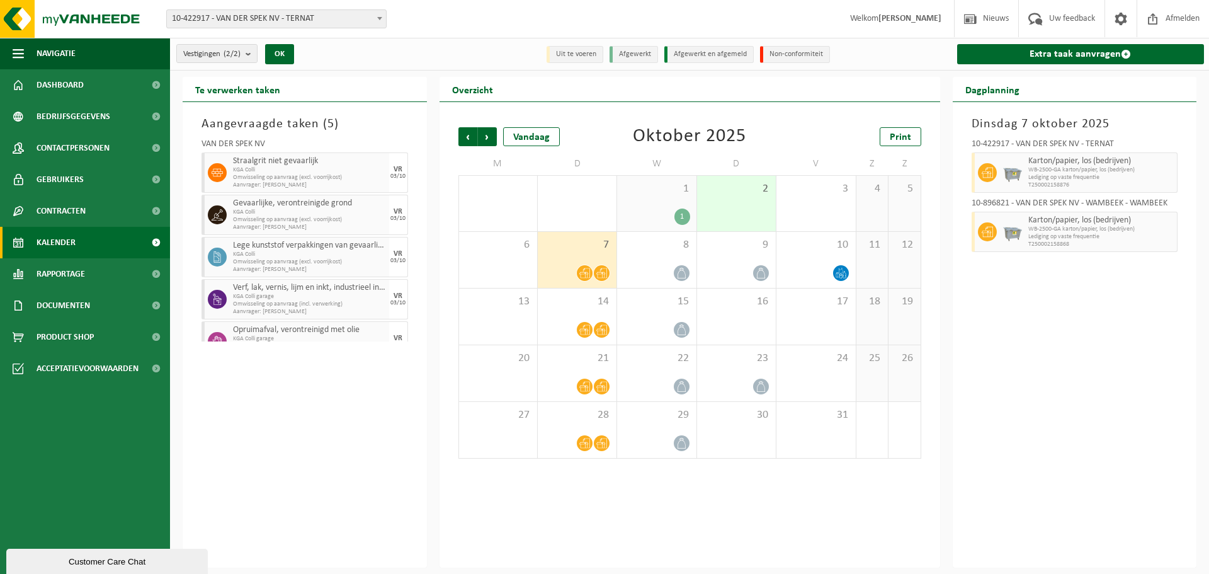
click at [731, 197] on div "2" at bounding box center [736, 203] width 79 height 55
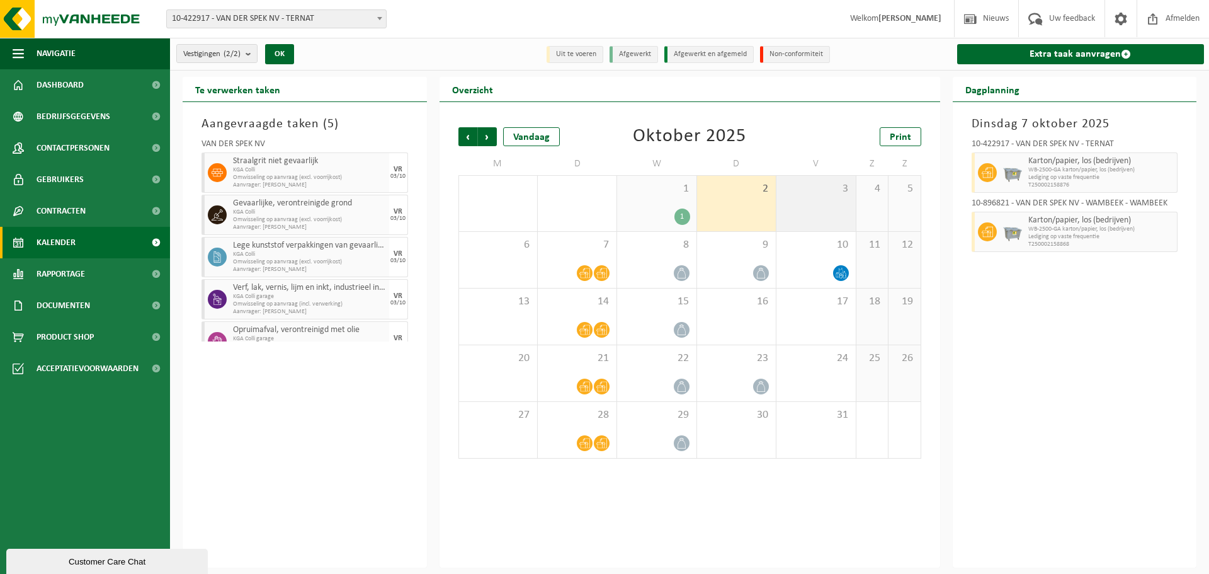
click at [799, 196] on div "3" at bounding box center [816, 203] width 79 height 55
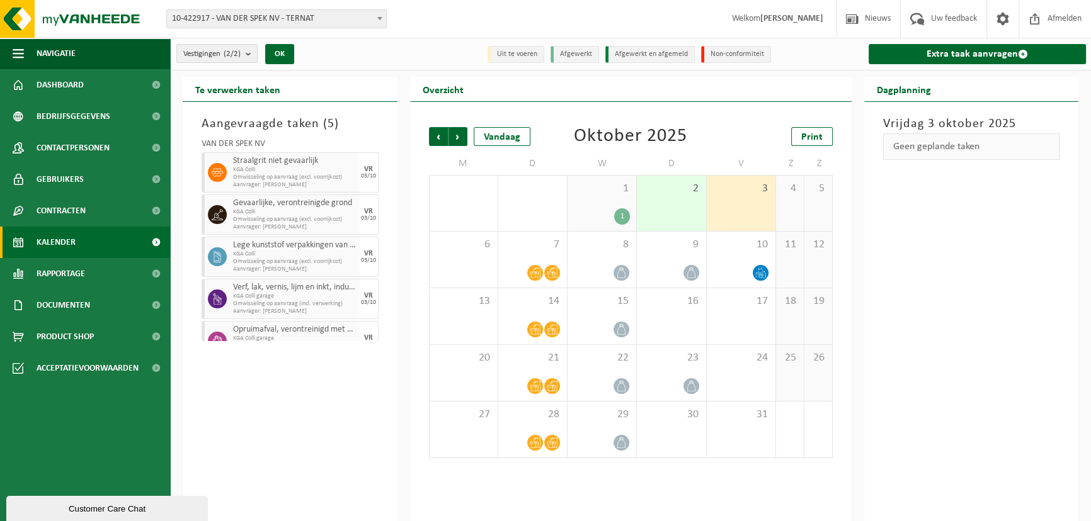
drag, startPoint x: 1059, startPoint y: 48, endPoint x: 743, endPoint y: 96, distance: 319.0
click at [749, 94] on div "Overzicht" at bounding box center [630, 89] width 441 height 25
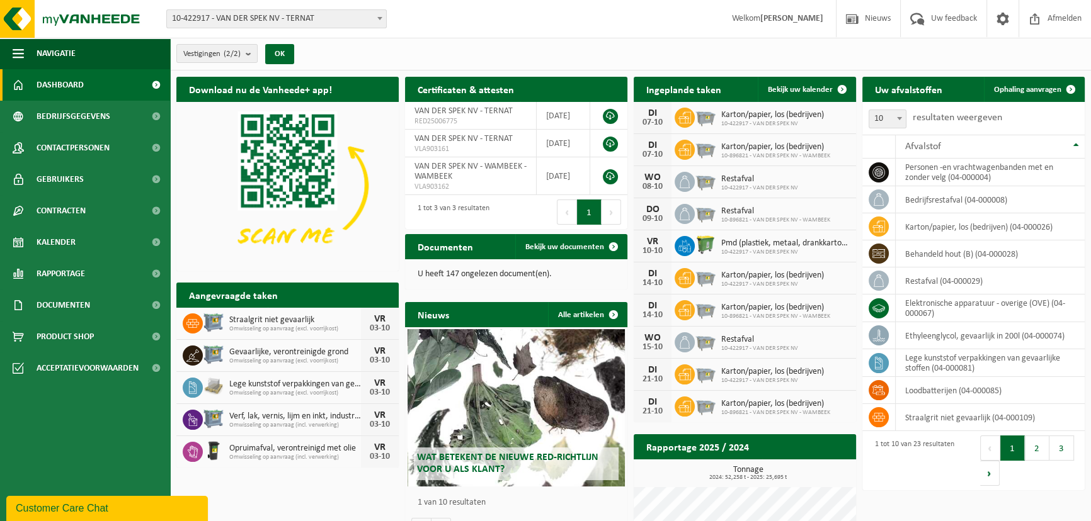
click at [280, 329] on span "Omwisseling op aanvraag (excl. voorrijkost)" at bounding box center [295, 330] width 132 height 8
